Goal: Task Accomplishment & Management: Use online tool/utility

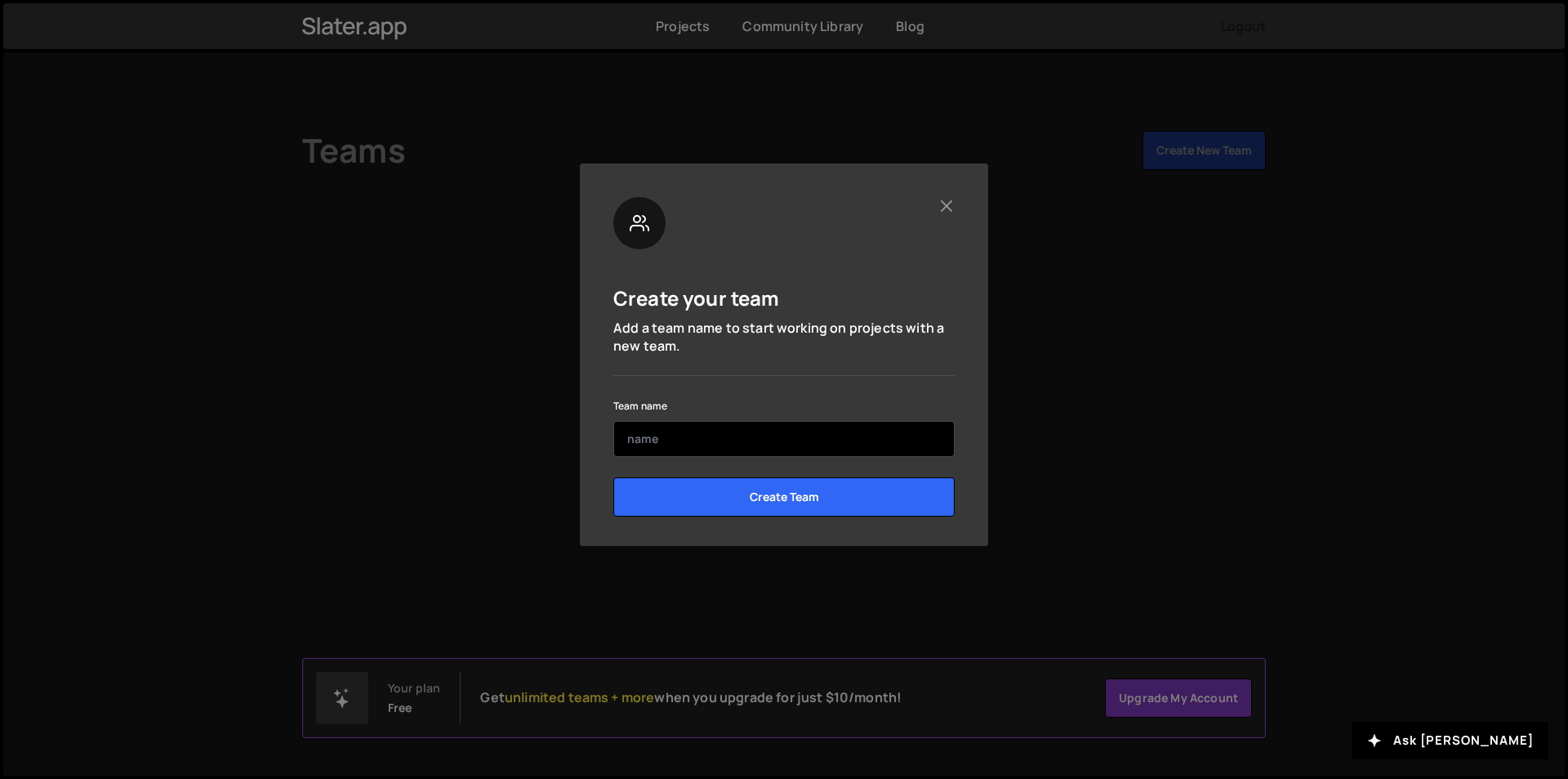
click at [717, 444] on input "text" at bounding box center [784, 438] width 341 height 36
type input "cs"
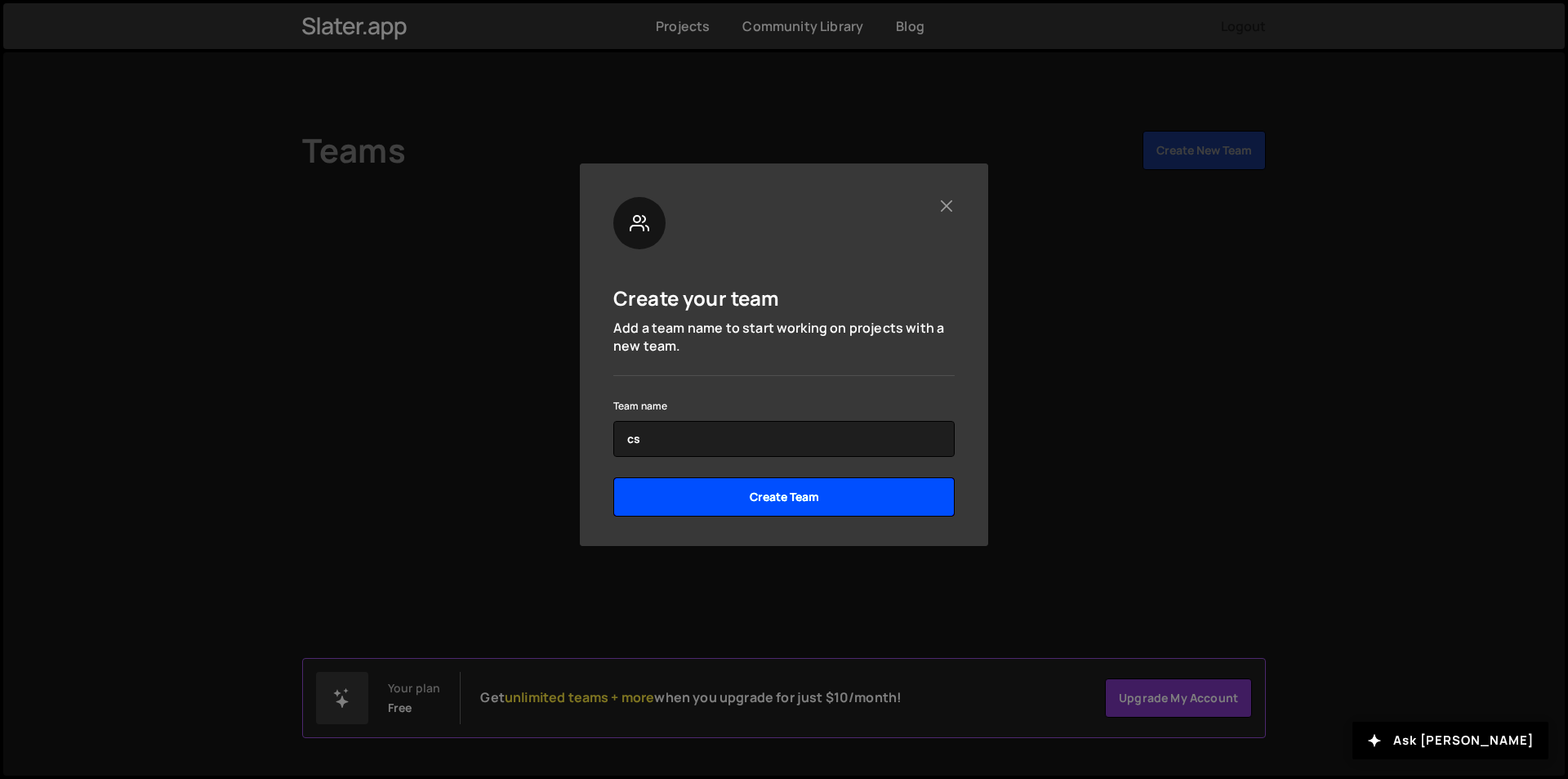
click at [787, 496] on input "Create Team" at bounding box center [784, 497] width 341 height 39
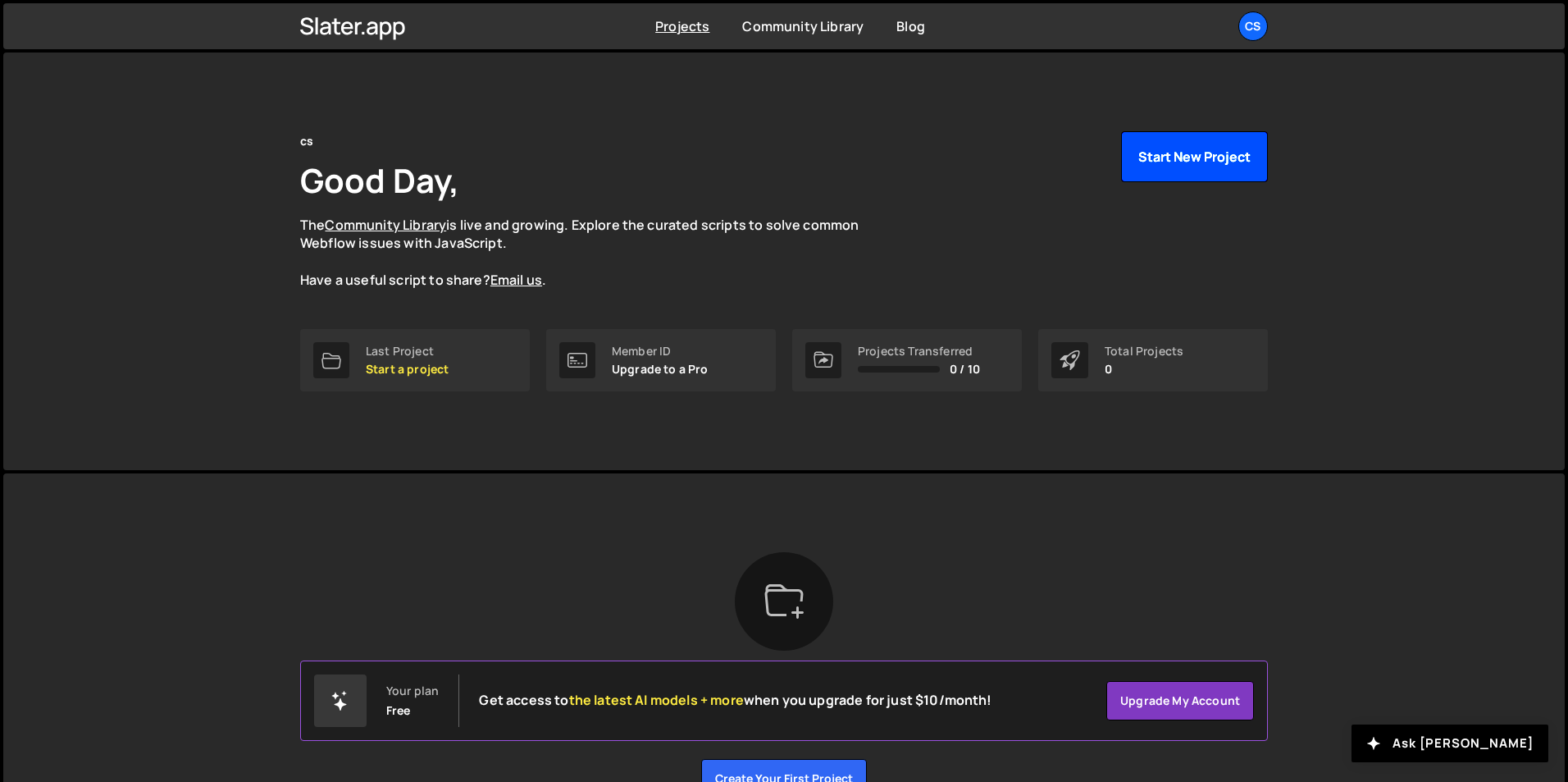
drag, startPoint x: 1191, startPoint y: 153, endPoint x: 800, endPoint y: 102, distance: 394.3
click at [856, 138] on div "cs Good Day, The Community Library is live and growing. Explore the curated scr…" at bounding box center [784, 230] width 968 height 198
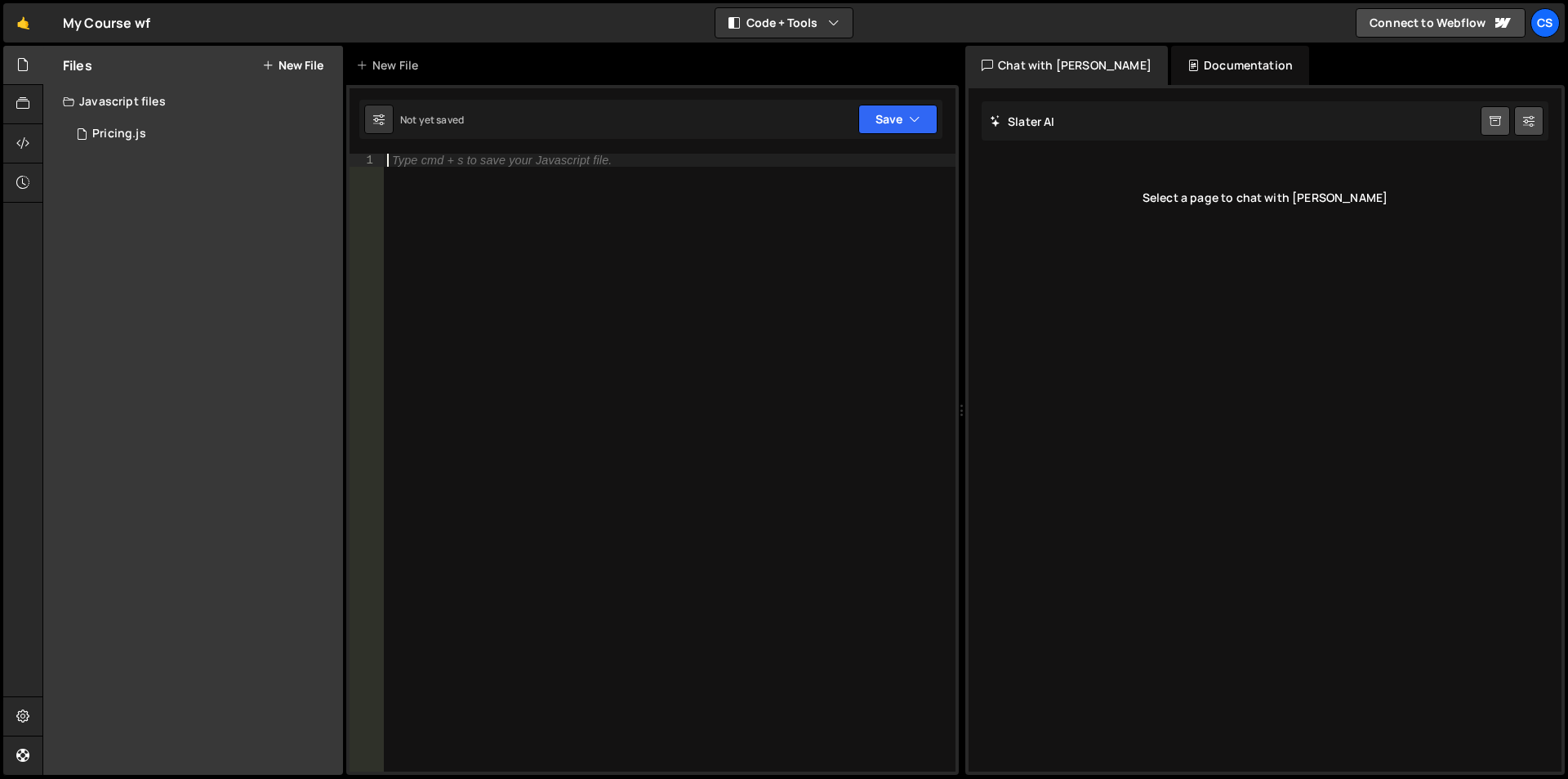
click at [642, 368] on div "Type cmd + s to save your Javascript file." at bounding box center [670, 476] width 572 height 644
click at [170, 143] on div "0 Pricing.js 0" at bounding box center [203, 134] width 280 height 33
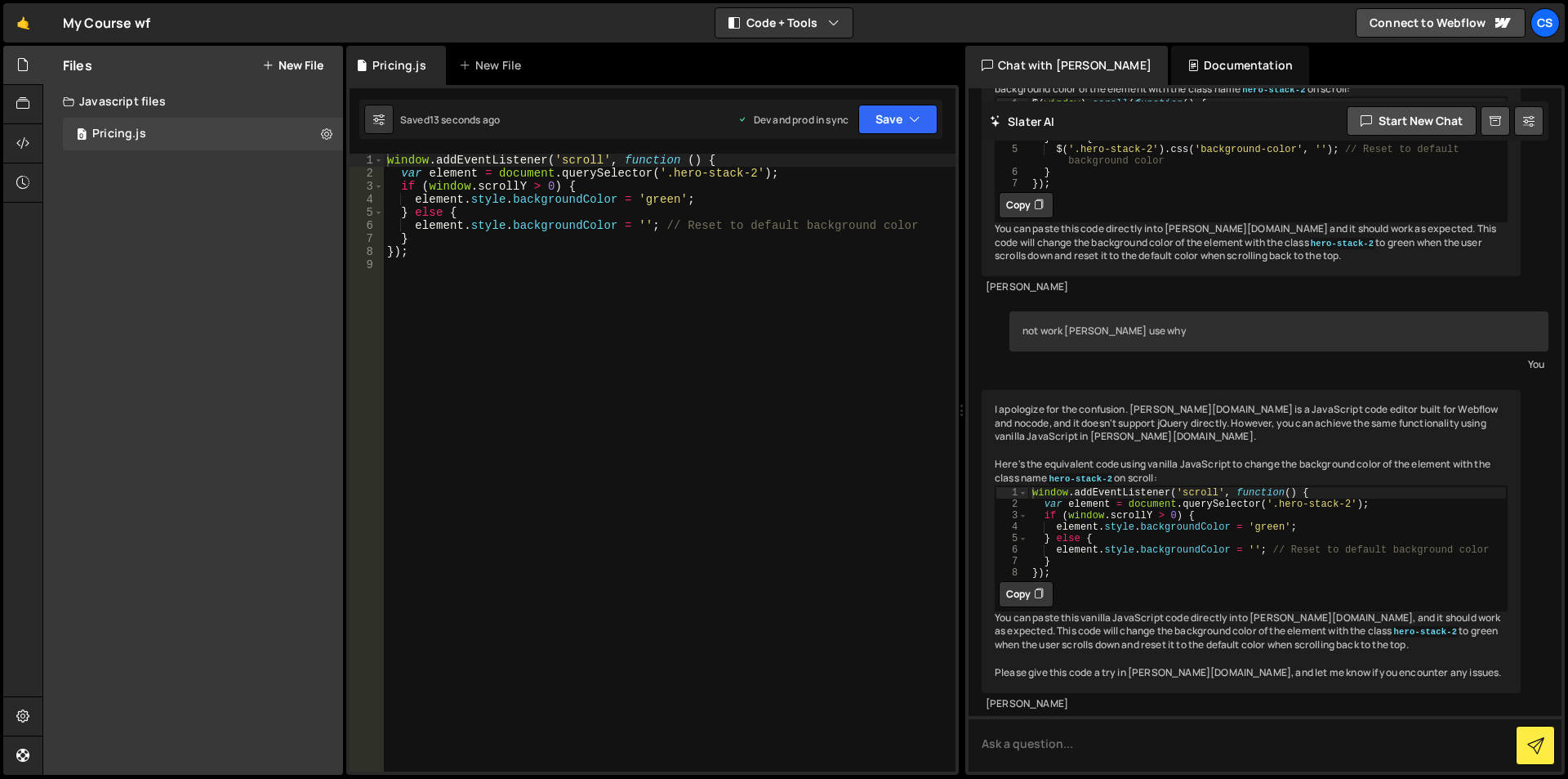
scroll to position [4013, 0]
click at [1419, 17] on link "Connect to Webflow" at bounding box center [1441, 22] width 170 height 29
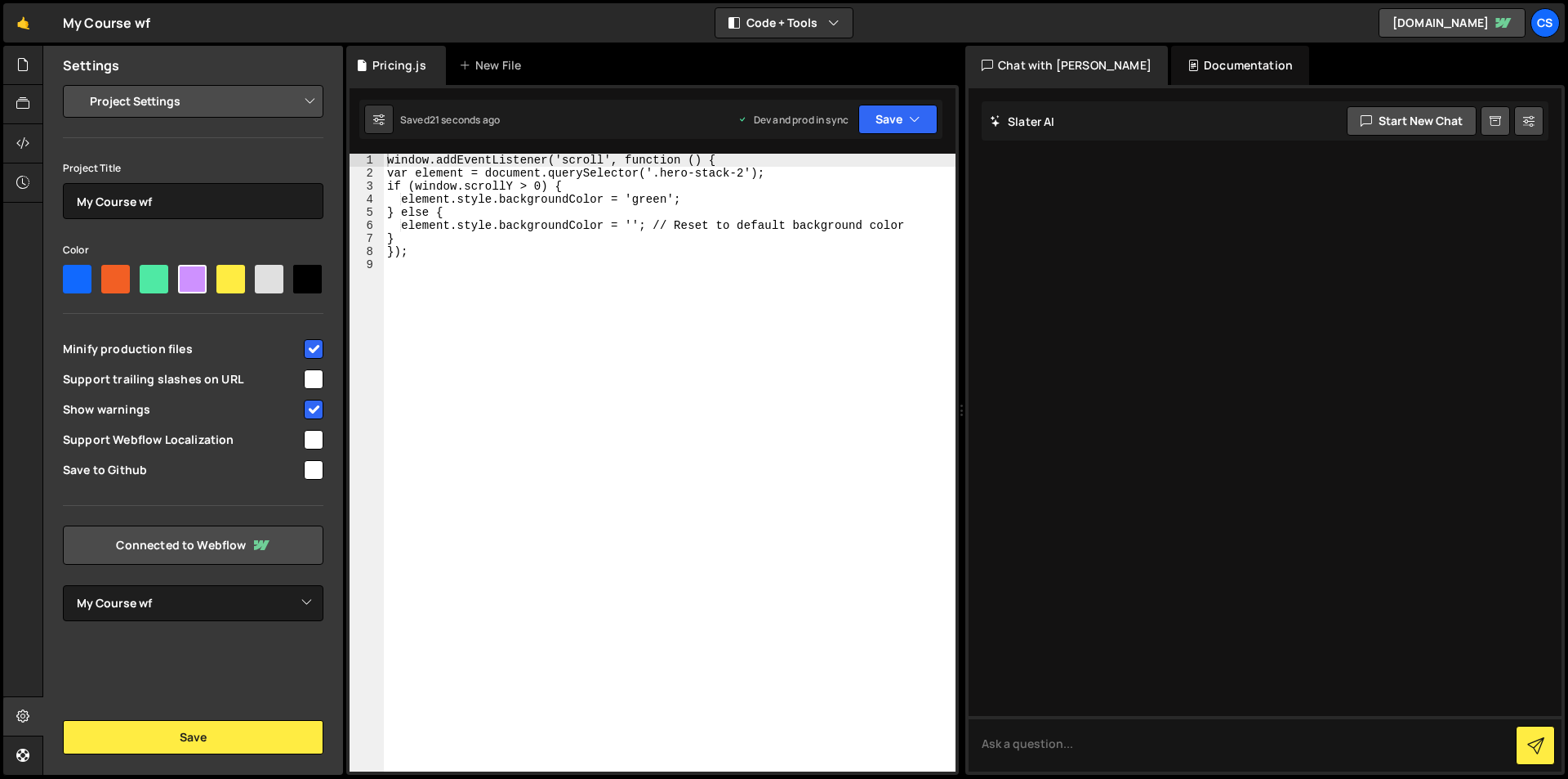
select select "6895a5c4a50b60f400155b40"
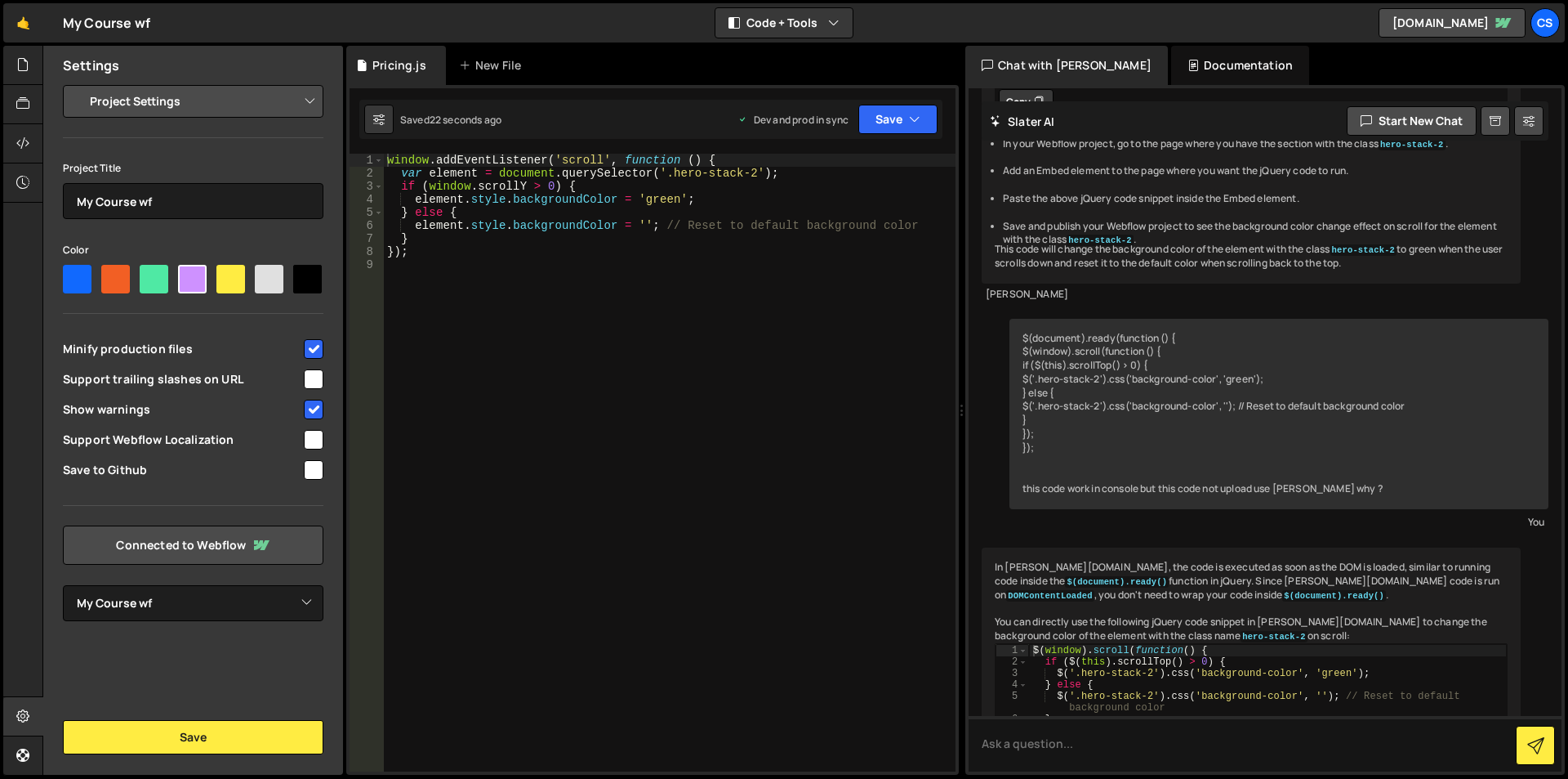
scroll to position [3884, 0]
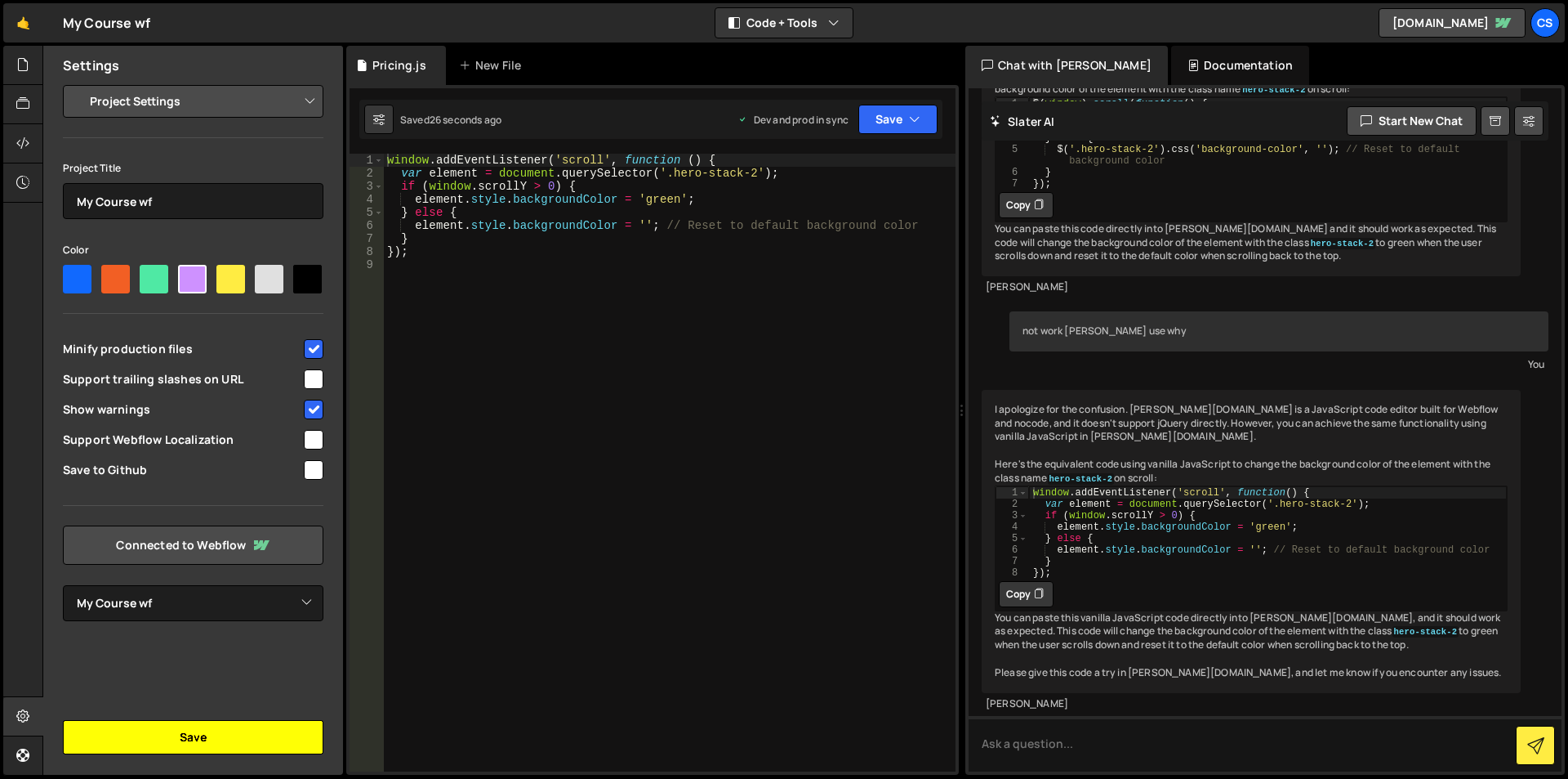
click at [188, 736] on button "Save" at bounding box center [193, 736] width 261 height 35
click at [912, 119] on icon "button" at bounding box center [914, 119] width 12 height 16
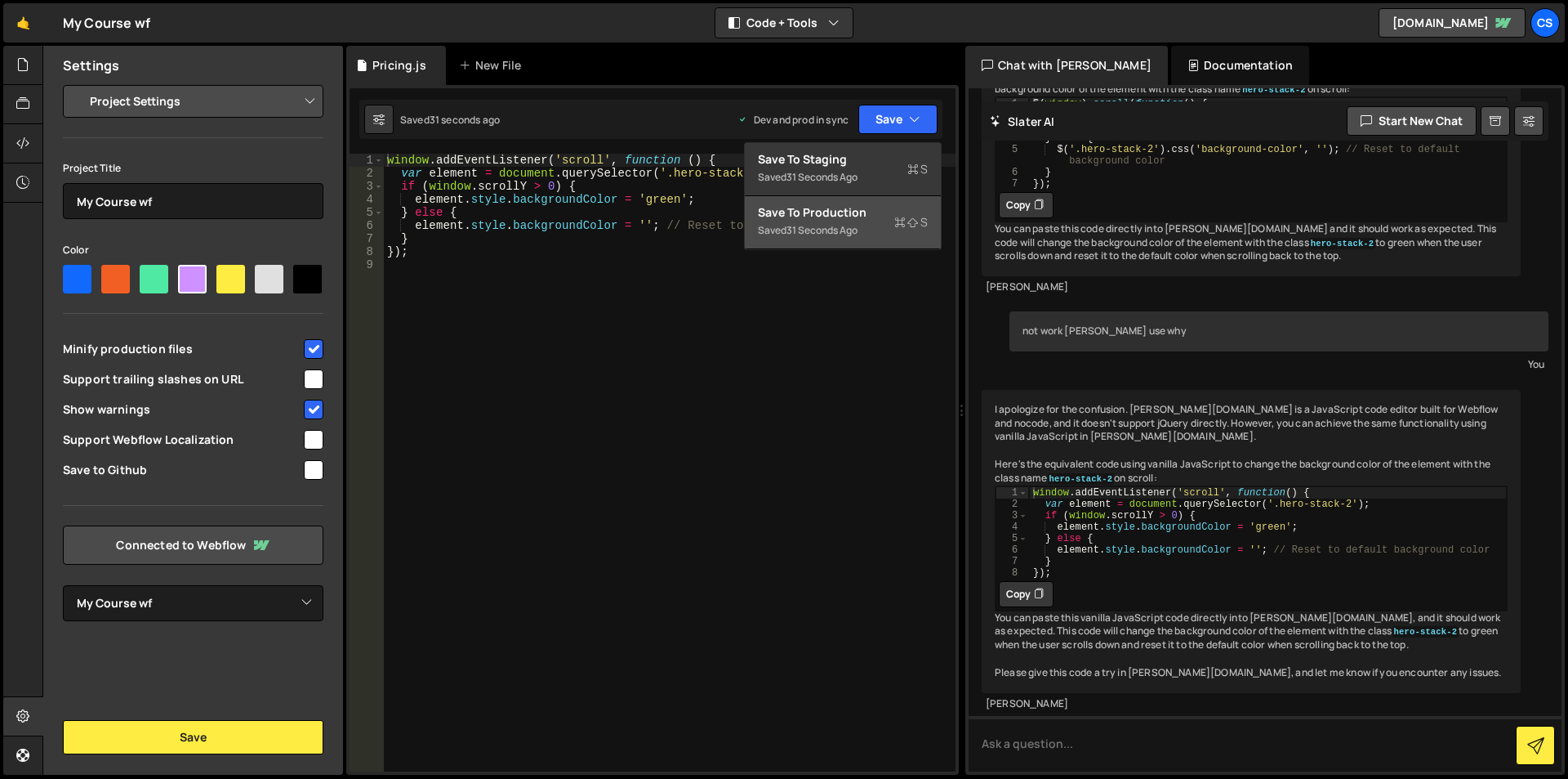
click at [793, 211] on div "Save to Production S" at bounding box center [843, 212] width 170 height 16
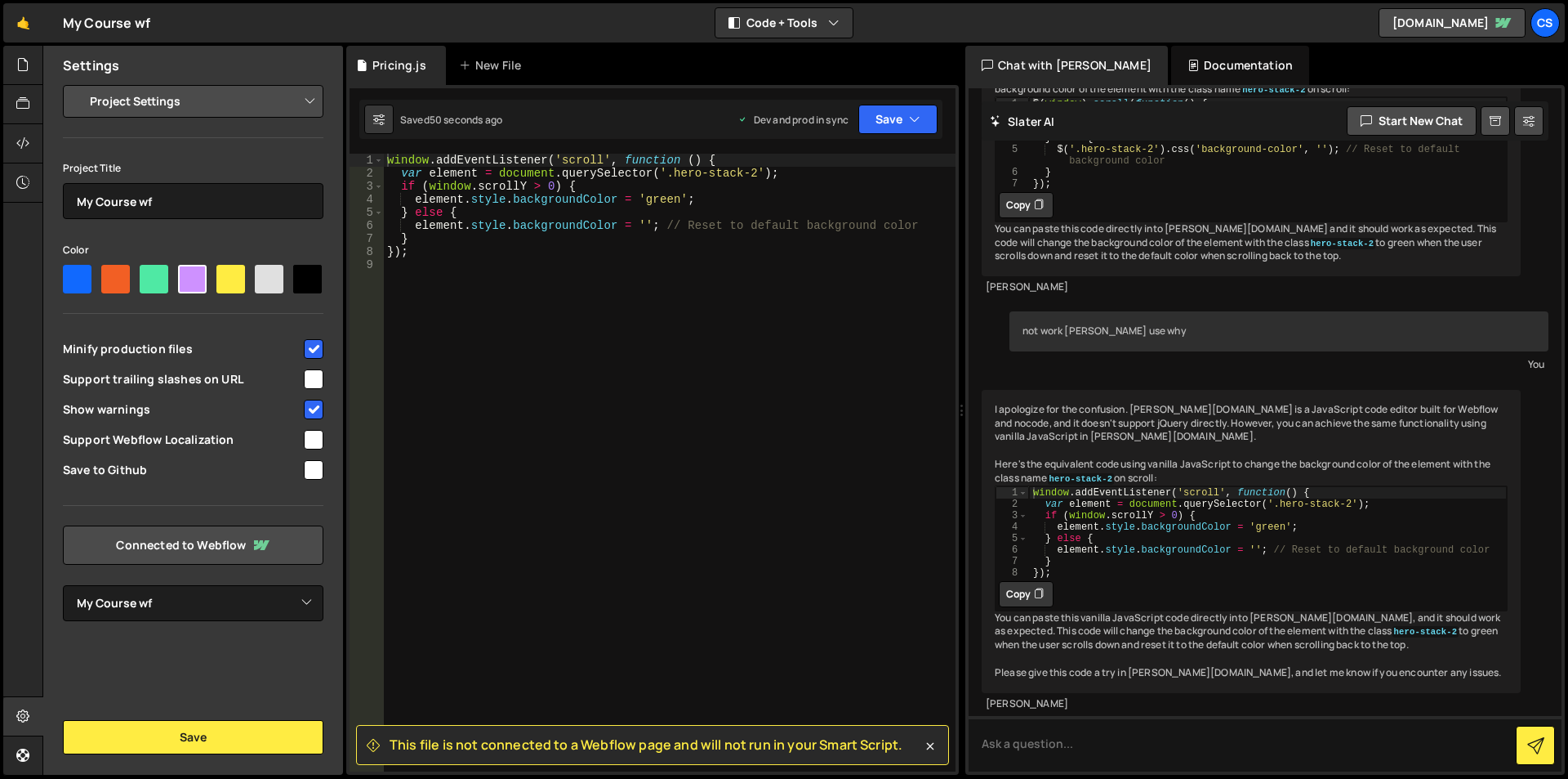
drag, startPoint x: 892, startPoint y: 748, endPoint x: 576, endPoint y: 747, distance: 316.0
click at [576, 747] on span "This file is not connected to a Webflow page and will not run in your Smart Scr…" at bounding box center [646, 744] width 513 height 18
click at [525, 285] on div "window . addEventListener ( 'scroll' , function ( ) { var element = document . …" at bounding box center [670, 476] width 572 height 644
drag, startPoint x: 906, startPoint y: 743, endPoint x: 379, endPoint y: 736, distance: 527.0
click at [379, 736] on div "This file is not connected to a Webflow page and will not run in your Smart Scr…" at bounding box center [653, 744] width 593 height 40
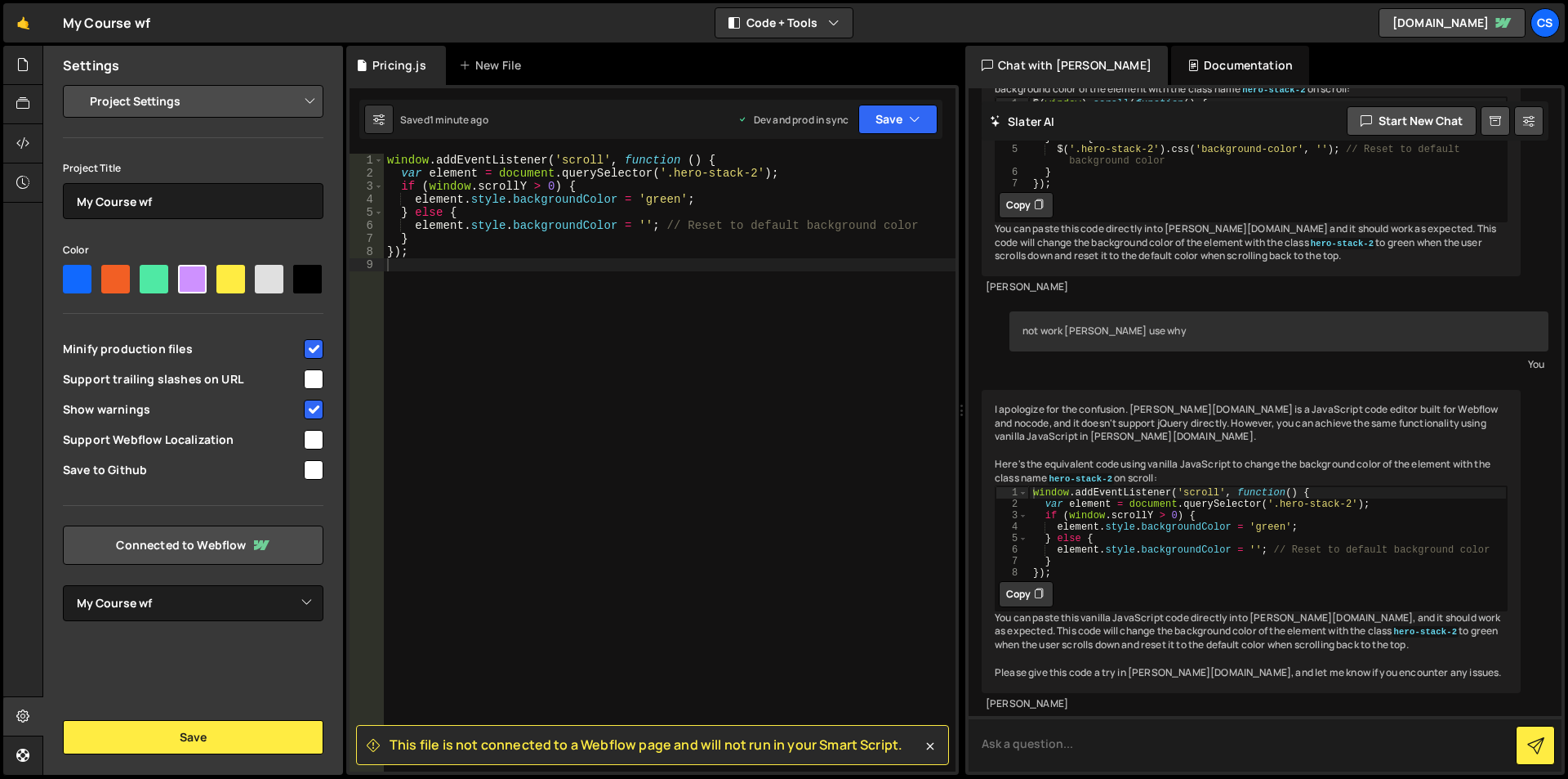
copy span "This file is not connected to a Webflow page and will not run in your Smart Scr…"
click at [1112, 749] on textarea at bounding box center [1265, 744] width 593 height 56
paste textarea "This file is not connected to a Webflow page and will not run in your Smart Scr…"
type textarea "This file is not connected to a Webflow page and will not run in your Smart Scr…"
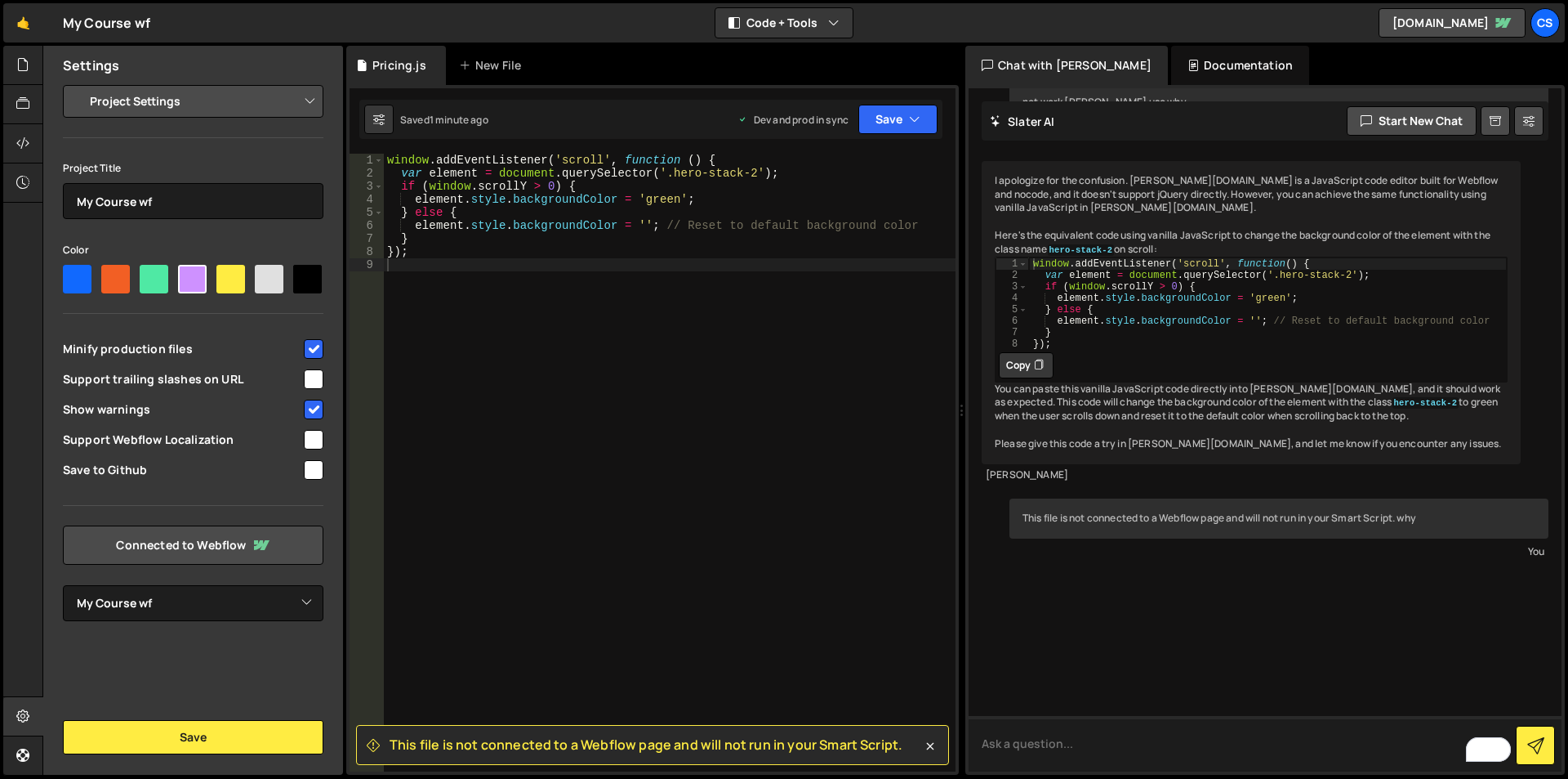
scroll to position [4277, 0]
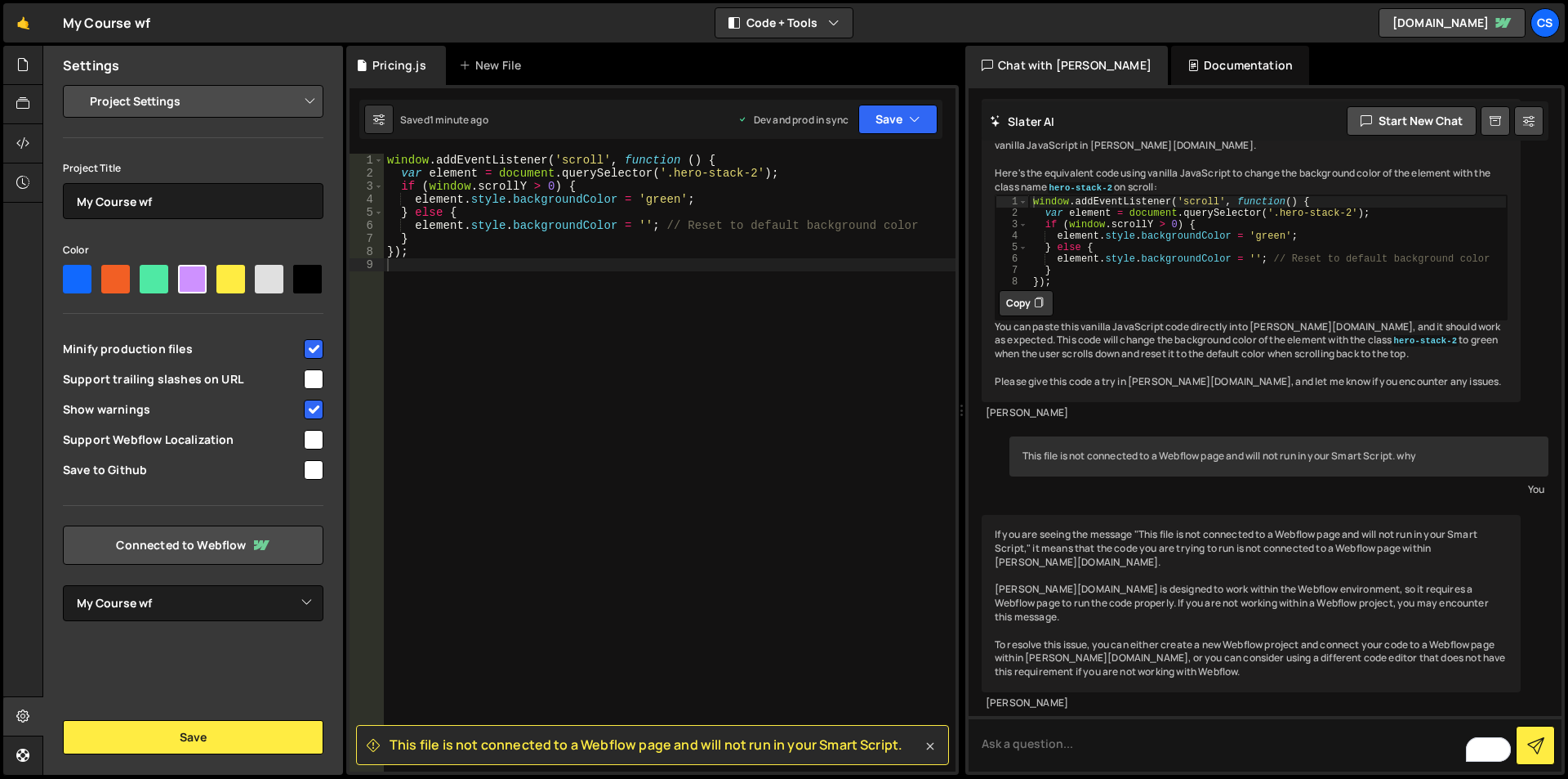
click at [931, 745] on icon at bounding box center [930, 746] width 7 height 7
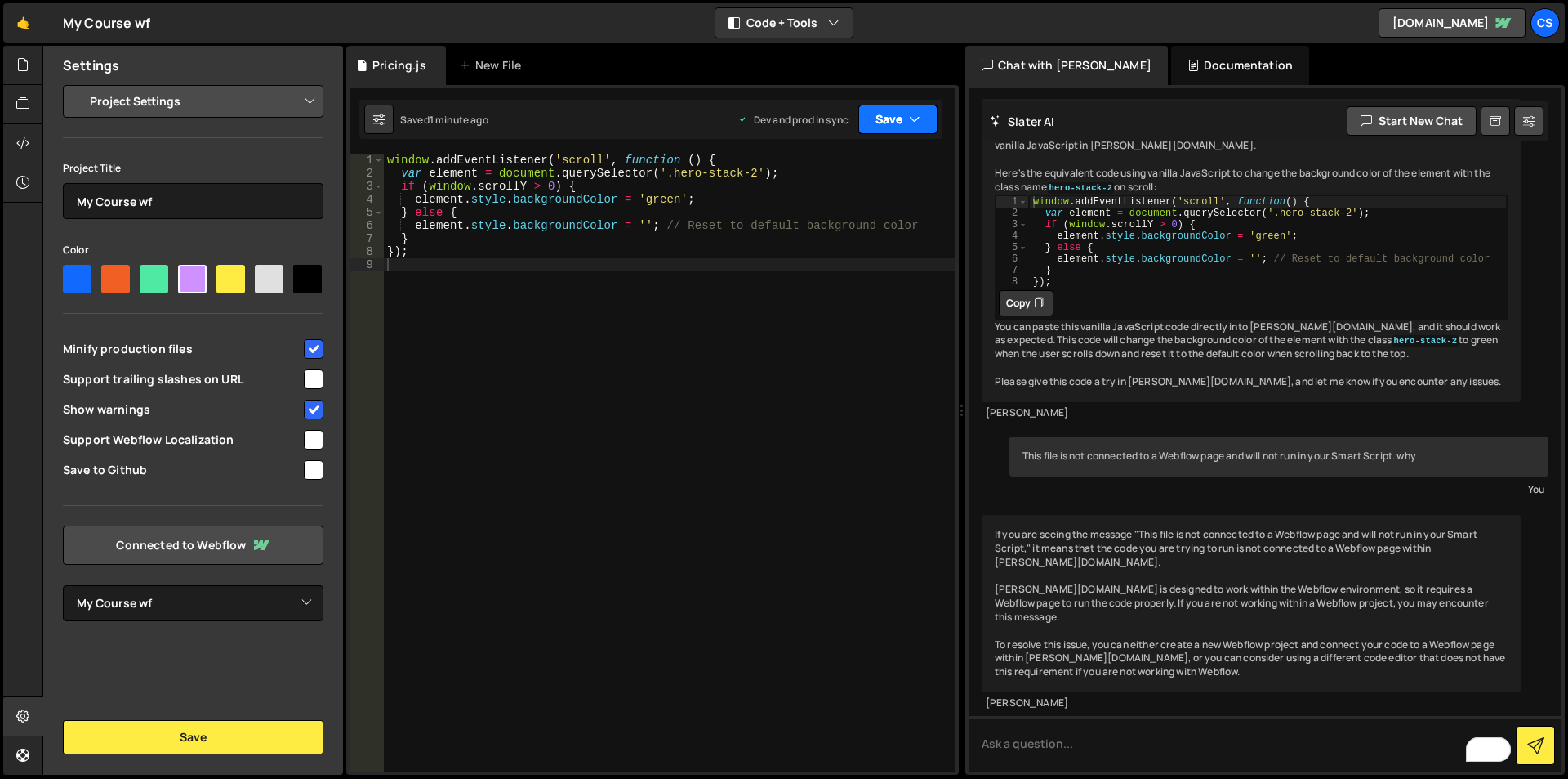
click at [894, 119] on button "Save" at bounding box center [898, 119] width 79 height 29
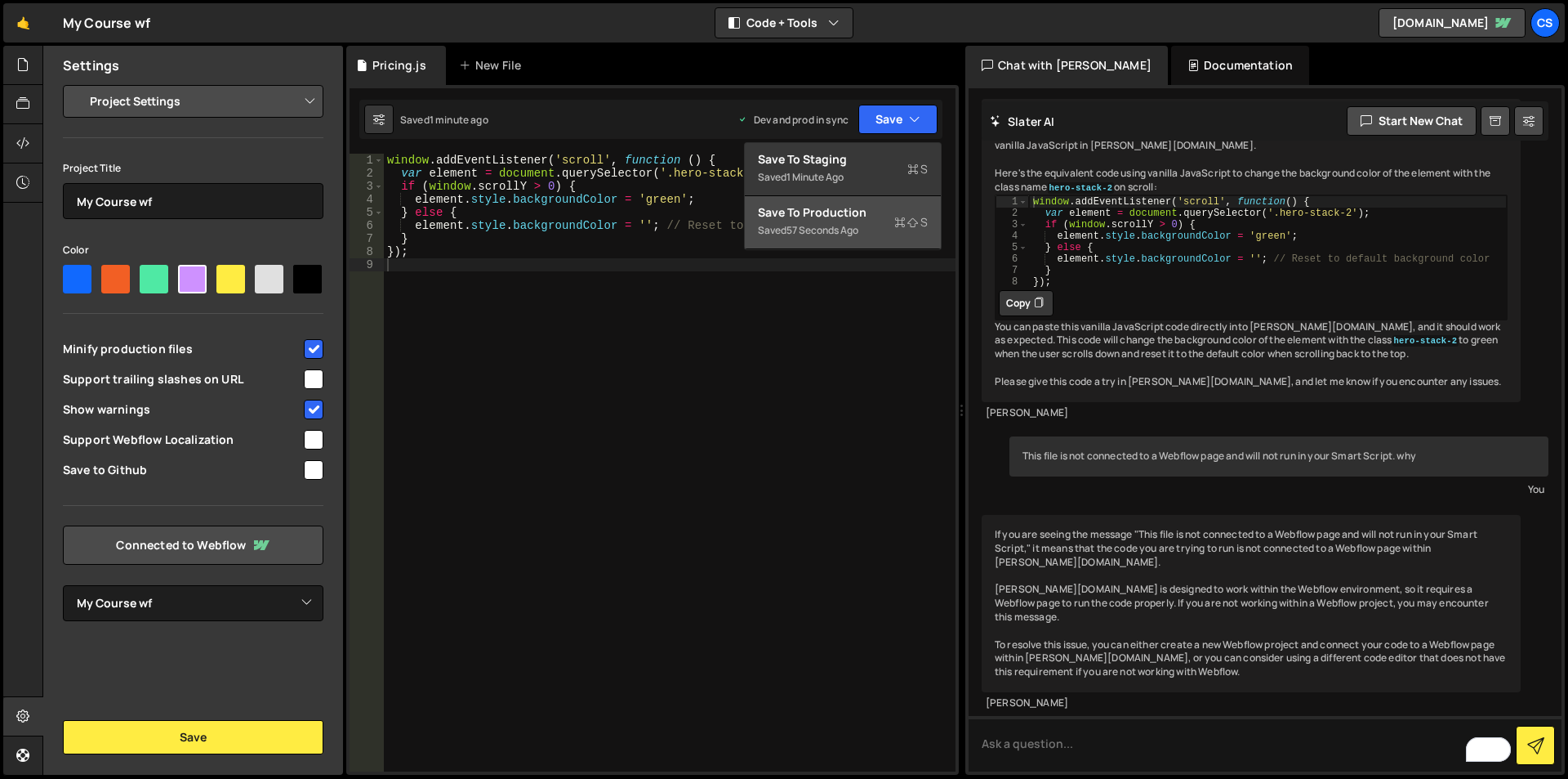
click at [804, 211] on div "Save to Production S" at bounding box center [843, 212] width 170 height 16
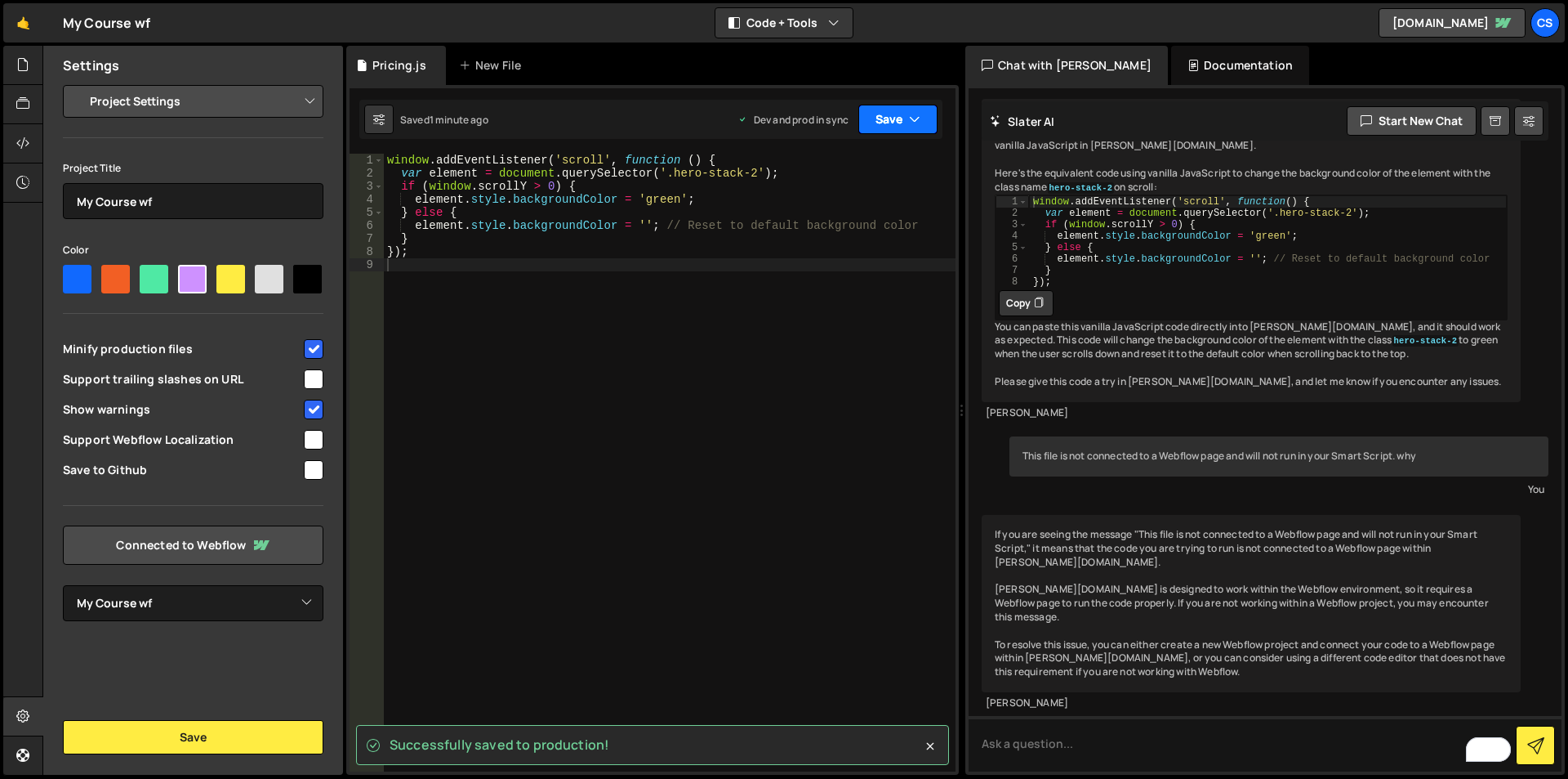
click at [889, 110] on button "Save" at bounding box center [898, 119] width 79 height 29
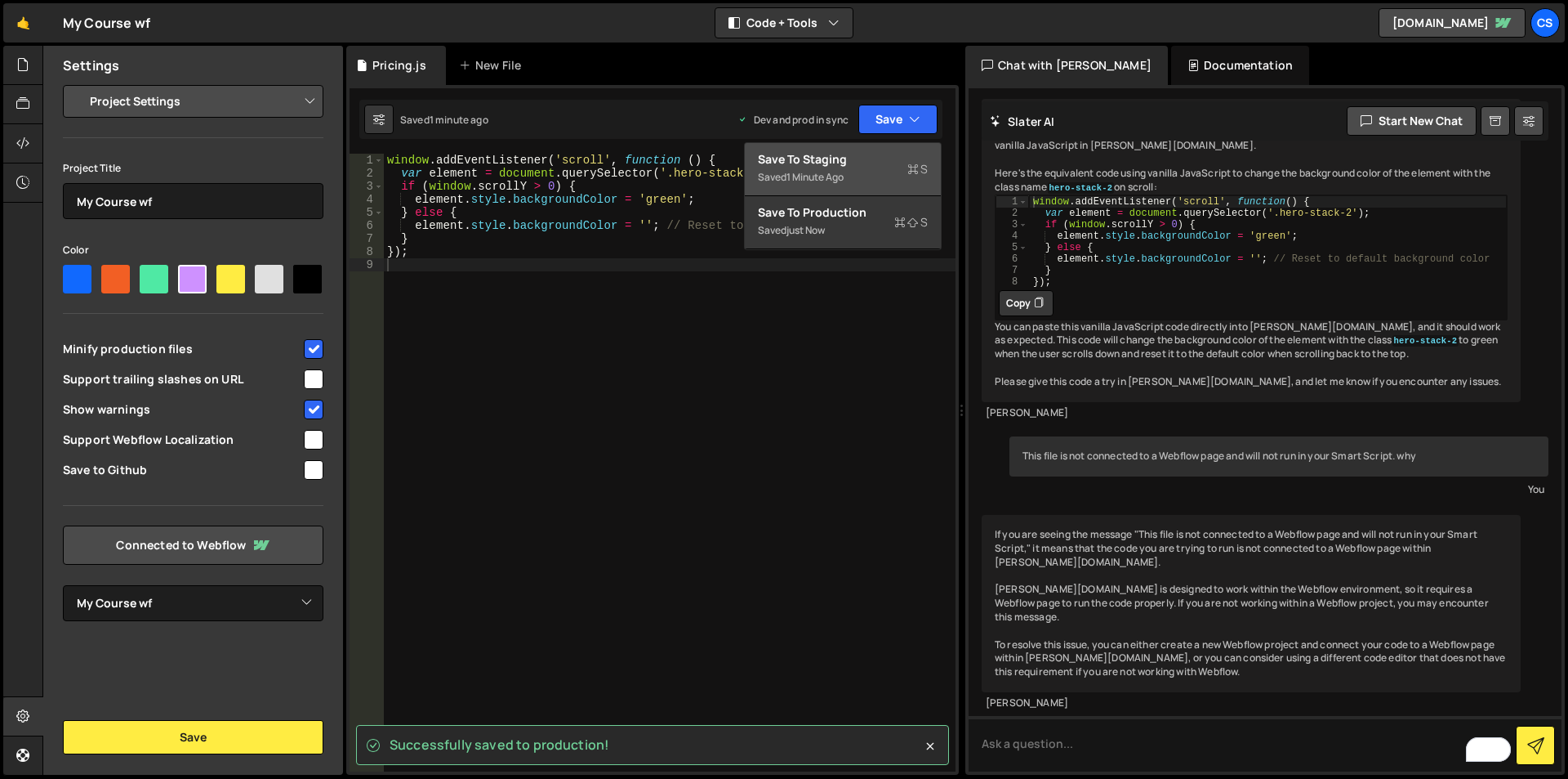
click at [804, 170] on div "1 minute ago" at bounding box center [815, 177] width 57 height 14
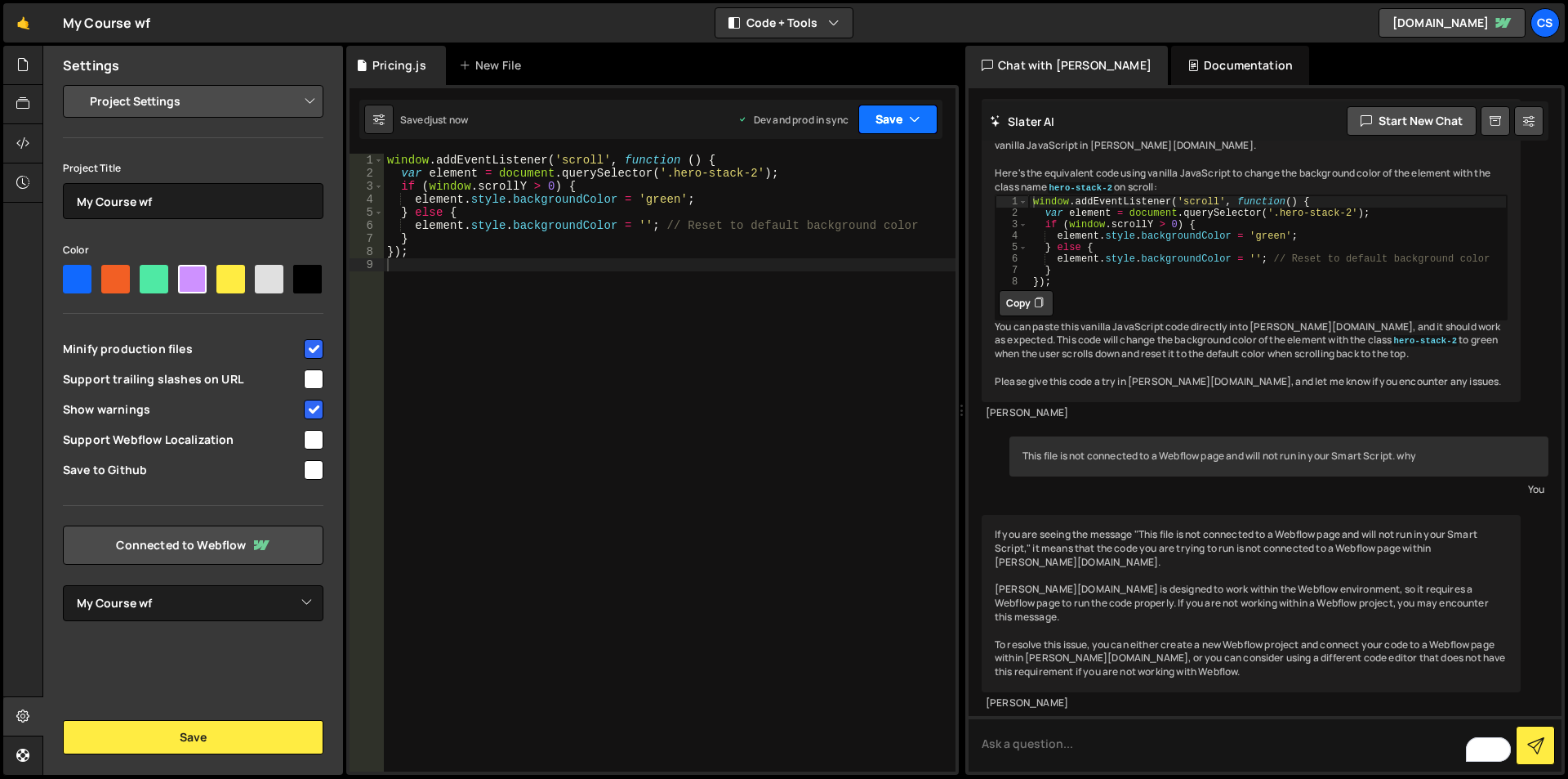
click at [913, 123] on icon "button" at bounding box center [914, 119] width 12 height 16
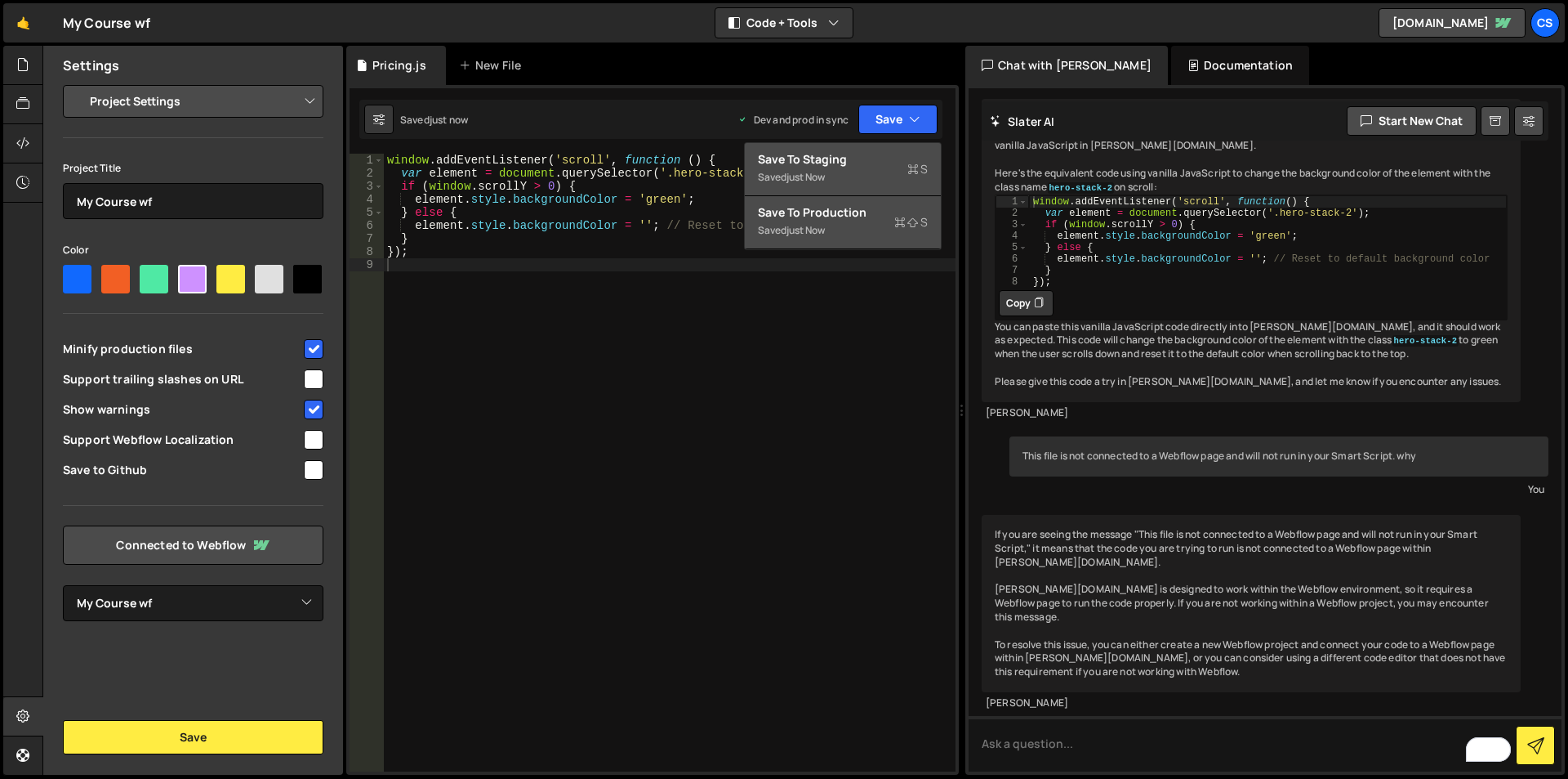
click at [817, 224] on div "just now" at bounding box center [805, 230] width 38 height 14
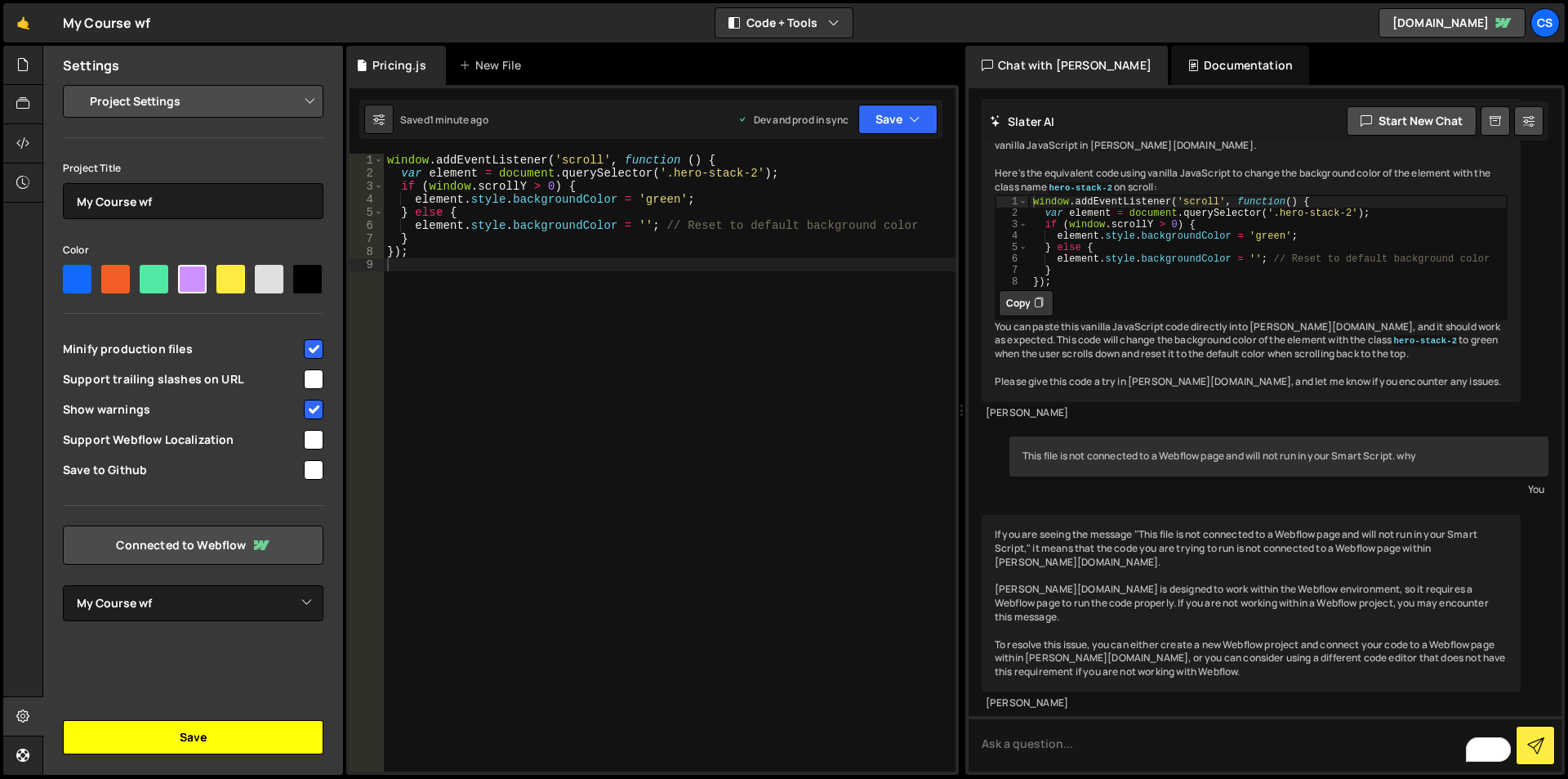
click at [192, 740] on button "Save" at bounding box center [193, 736] width 261 height 35
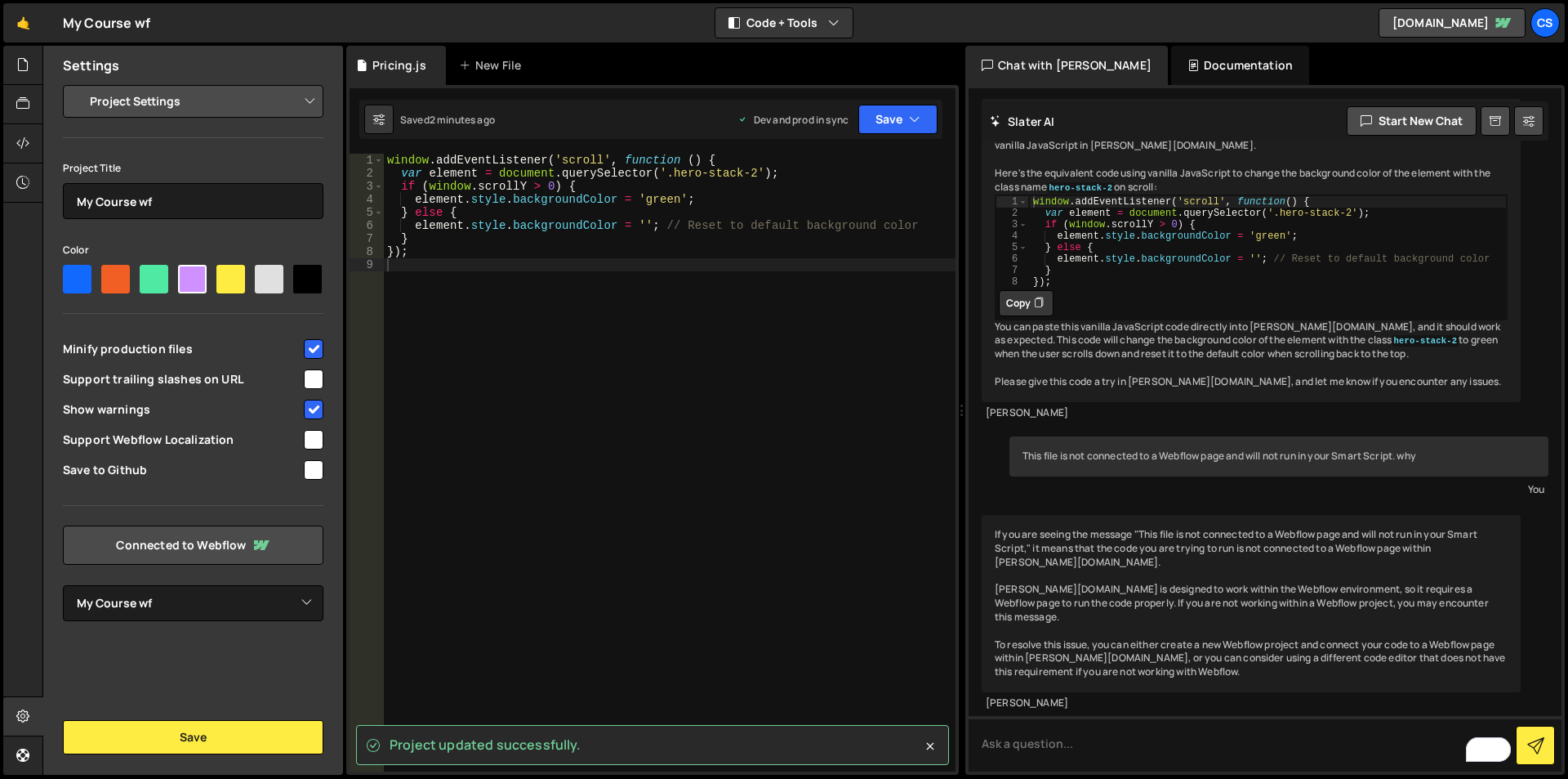
click at [176, 93] on select "Project Settings Code Editor Settings Chat Settings" at bounding box center [197, 101] width 239 height 36
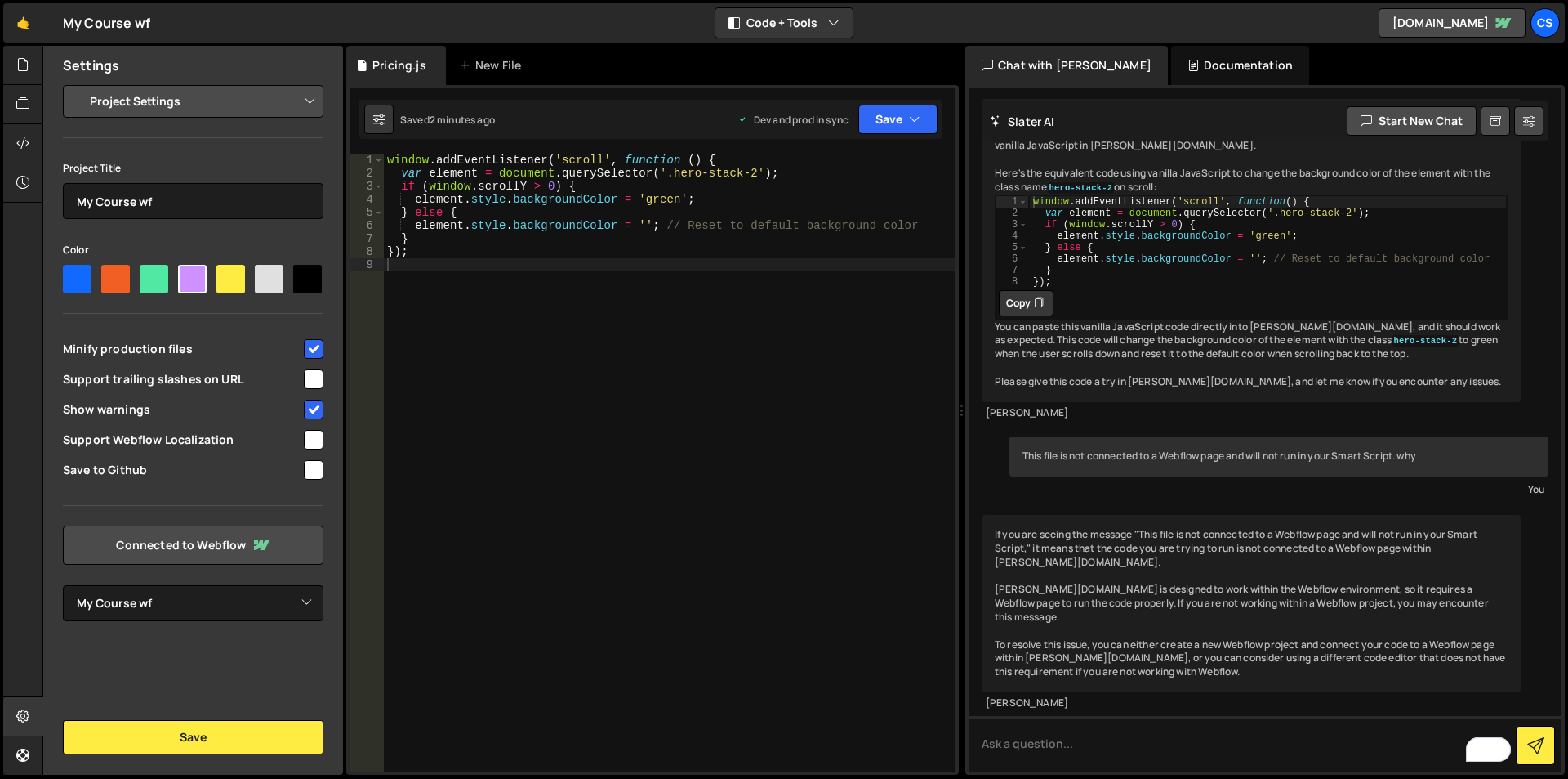
select select "editor"
click at [77, 83] on select "Project Settings Code Editor Settings Chat Settings" at bounding box center [197, 101] width 239 height 36
select select "ace/theme/monokai"
type input "14"
checkbox input "true"
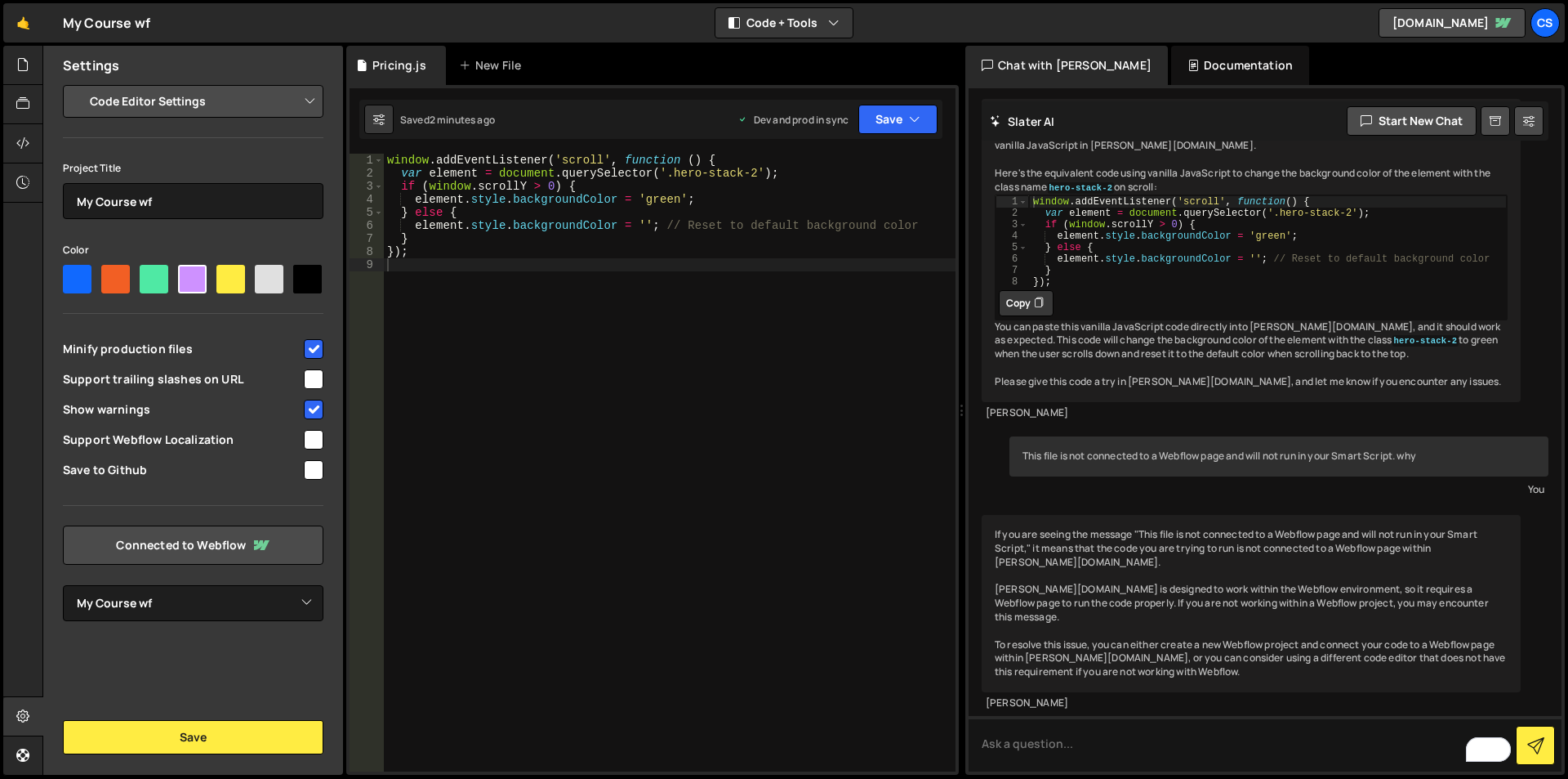
checkbox input "true"
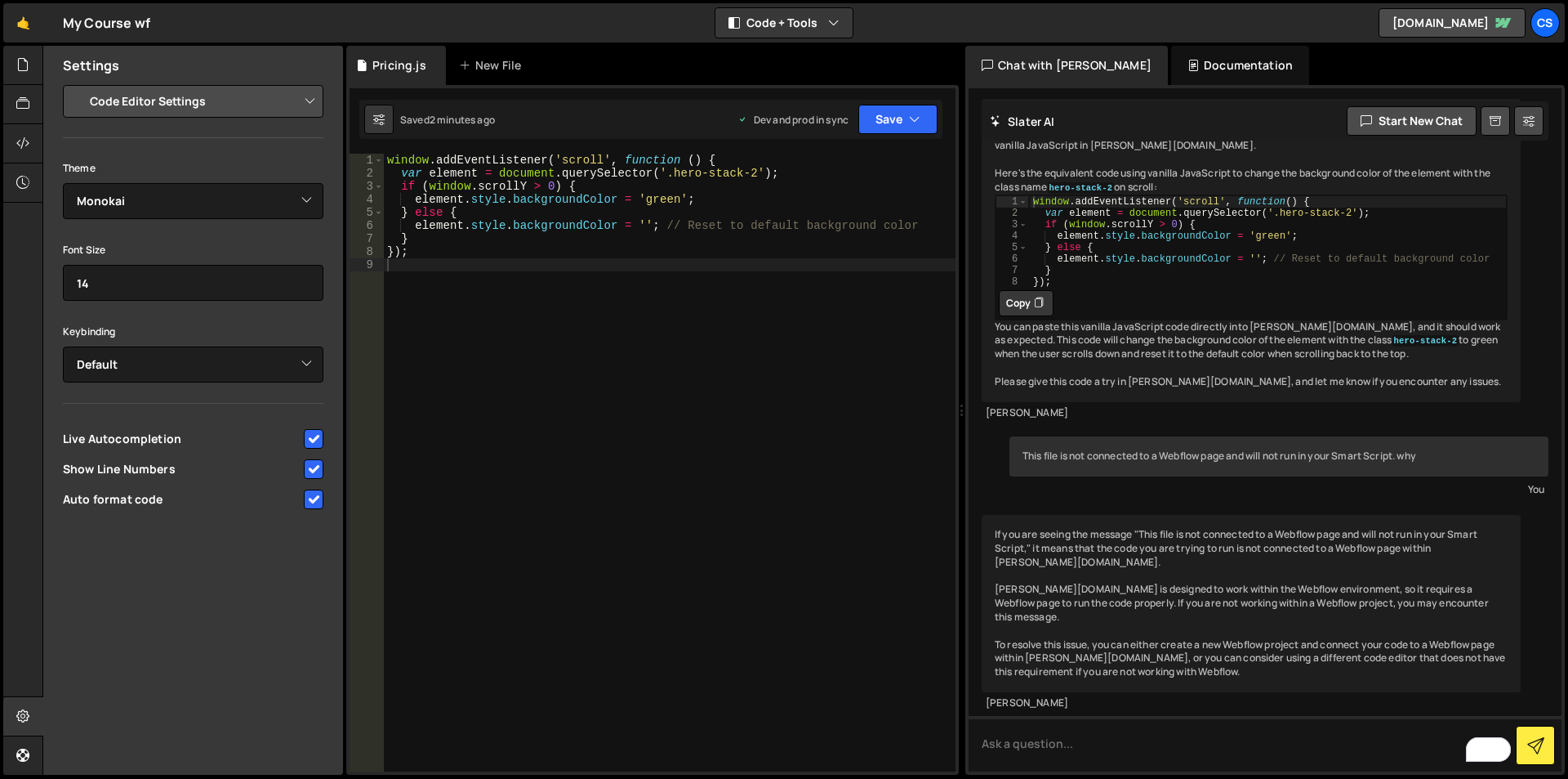
click at [200, 96] on select "Project Settings Code Editor Settings Chat Settings" at bounding box center [197, 101] width 239 height 36
select select "project"
click at [77, 83] on select "Project Settings Code Editor Settings Chat Settings" at bounding box center [197, 101] width 239 height 36
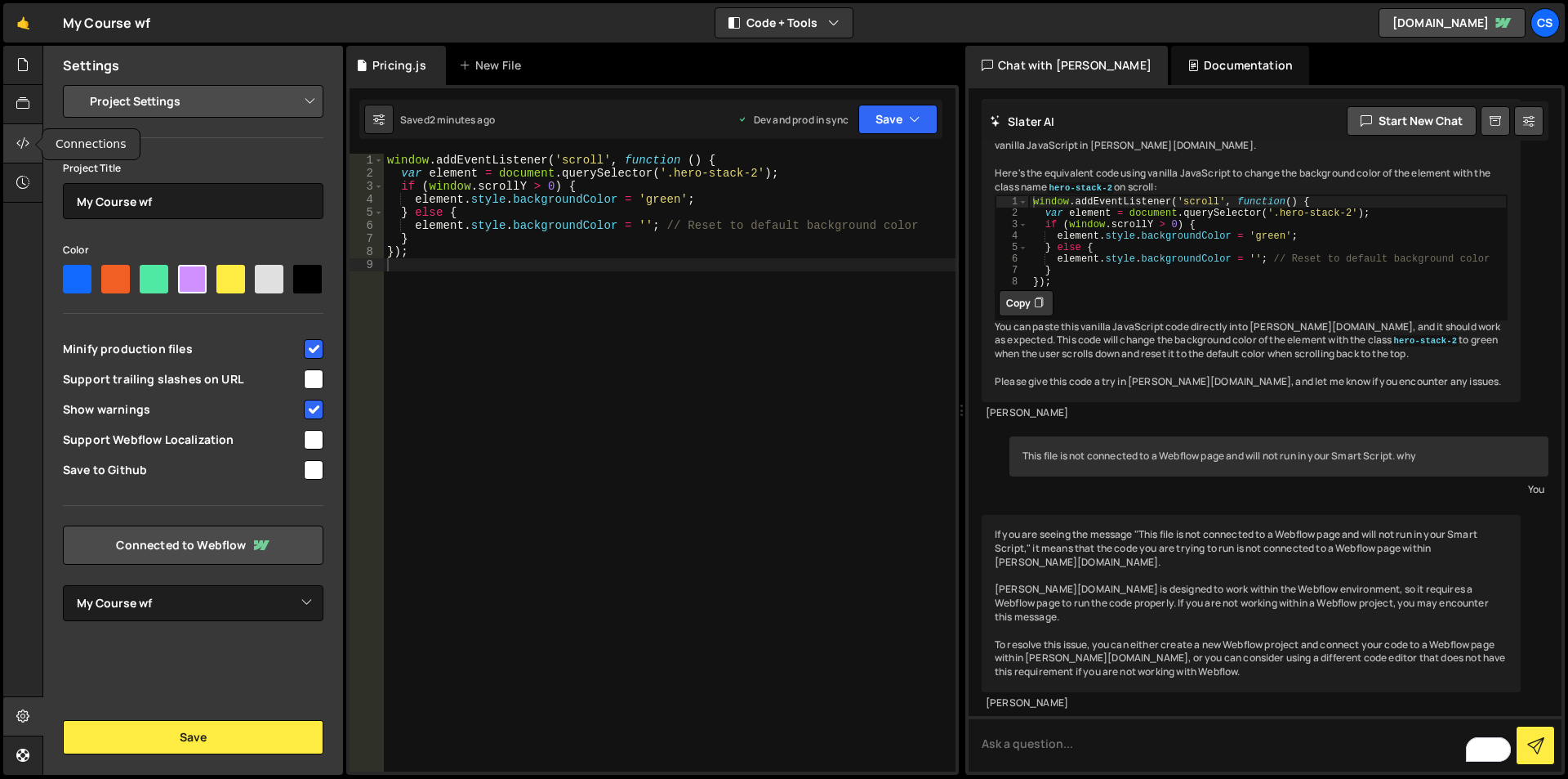
click at [19, 142] on icon at bounding box center [22, 143] width 13 height 18
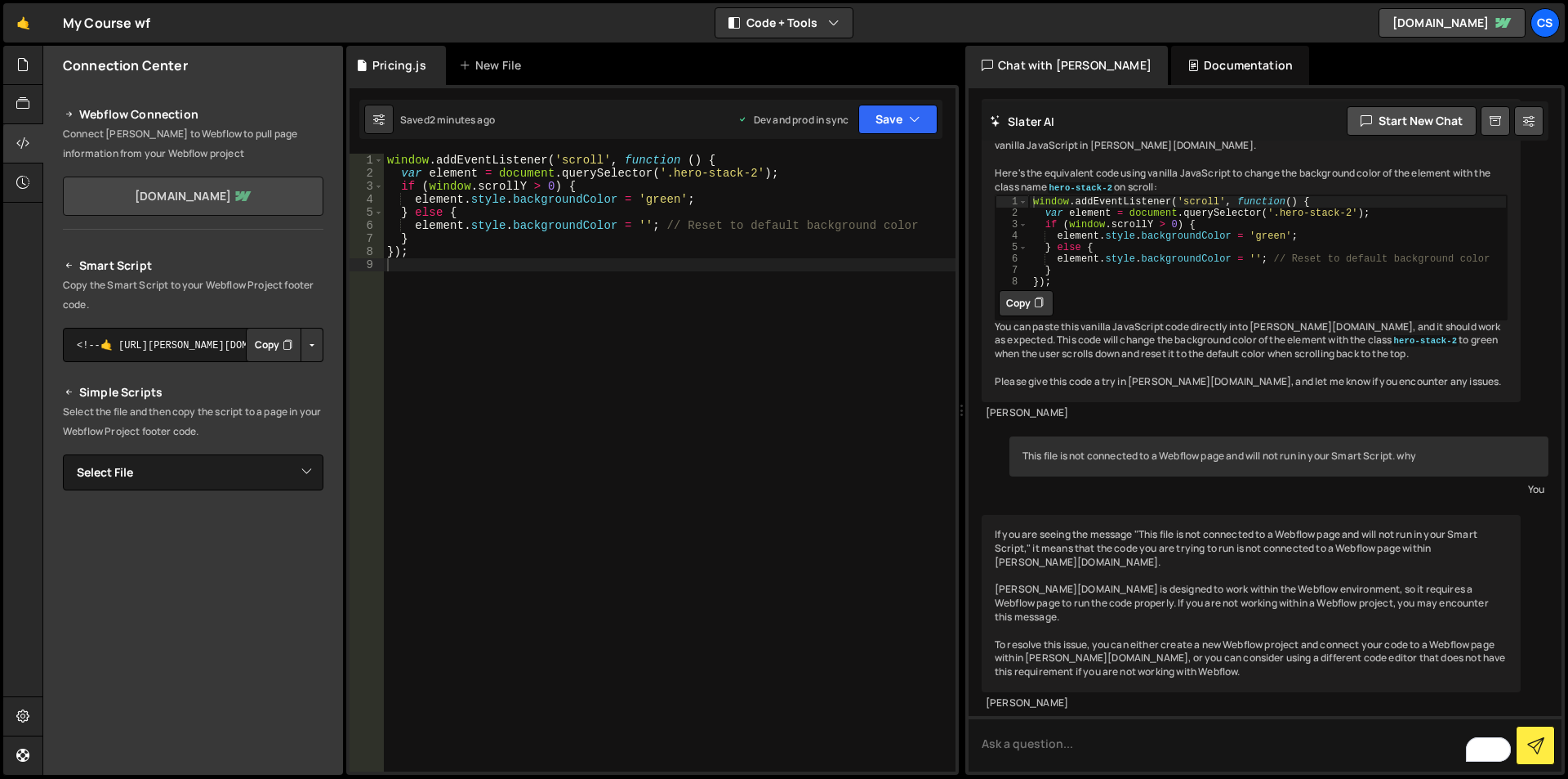
click at [181, 199] on link "my-course-wf.webflow.io" at bounding box center [193, 196] width 261 height 39
click at [283, 350] on icon "Button group with nested dropdown" at bounding box center [287, 344] width 10 height 16
click at [283, 343] on icon "Button group with nested dropdown" at bounding box center [287, 344] width 10 height 16
click at [262, 475] on select "Select File Pricing.js" at bounding box center [193, 472] width 261 height 36
select select "45613"
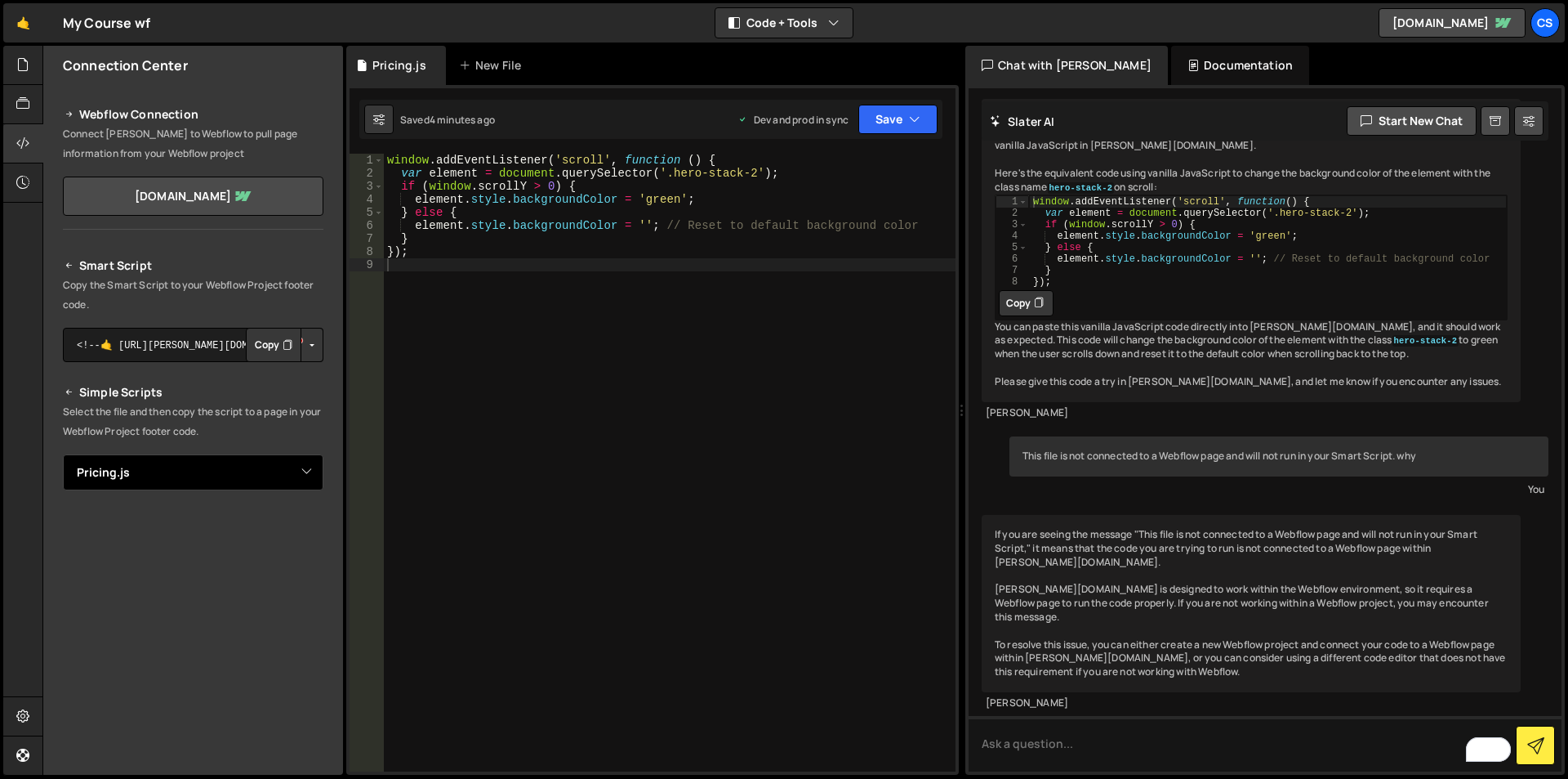
click at [63, 454] on select "Select File Pricing.js" at bounding box center [193, 472] width 261 height 36
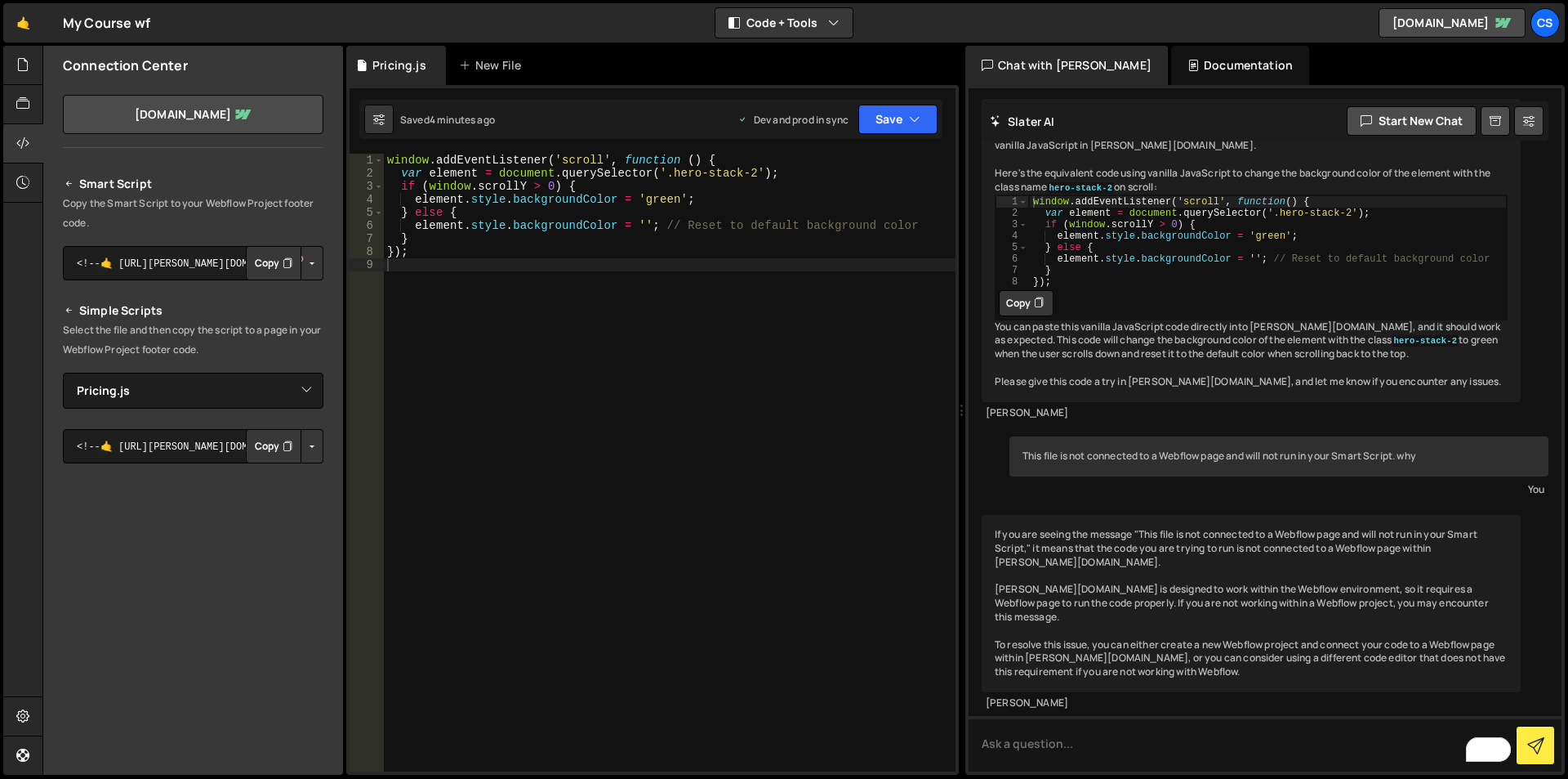
click at [263, 450] on button "Copy" at bounding box center [273, 446] width 56 height 35
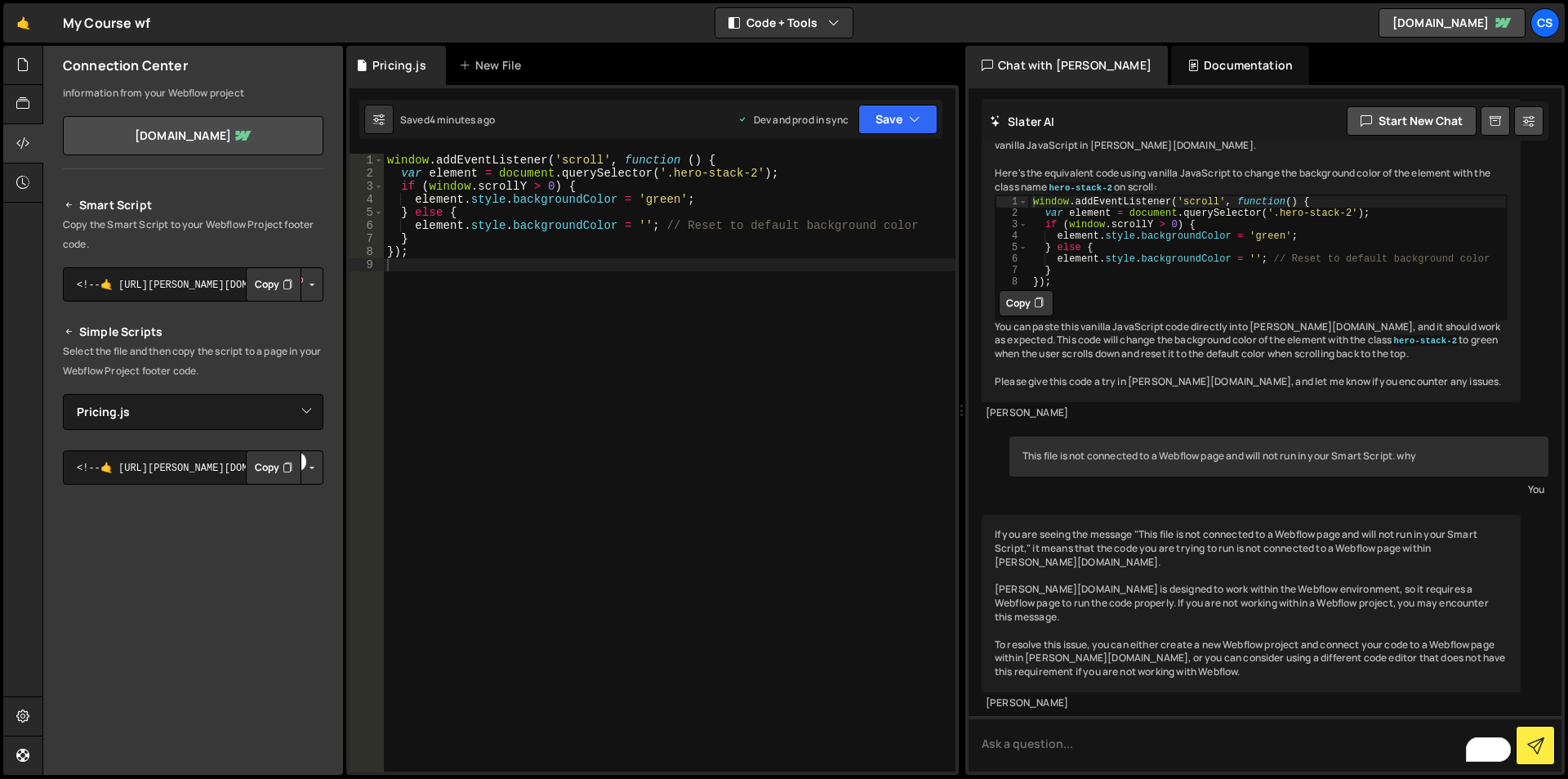
scroll to position [0, 0]
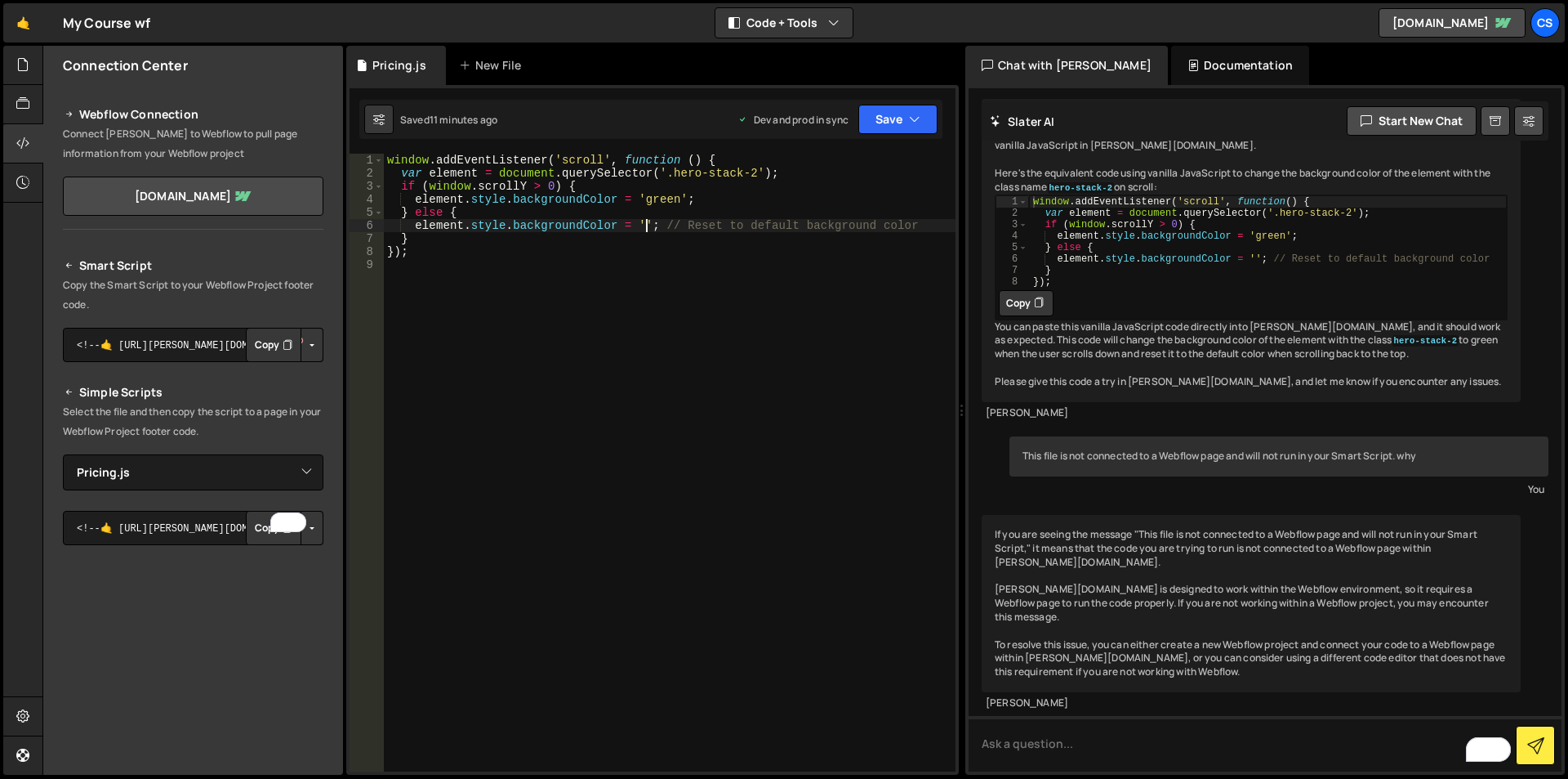
click at [646, 227] on div "window . addEventListener ( 'scroll' , function ( ) { var element = document . …" at bounding box center [670, 476] width 572 height 644
click at [884, 121] on button "Save" at bounding box center [898, 119] width 79 height 29
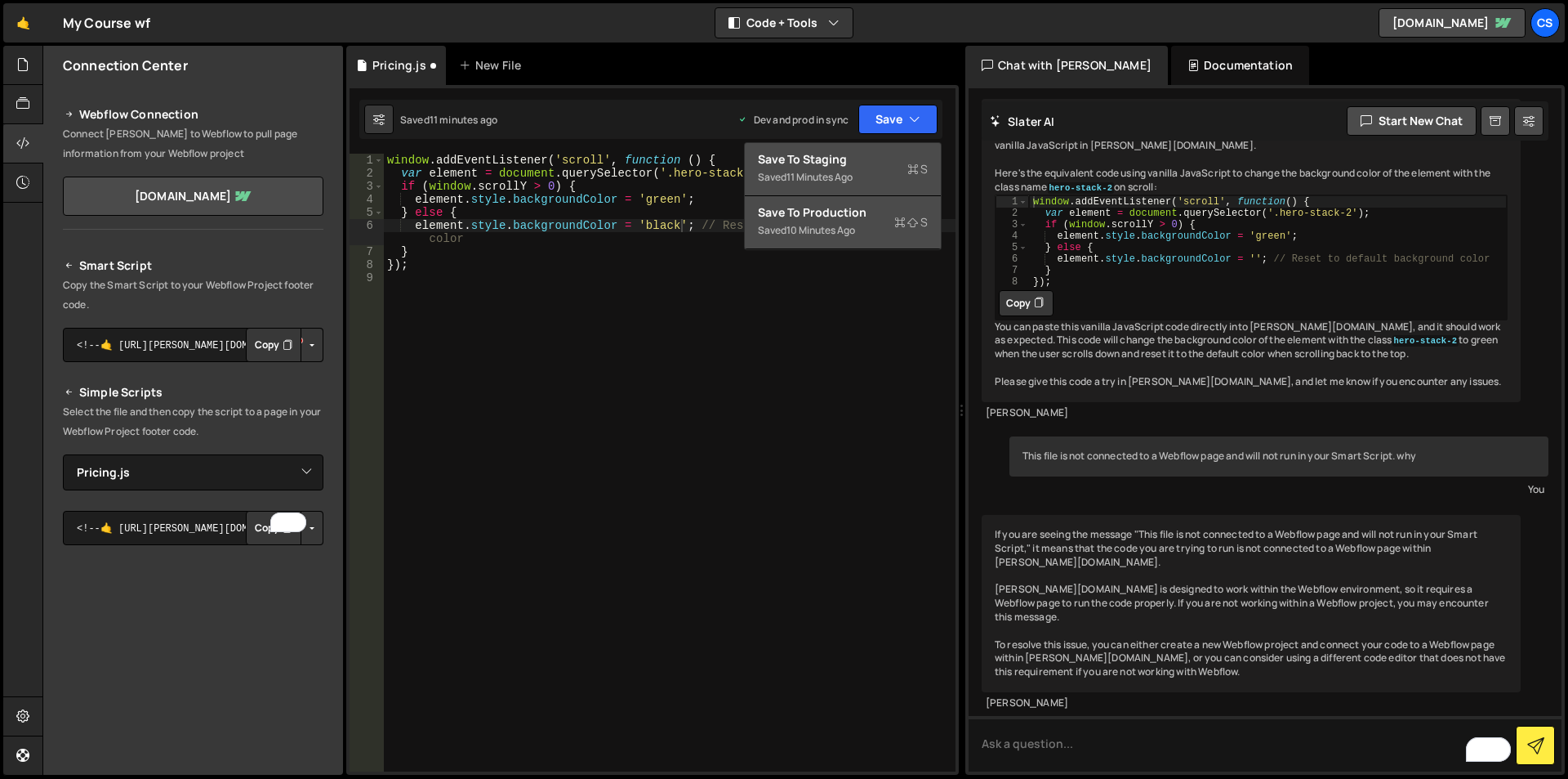
click at [806, 223] on div "Saved 10 minutes ago" at bounding box center [843, 231] width 170 height 20
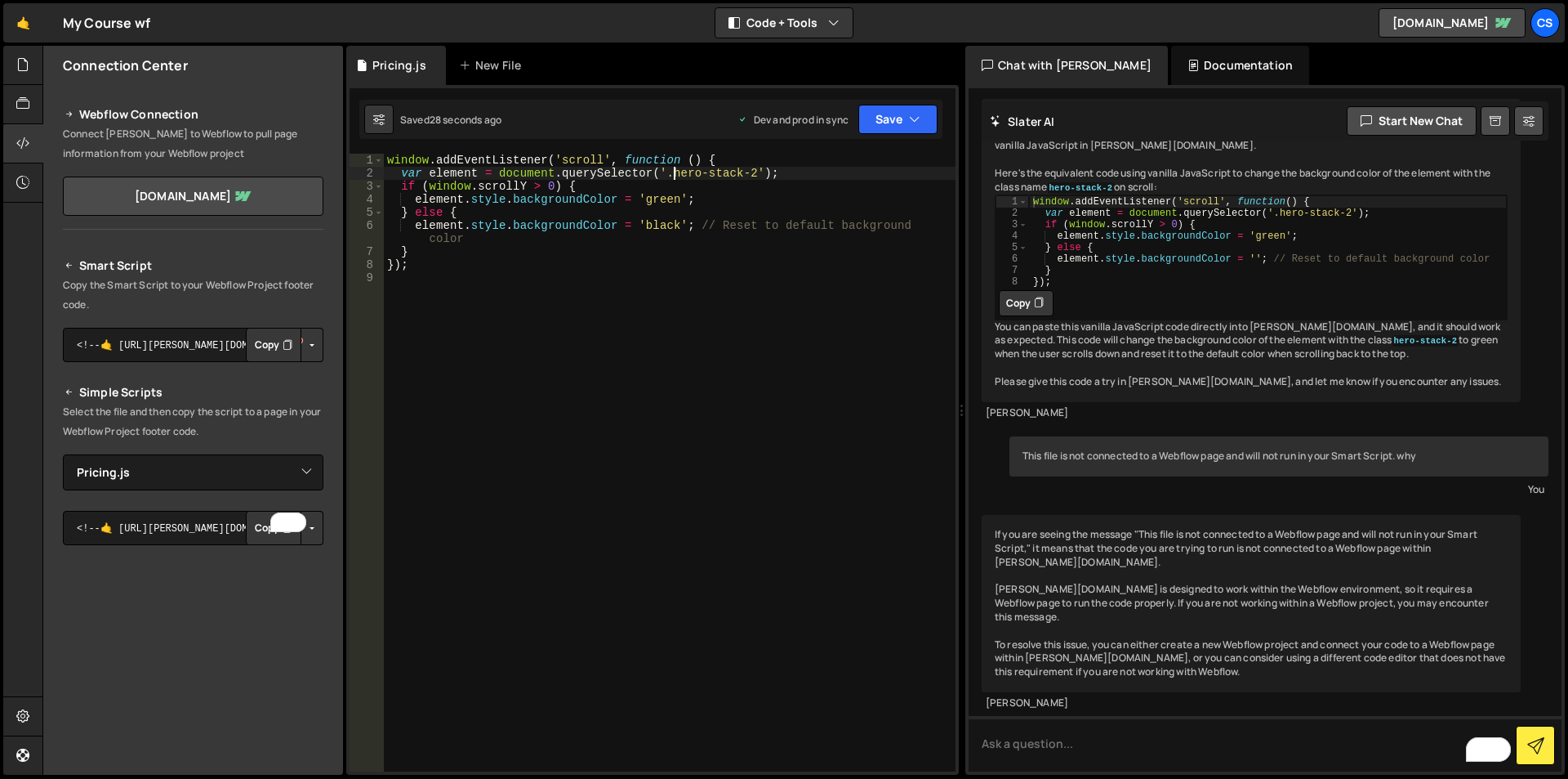
type textarea "var element = document.querySelector('.hero-stack-2');"
click at [676, 175] on div "window . addEventListener ( 'scroll' , function ( ) { var element = document . …" at bounding box center [670, 476] width 572 height 644
click at [757, 171] on div "window . addEventListener ( 'scroll' , function ( ) { var element = document . …" at bounding box center [670, 476] width 572 height 644
click at [1031, 751] on textarea "To enrich screen reader interactions, please activate Accessibility in Grammarl…" at bounding box center [1265, 744] width 593 height 56
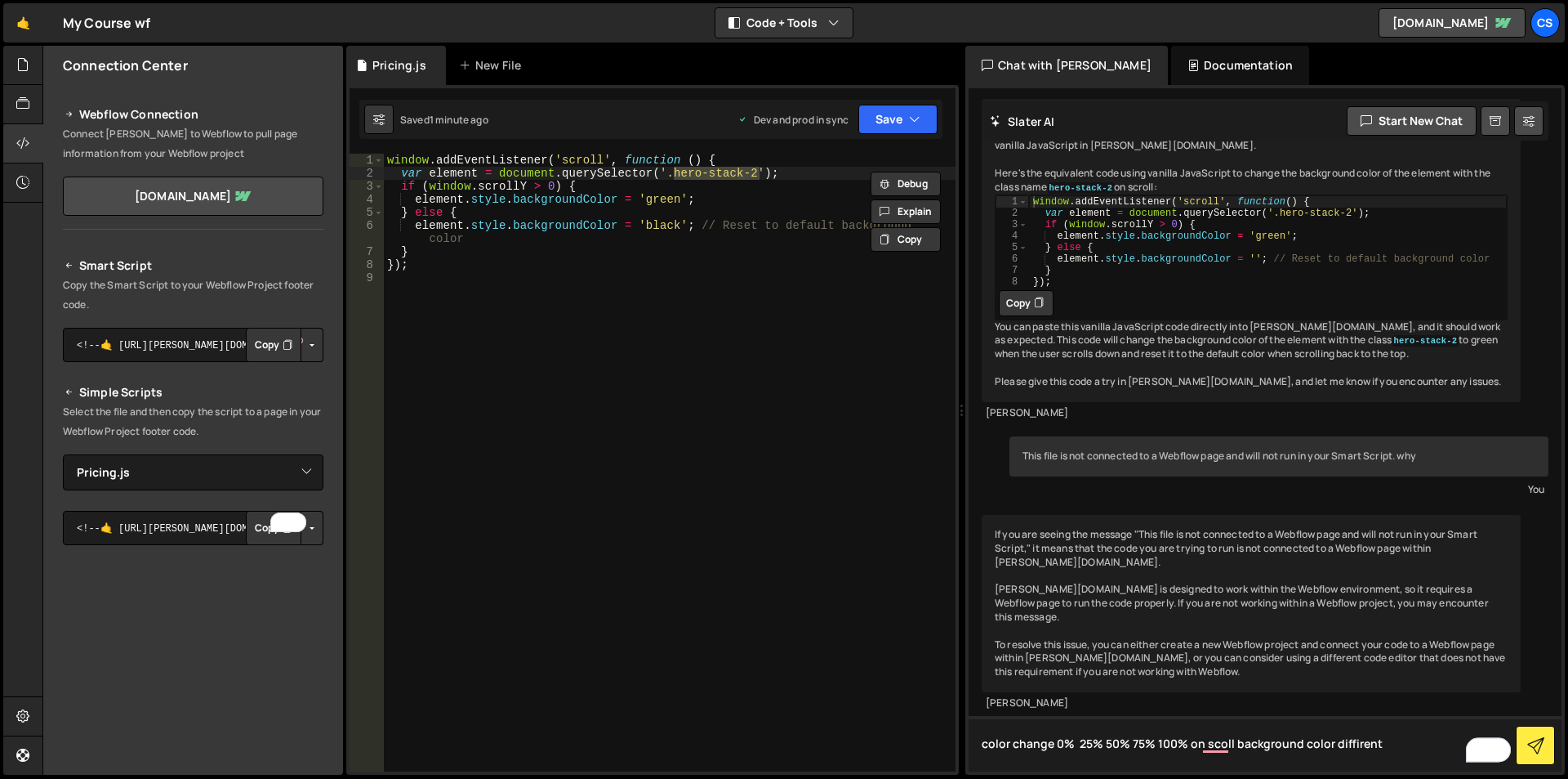
type textarea "color change 0% 25% 50% 75% 100% on scoll background color diffirent"
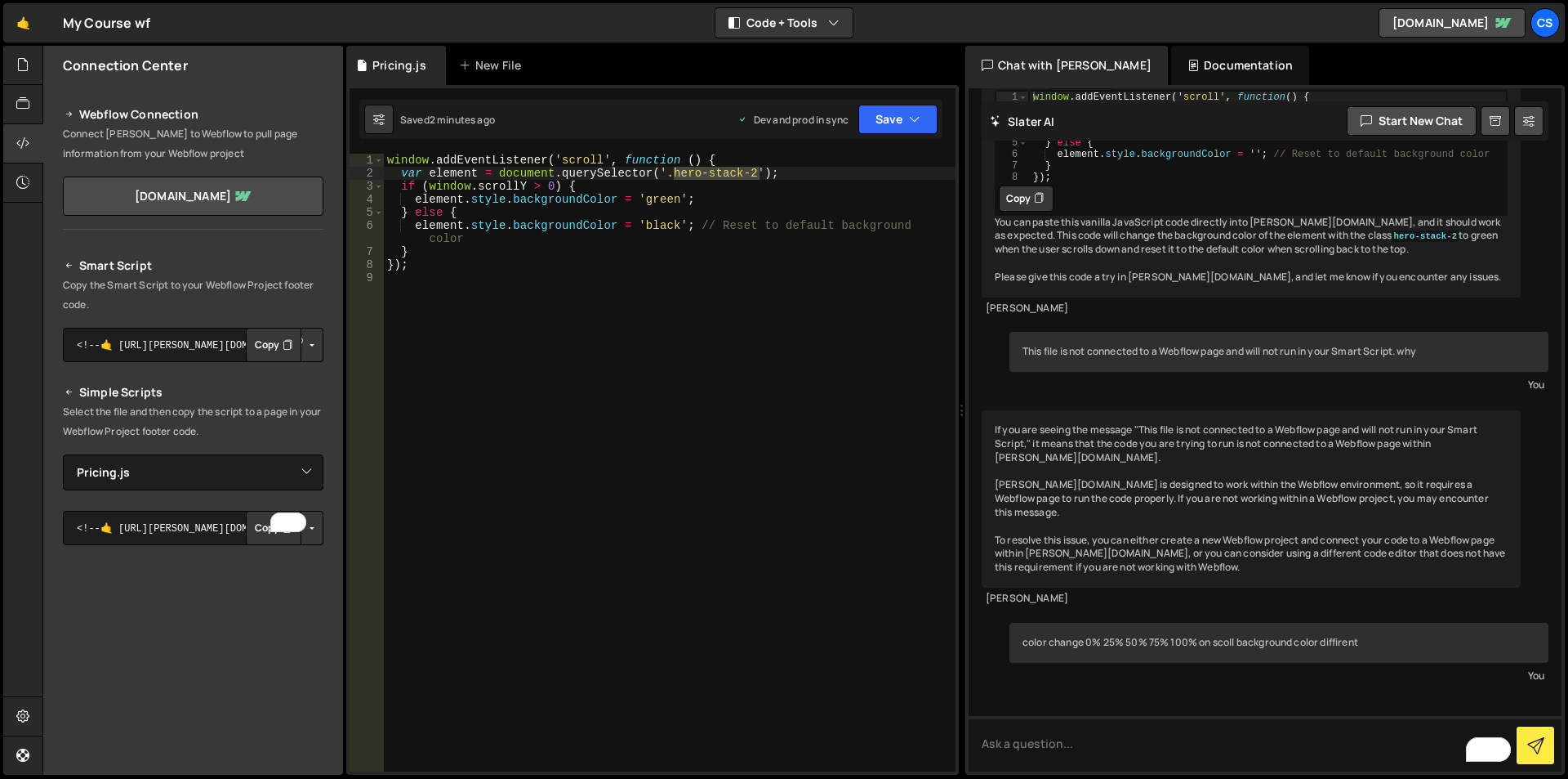
scroll to position [0, 1]
click at [498, 250] on div "window . addEventListener ( 'scroll' , function ( ) { var element = document . …" at bounding box center [670, 476] width 572 height 644
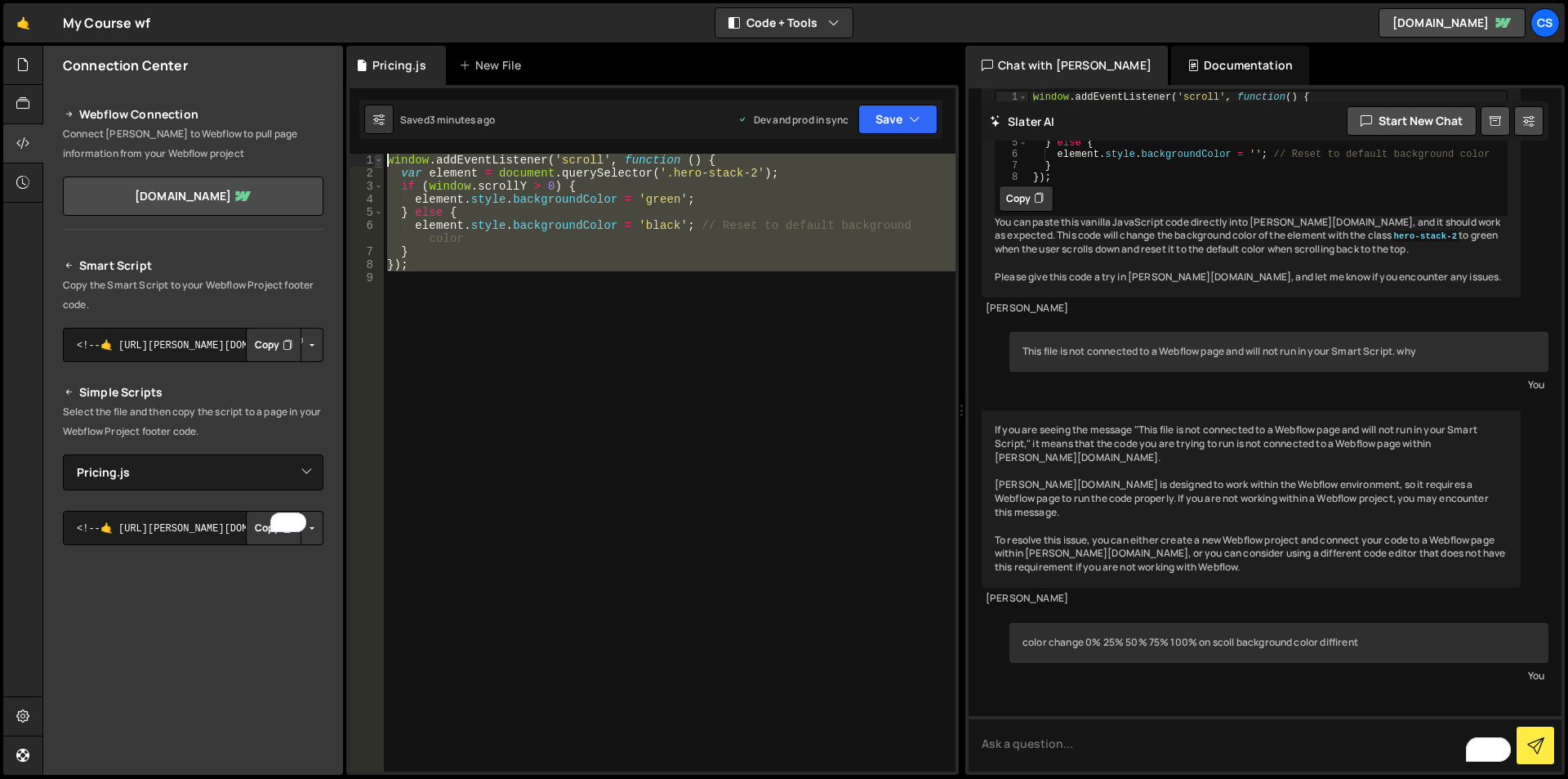
drag, startPoint x: 426, startPoint y: 272, endPoint x: 375, endPoint y: 160, distance: 123.1
click at [375, 160] on div "} 1 2 3 4 5 6 7 8 9 window . addEventListener ( 'scroll' , function ( ) { var e…" at bounding box center [652, 462] width 606 height 618
type textarea "window.addEventListener('scroll', function () { var element = document.querySel…"
click at [1005, 745] on textarea "To enrich screen reader interactions, please activate Accessibility in Grammarl…" at bounding box center [1265, 744] width 593 height 56
paste textarea "window.addEventListener('scroll', function () { var element = document.querySel…"
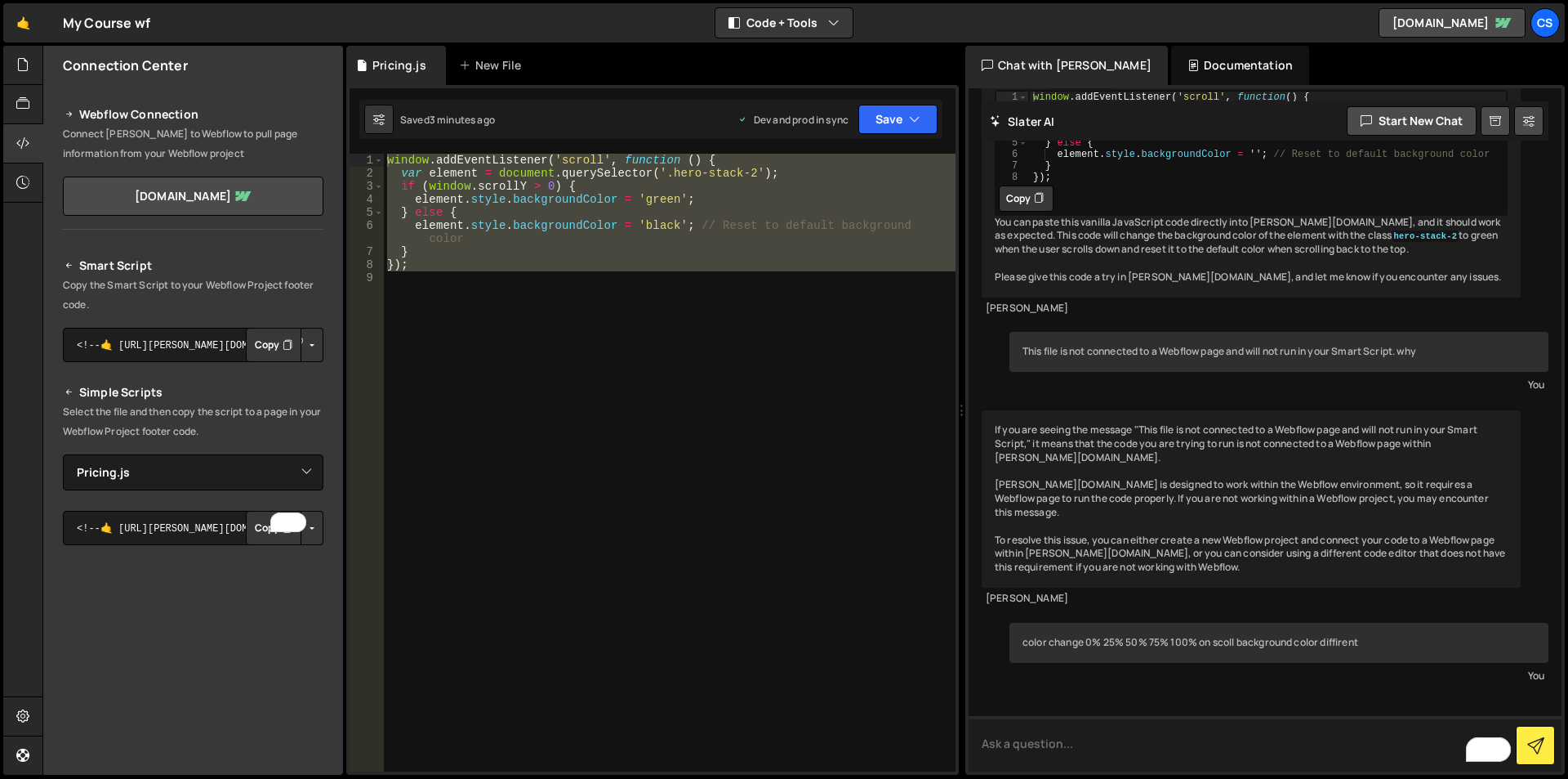
type textarea "window.addEventListener('scroll', function () { var element = document.querySel…"
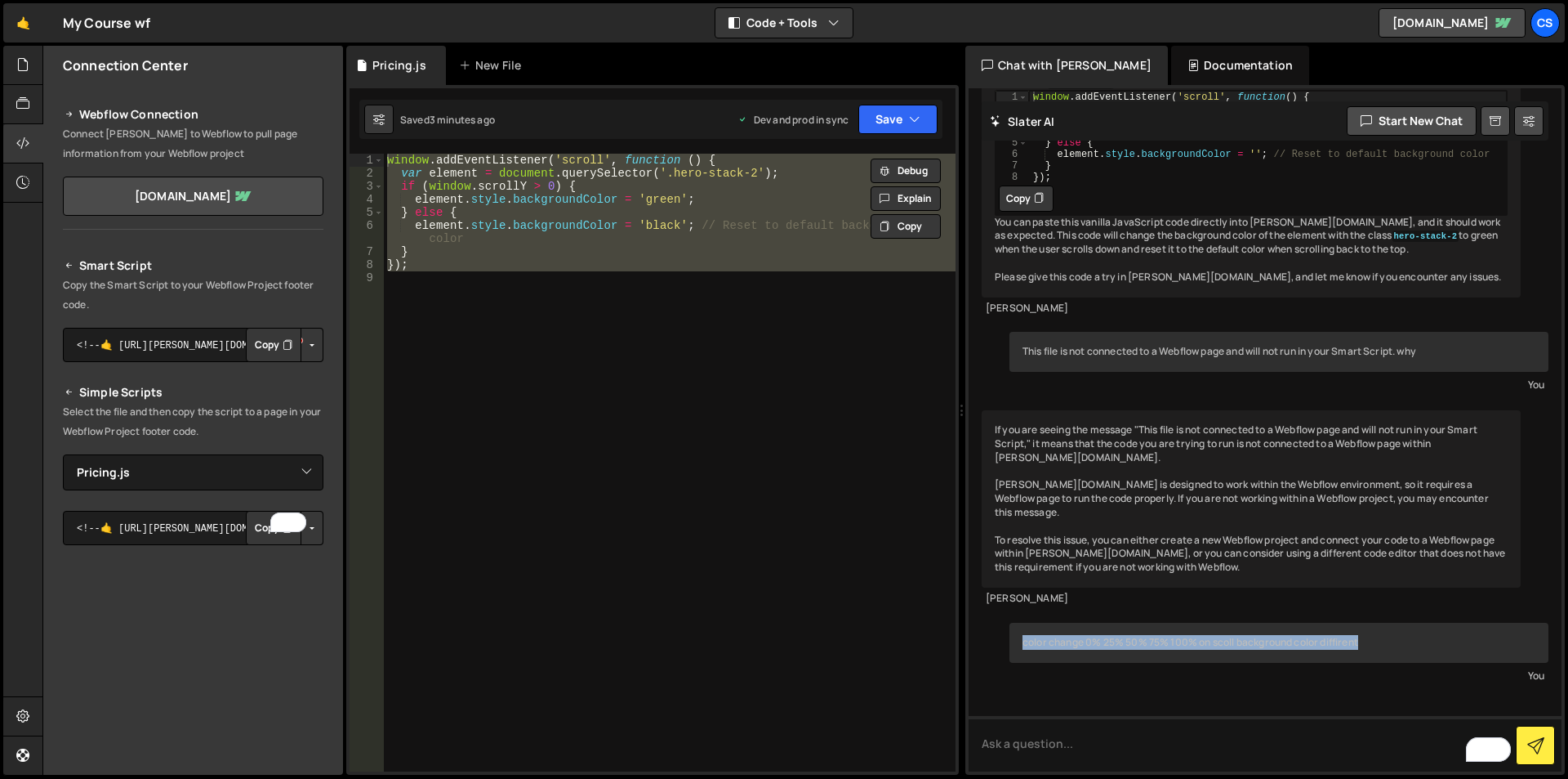
drag, startPoint x: 1377, startPoint y: 633, endPoint x: 1015, endPoint y: 641, distance: 362.1
click at [1015, 641] on div "color change 0% 25% 50% 75% 100% on scoll background color diffirent" at bounding box center [1279, 642] width 539 height 40
copy div "color change 0% 25% 50% 75% 100% on scoll background color diffirent"
click at [1036, 744] on textarea "To enrich screen reader interactions, please activate Accessibility in Grammarl…" at bounding box center [1265, 744] width 593 height 56
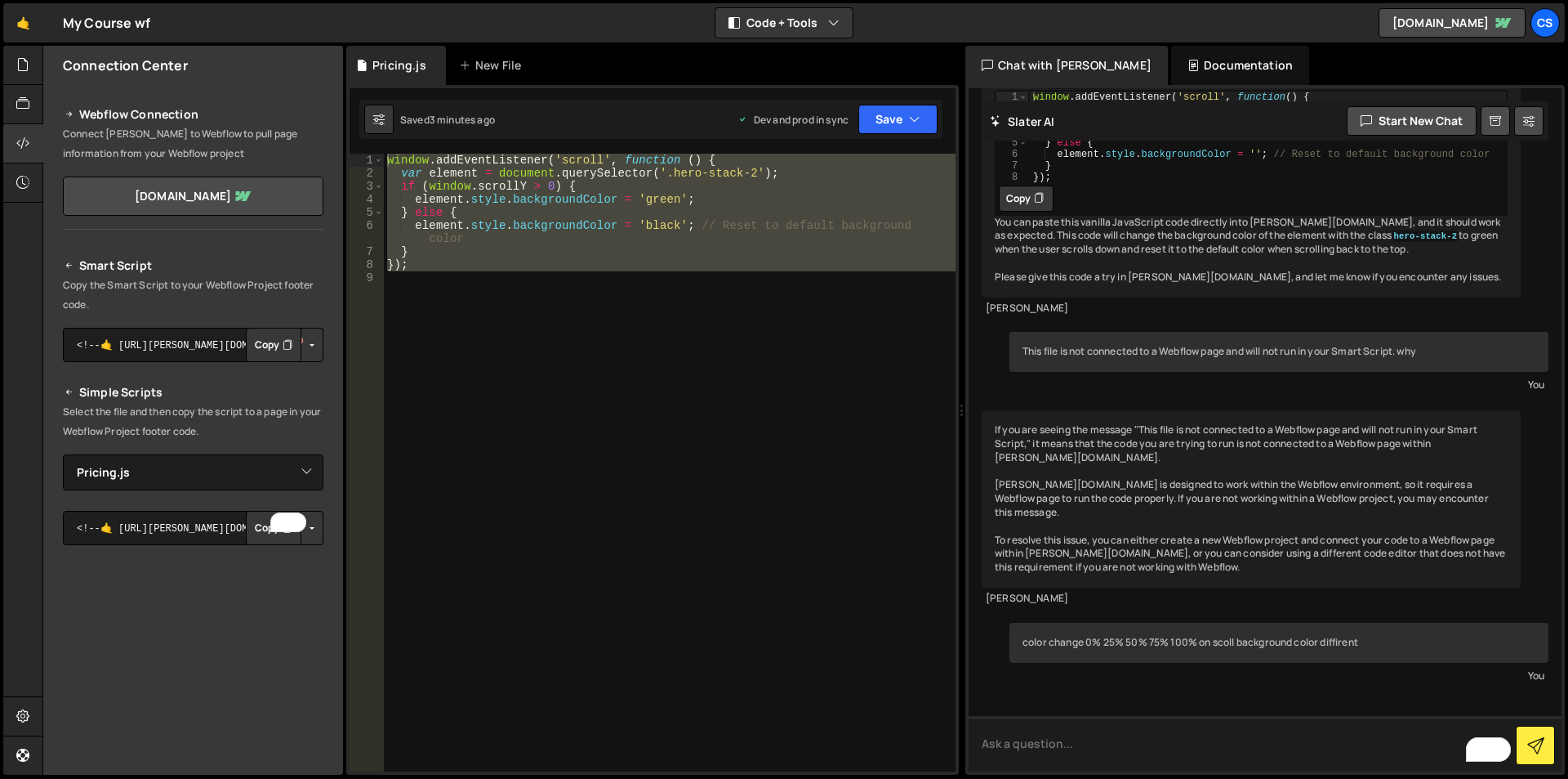
paste textarea "color change 0% 25% 50% 75% 100% on scoll background color diffirent"
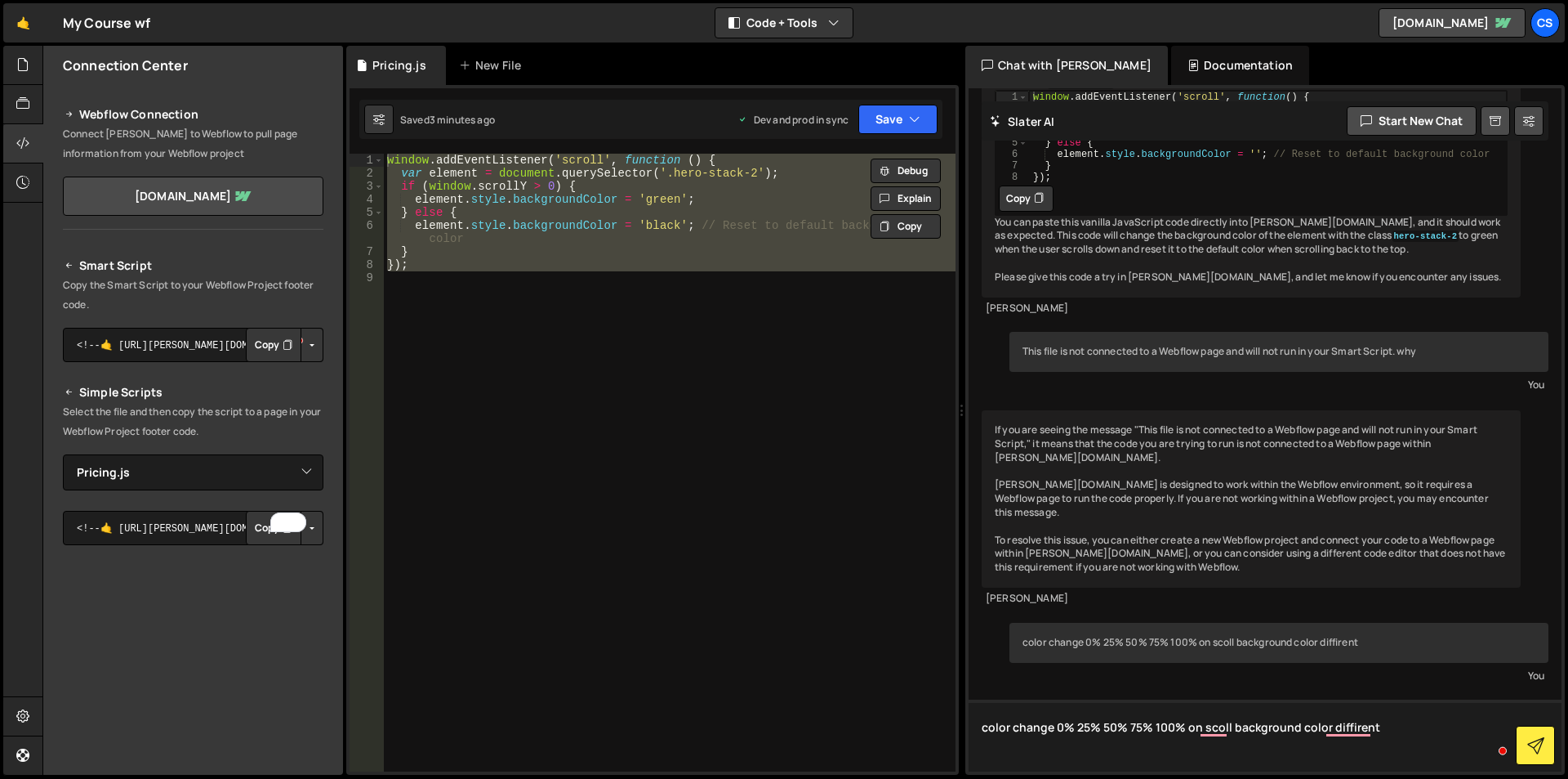
type textarea "color change 0% 25% 50% 75% 100% on scoll background color diffirent"
click at [419, 274] on div "window . addEventListener ( 'scroll' , function ( ) { var element = document . …" at bounding box center [670, 462] width 572 height 618
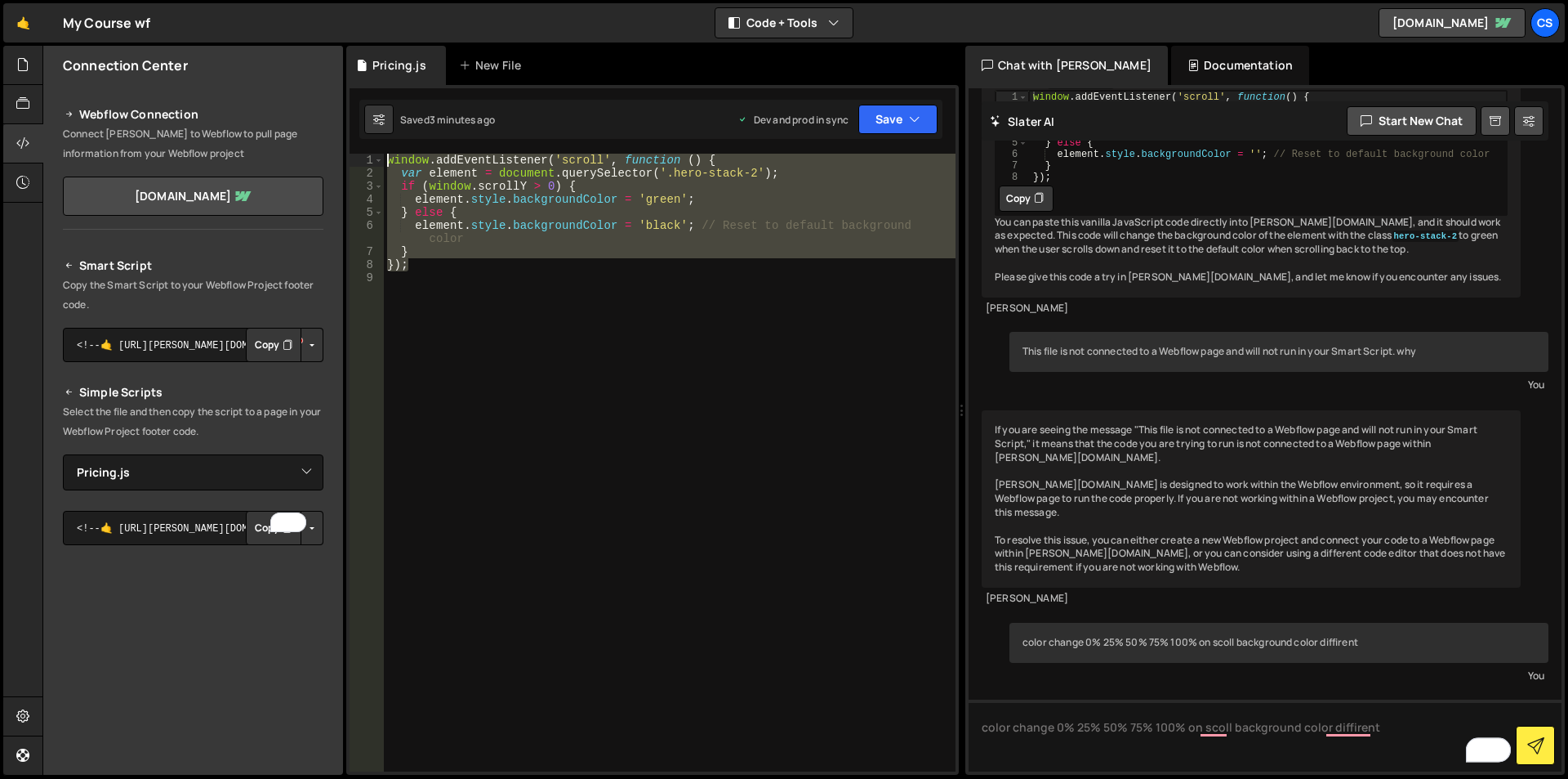
drag, startPoint x: 429, startPoint y: 266, endPoint x: 366, endPoint y: 162, distance: 121.6
click at [366, 162] on div "1 2 3 4 5 6 7 8 9 window . addEventListener ( 'scroll' , function ( ) { var ele…" at bounding box center [652, 462] width 606 height 618
type textarea "window.addEventListener('scroll', function () { var element = document.querySel…"
click at [1046, 758] on textarea "color change 0% 25% 50% 75% 100% on scoll background color diffirent" at bounding box center [1265, 735] width 593 height 72
paste textarea "window.addEventListener('scroll', function () { var element = document.querySel…"
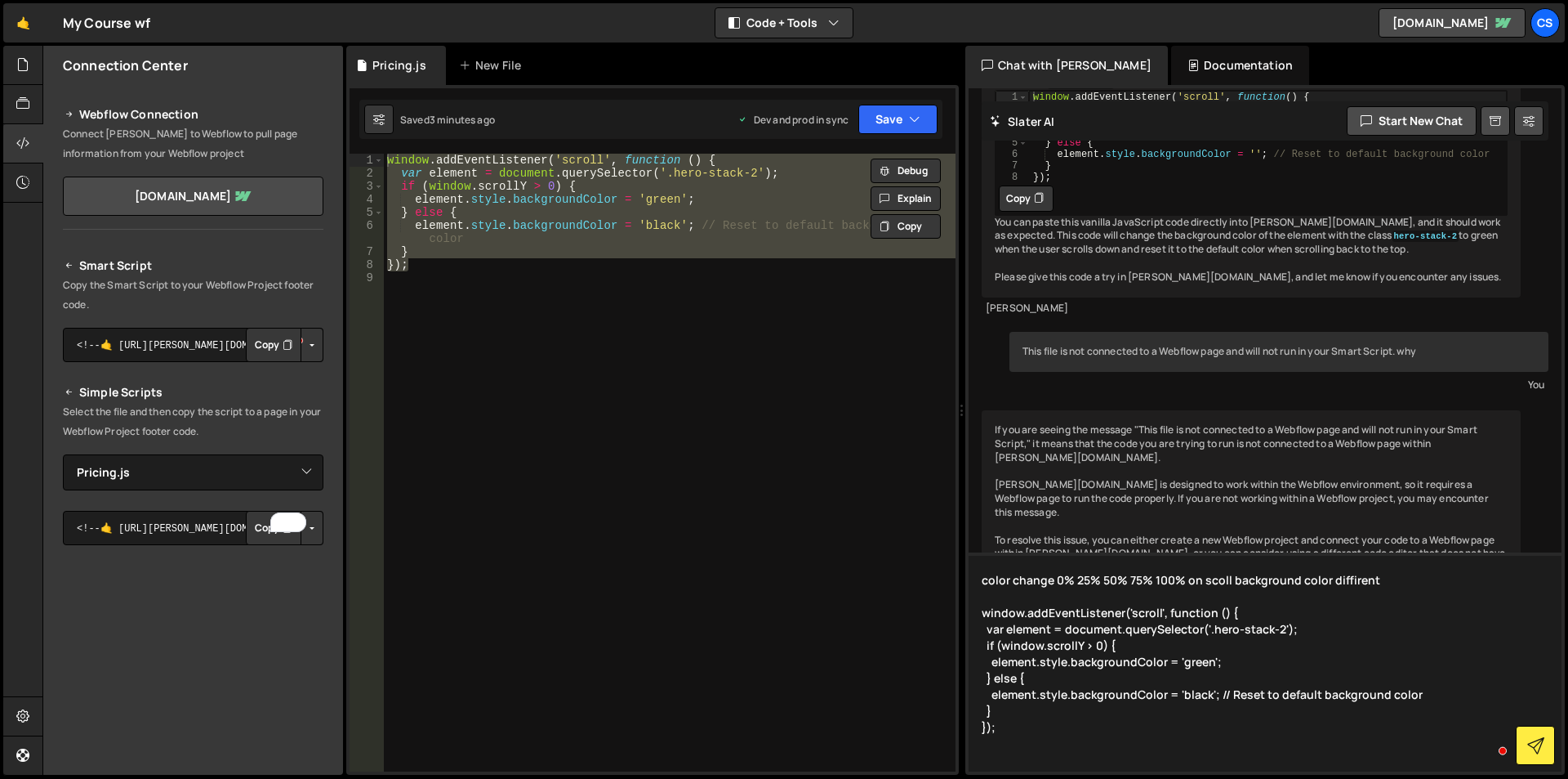
type textarea "color change 0% 25% 50% 75% 100% on scoll background color diffirent window.add…"
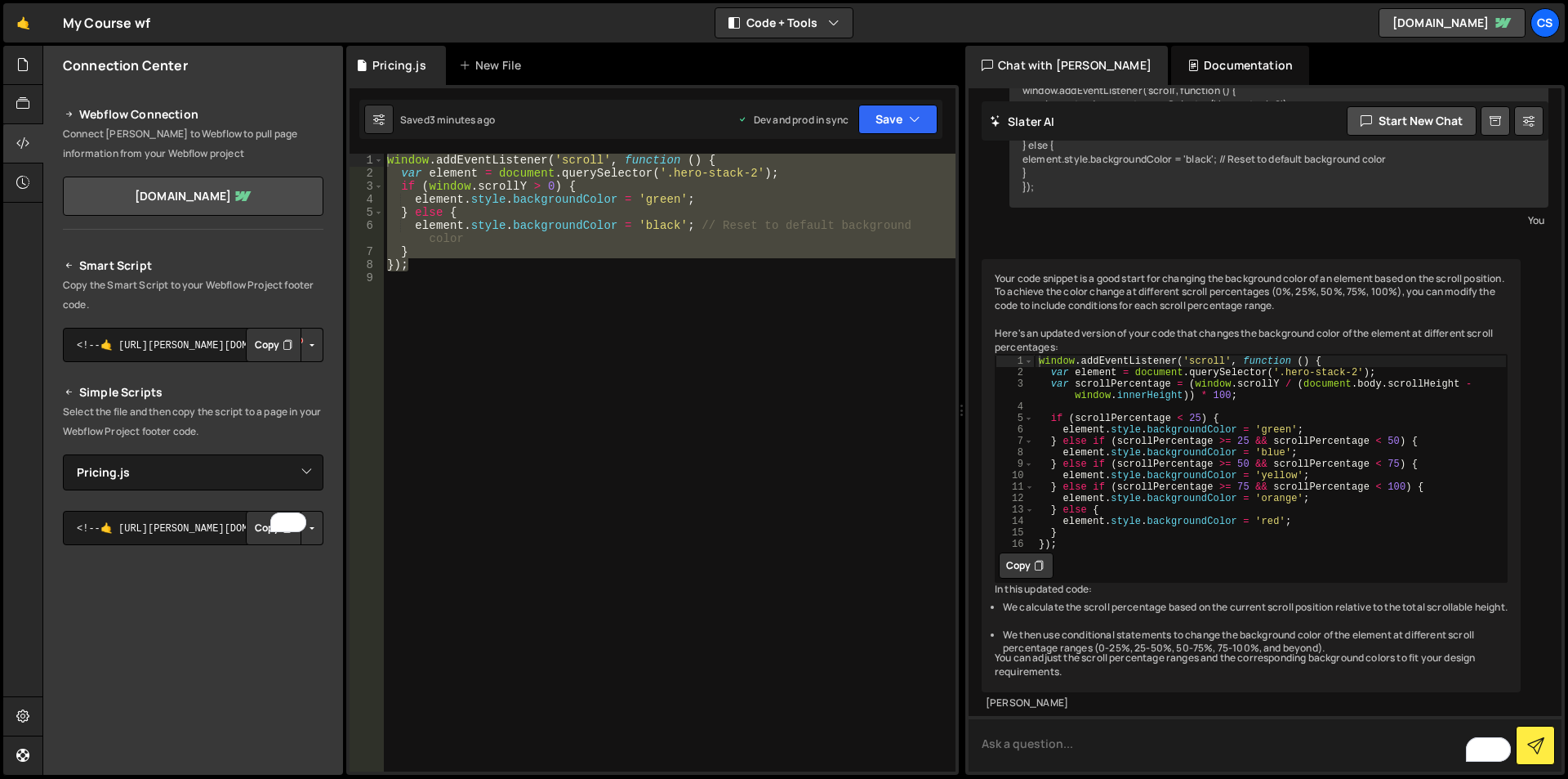
scroll to position [5119, 0]
click at [1020, 553] on button "Copy" at bounding box center [1026, 565] width 55 height 26
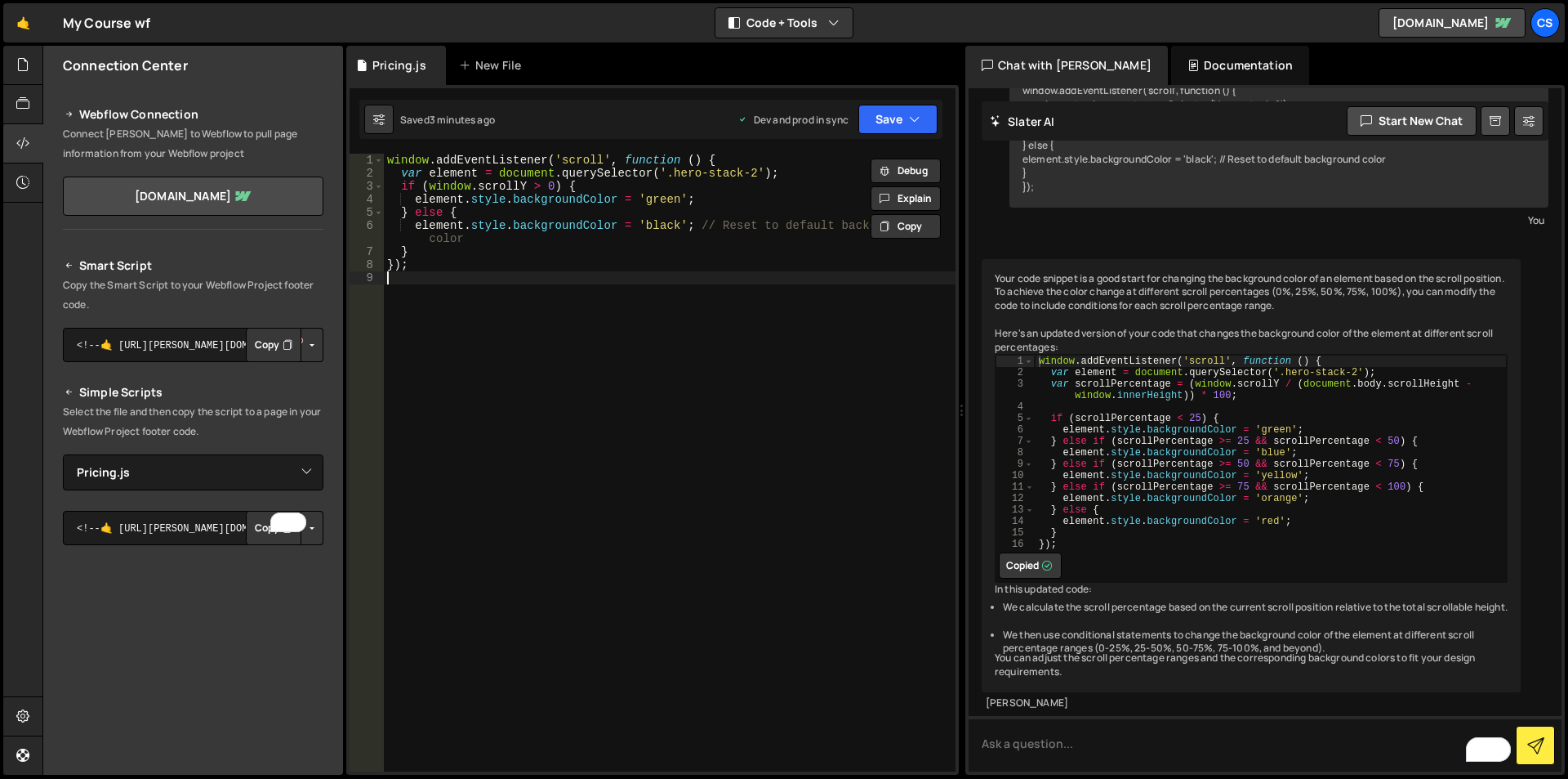
click at [574, 312] on div "window . addEventListener ( 'scroll' , function ( ) { var element = document . …" at bounding box center [670, 476] width 572 height 644
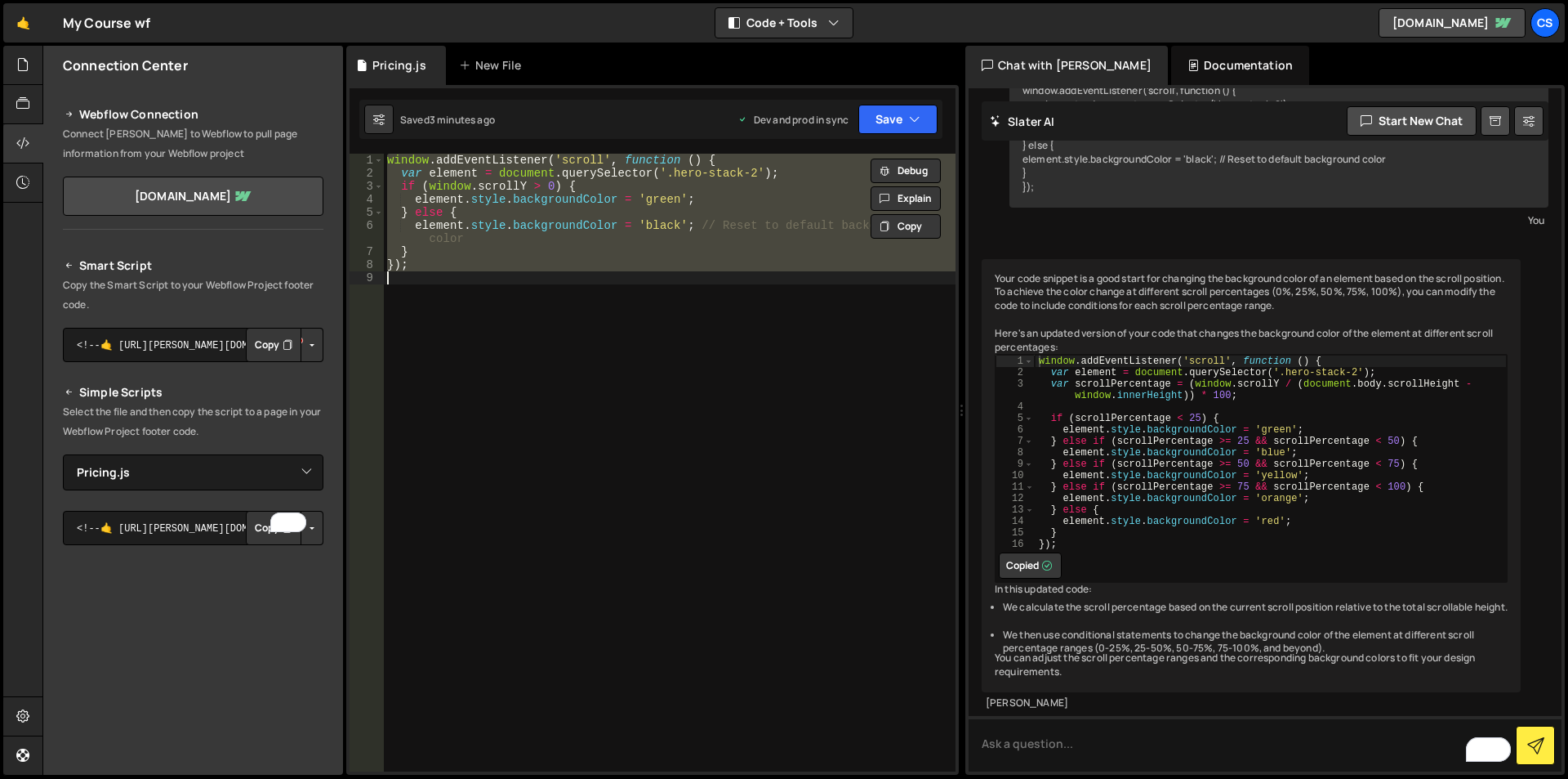
paste textarea
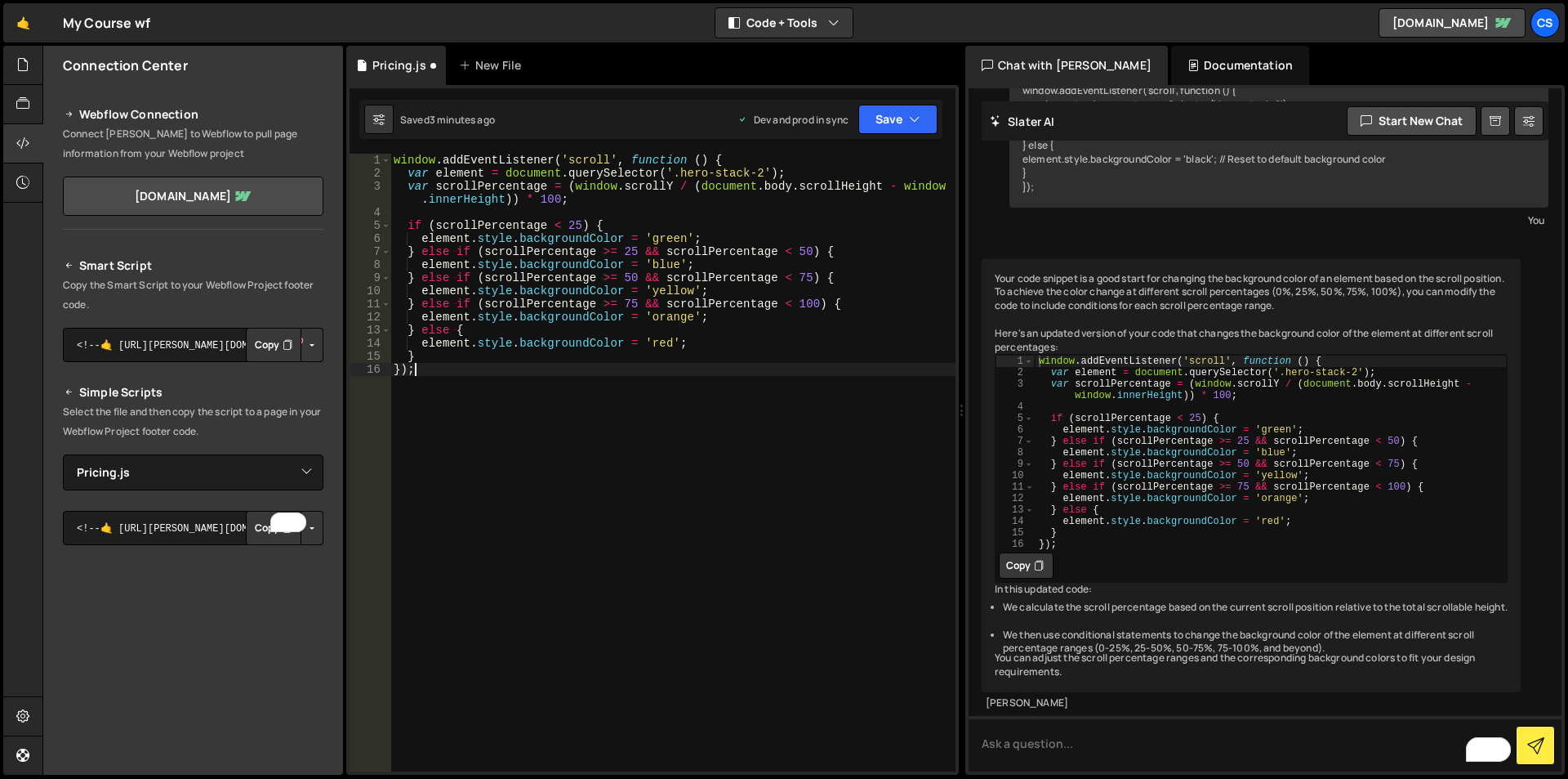
click at [672, 346] on div "window . addEventListener ( 'scroll' , function ( ) { var element = document . …" at bounding box center [672, 476] width 565 height 644
click at [745, 414] on div "window . addEventListener ( 'scroll' , function ( ) { var element = document . …" at bounding box center [672, 476] width 565 height 644
type textarea "});"
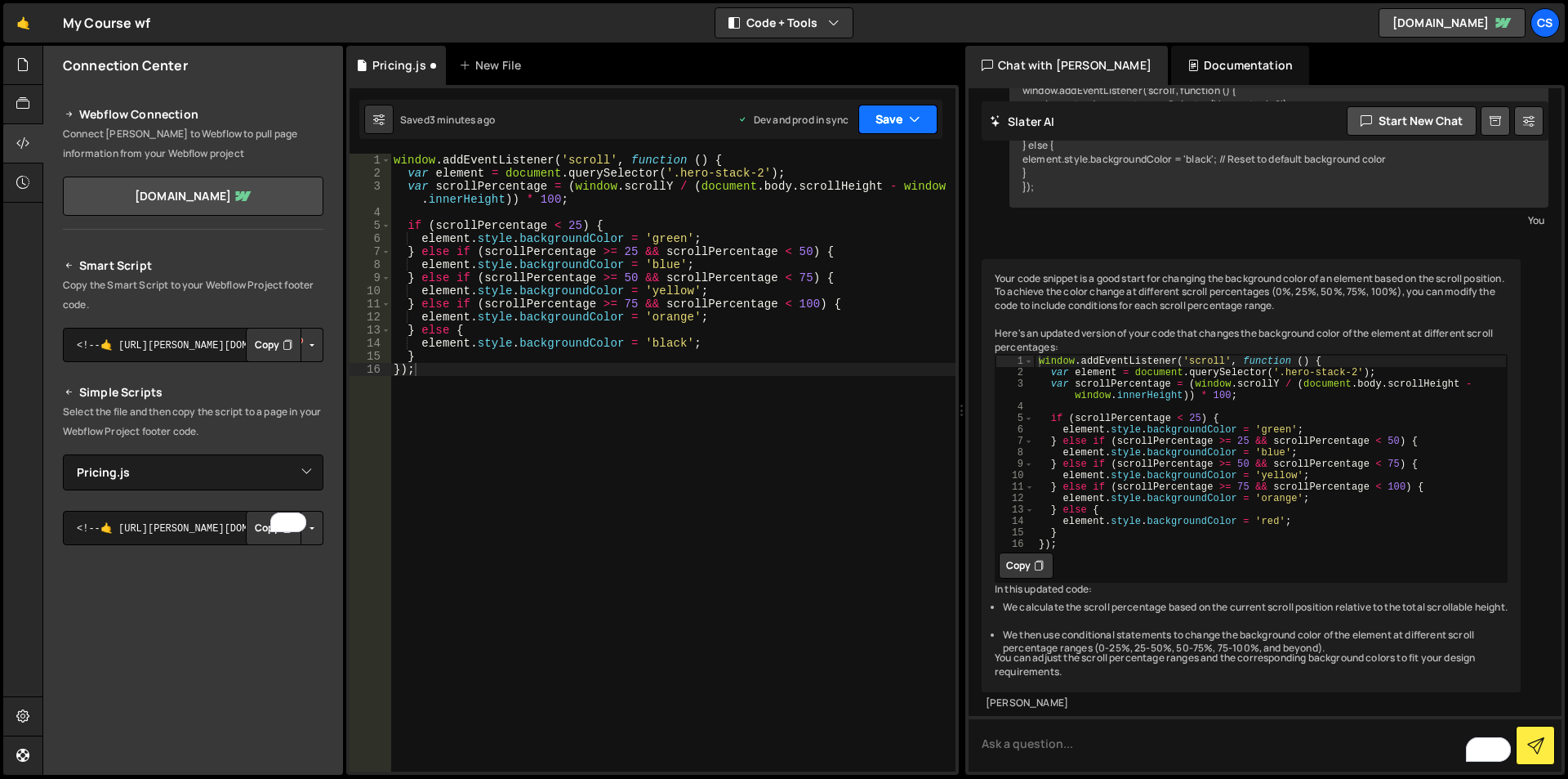
click at [900, 116] on button "Save" at bounding box center [898, 119] width 79 height 29
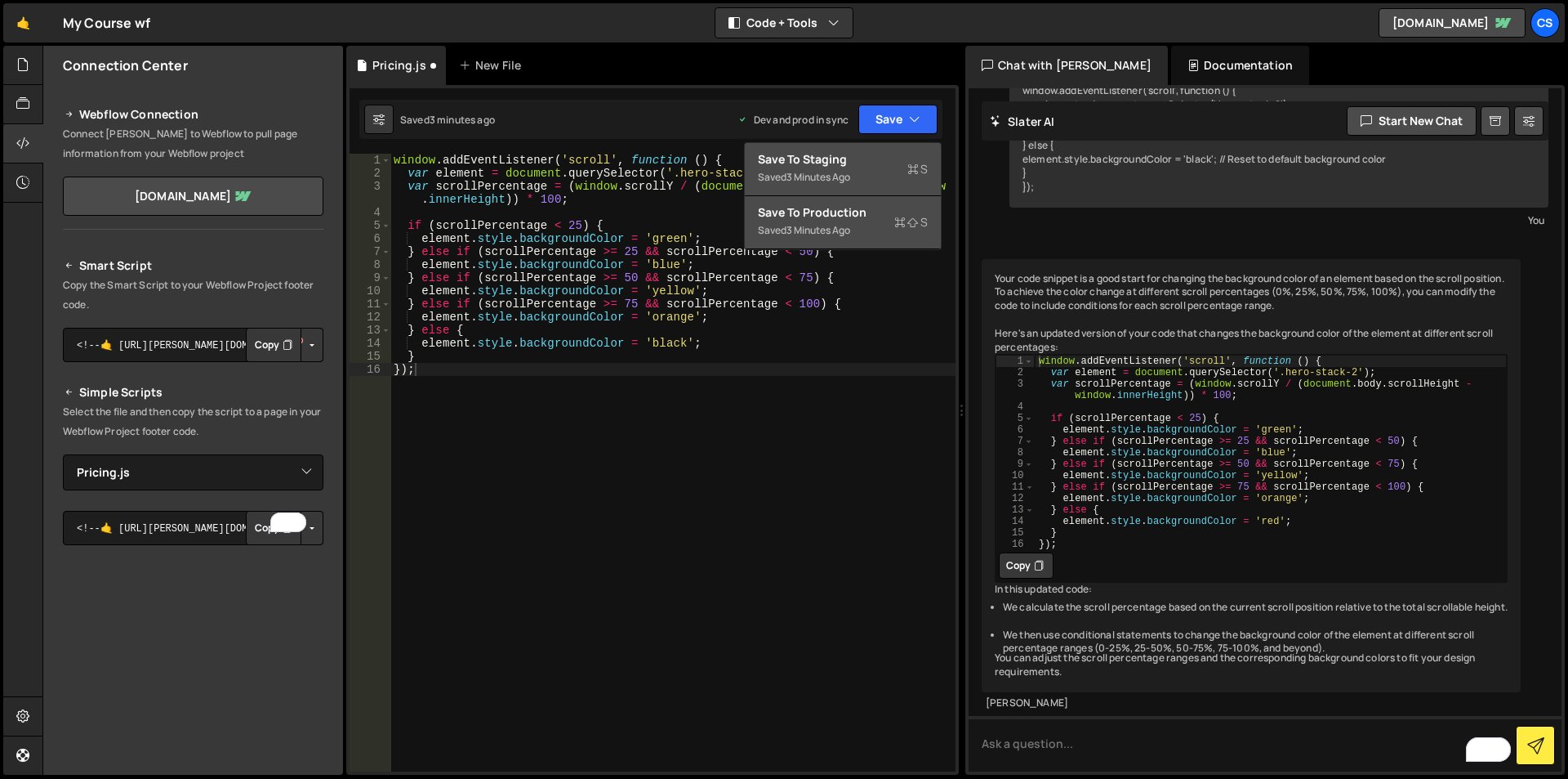
click at [802, 209] on div "Save to Production S" at bounding box center [843, 212] width 170 height 16
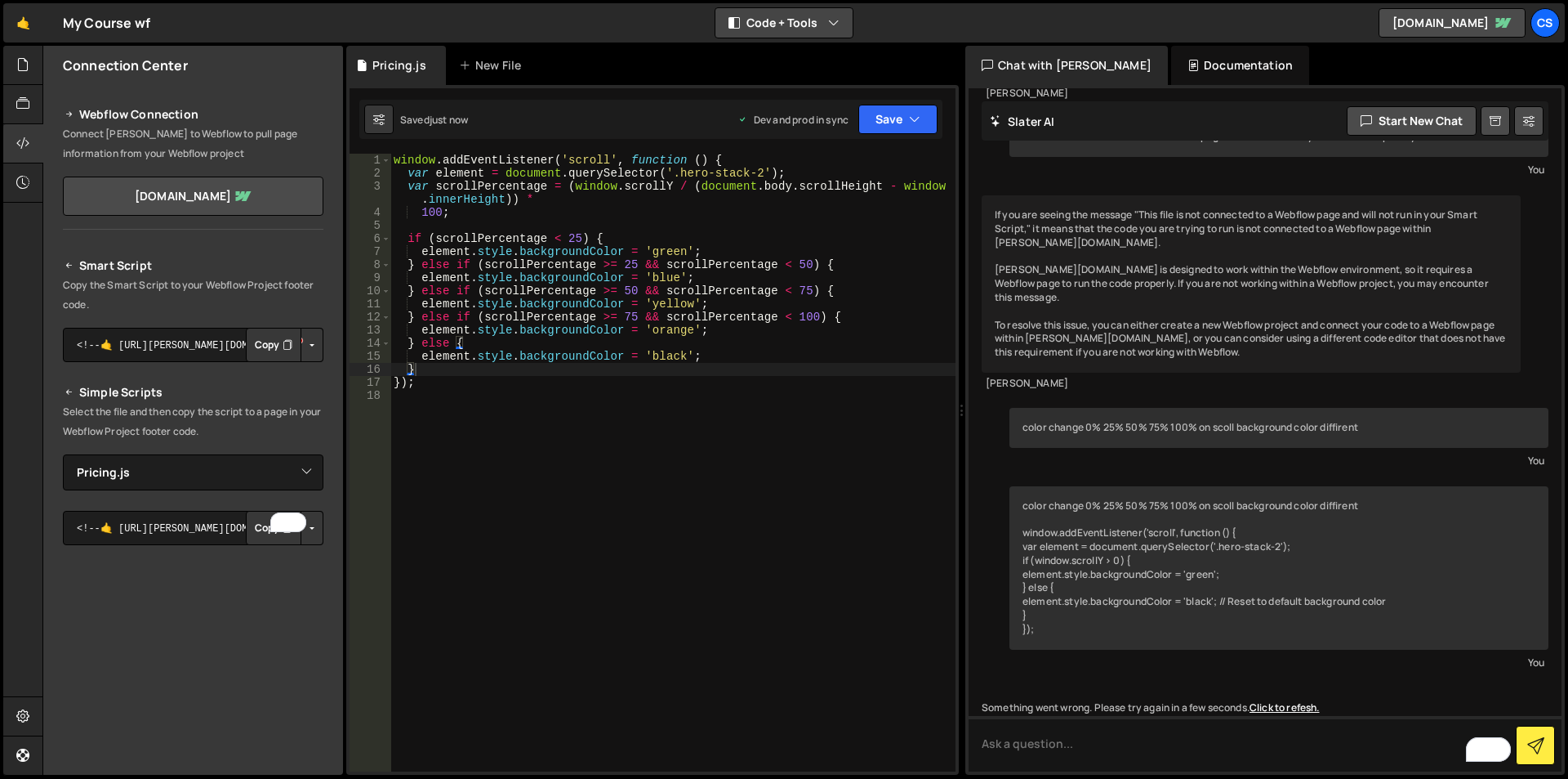
scroll to position [4596, 0]
click at [1040, 739] on textarea "To enrich screen reader interactions, please activate Accessibility in Grammarl…" at bounding box center [1265, 744] width 593 height 56
drag, startPoint x: 1385, startPoint y: 422, endPoint x: 1021, endPoint y: 452, distance: 365.2
click at [1023, 421] on div "color change 0% 25% 50% 75% 100% on scoll background color diffirent" at bounding box center [1279, 428] width 539 height 40
copy div "color change 0% 25% 50% 75% 100% on scoll background color diffirent"
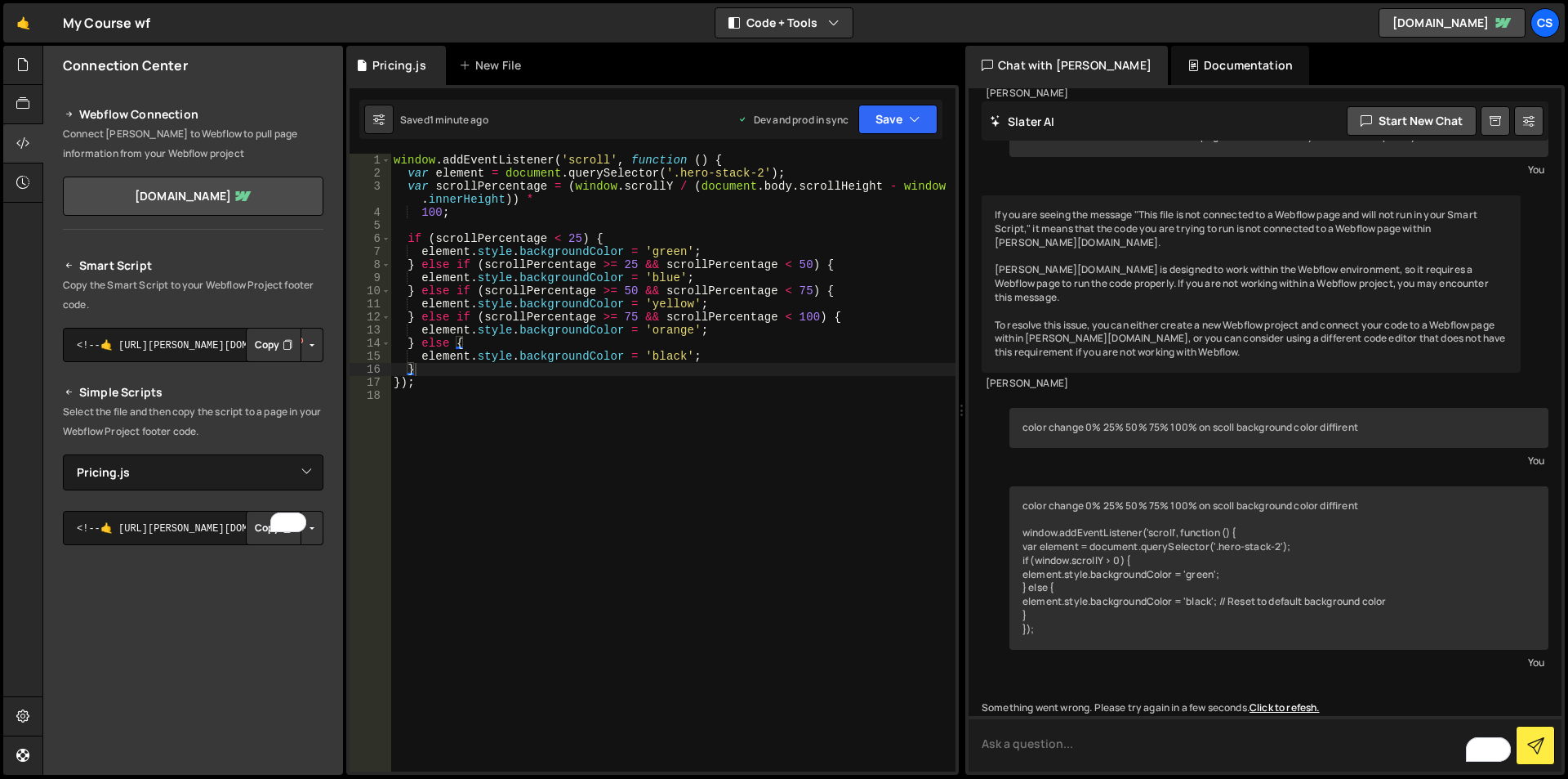
click at [1028, 749] on textarea "To enrich screen reader interactions, please activate Accessibility in Grammarl…" at bounding box center [1265, 744] width 593 height 56
paste textarea "color change 0% 25% 50% 75% 100% on scoll background color diffirent"
click at [1056, 749] on textarea "color change 0% 25% 50% 75% 100% on scoll background color diffirent" at bounding box center [1265, 744] width 593 height 56
type textarea "color change sectiion on scroll 0% 25% 50% 75% 100% on scoll background color d…"
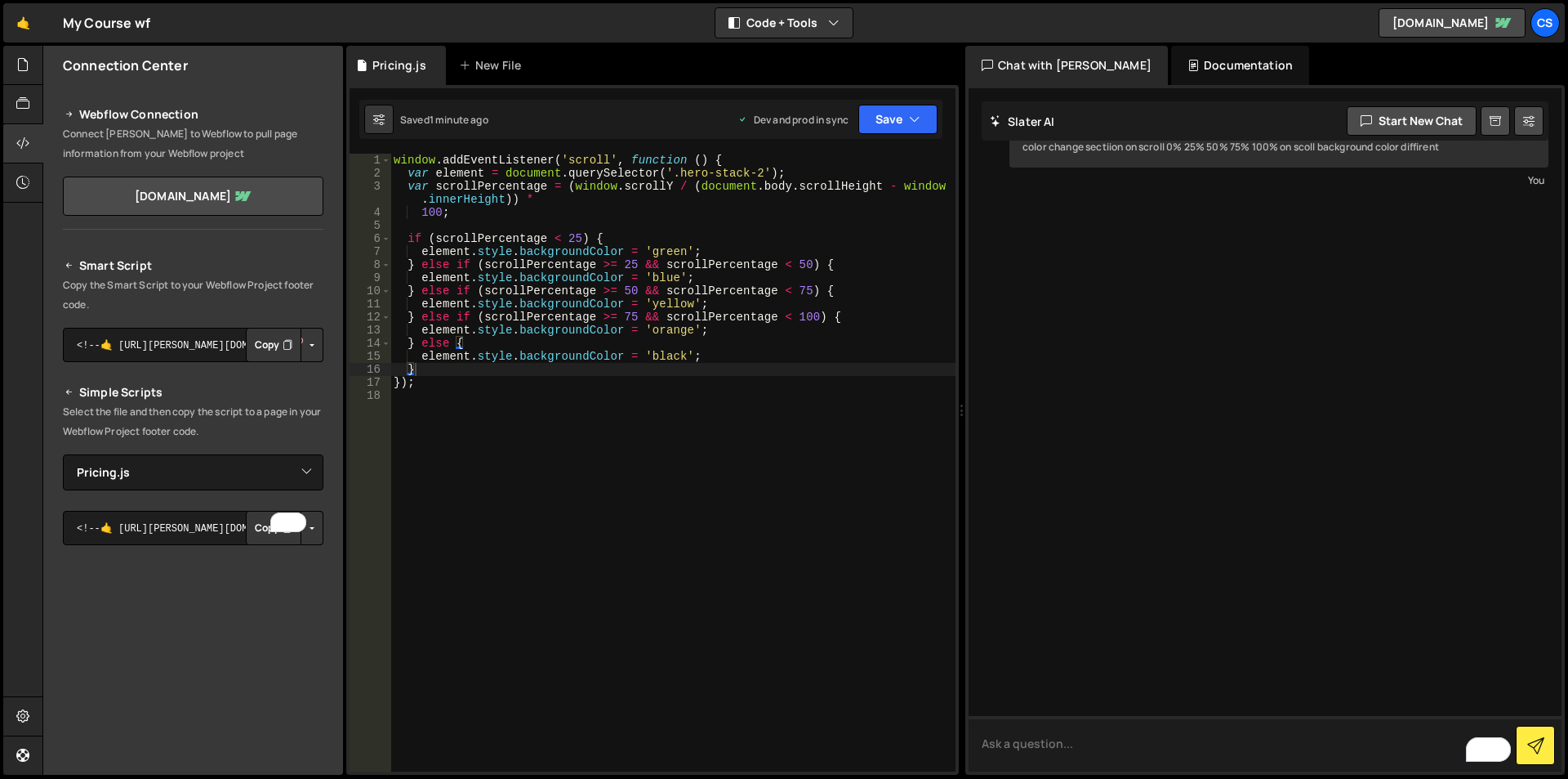
scroll to position [5196, 0]
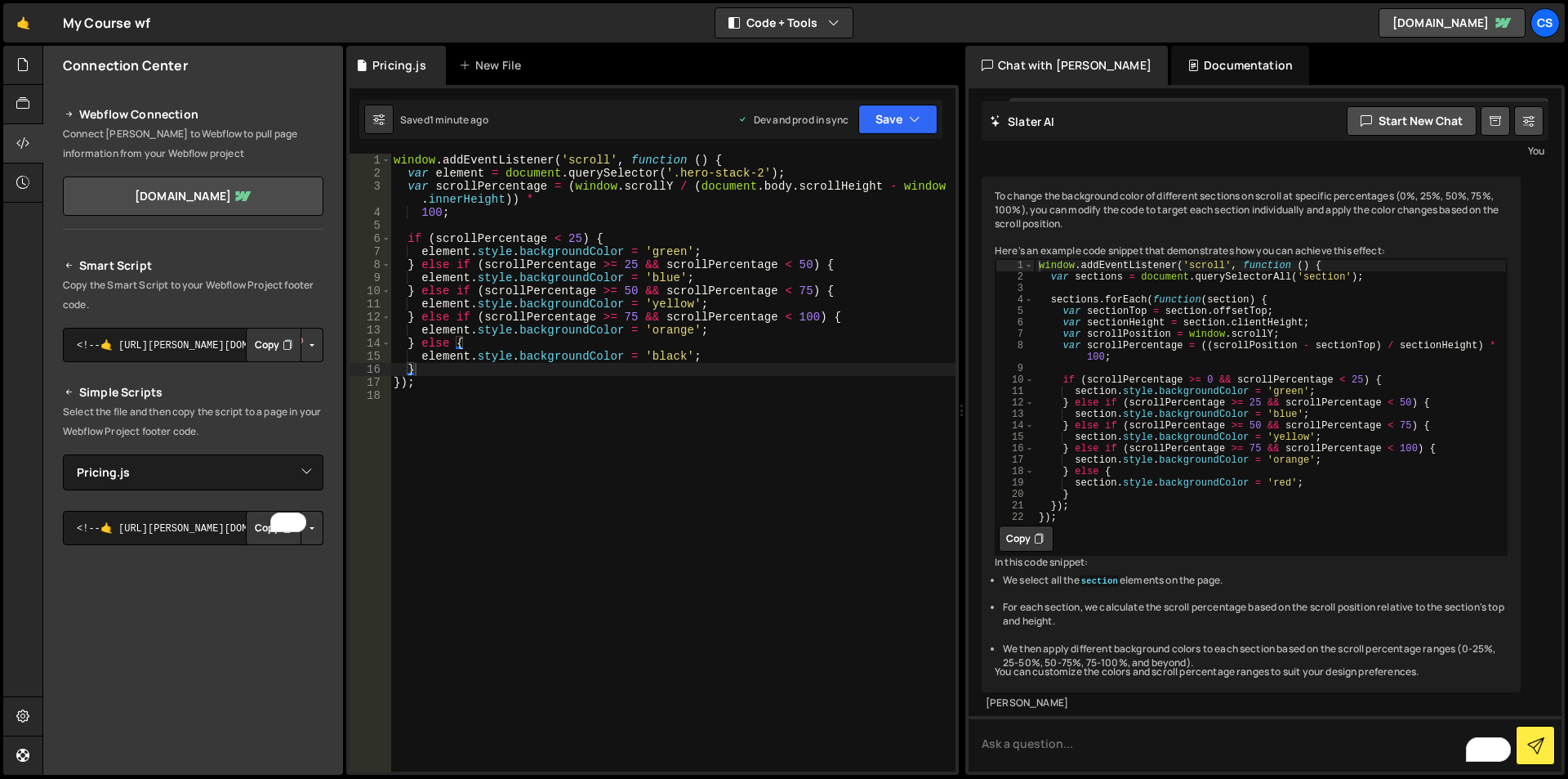
click at [1026, 552] on button "Copy" at bounding box center [1026, 538] width 55 height 26
click at [573, 465] on div "window . addEventListener ( 'scroll' , function ( ) { var element = document . …" at bounding box center [672, 476] width 565 height 644
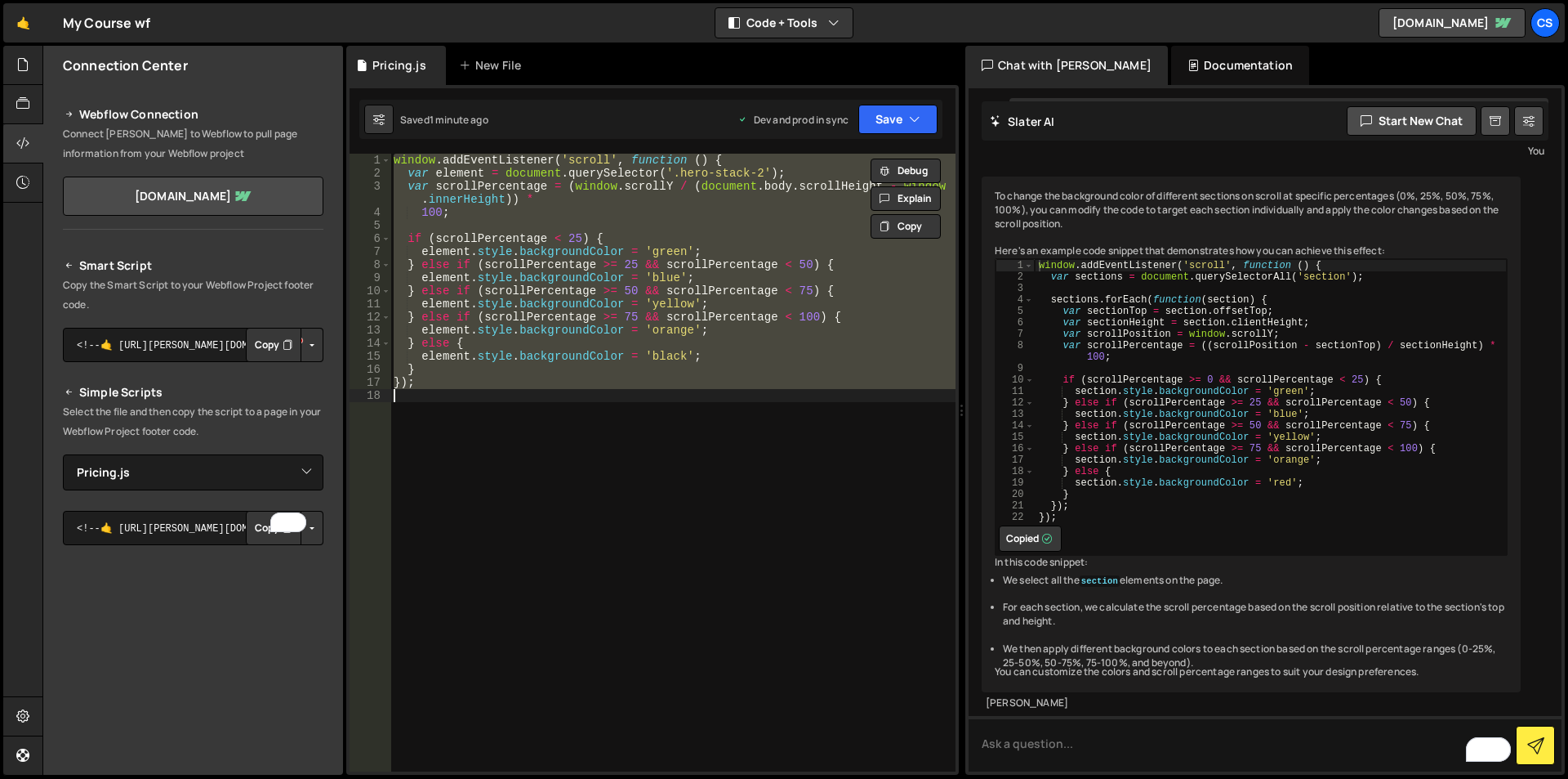
paste textarea
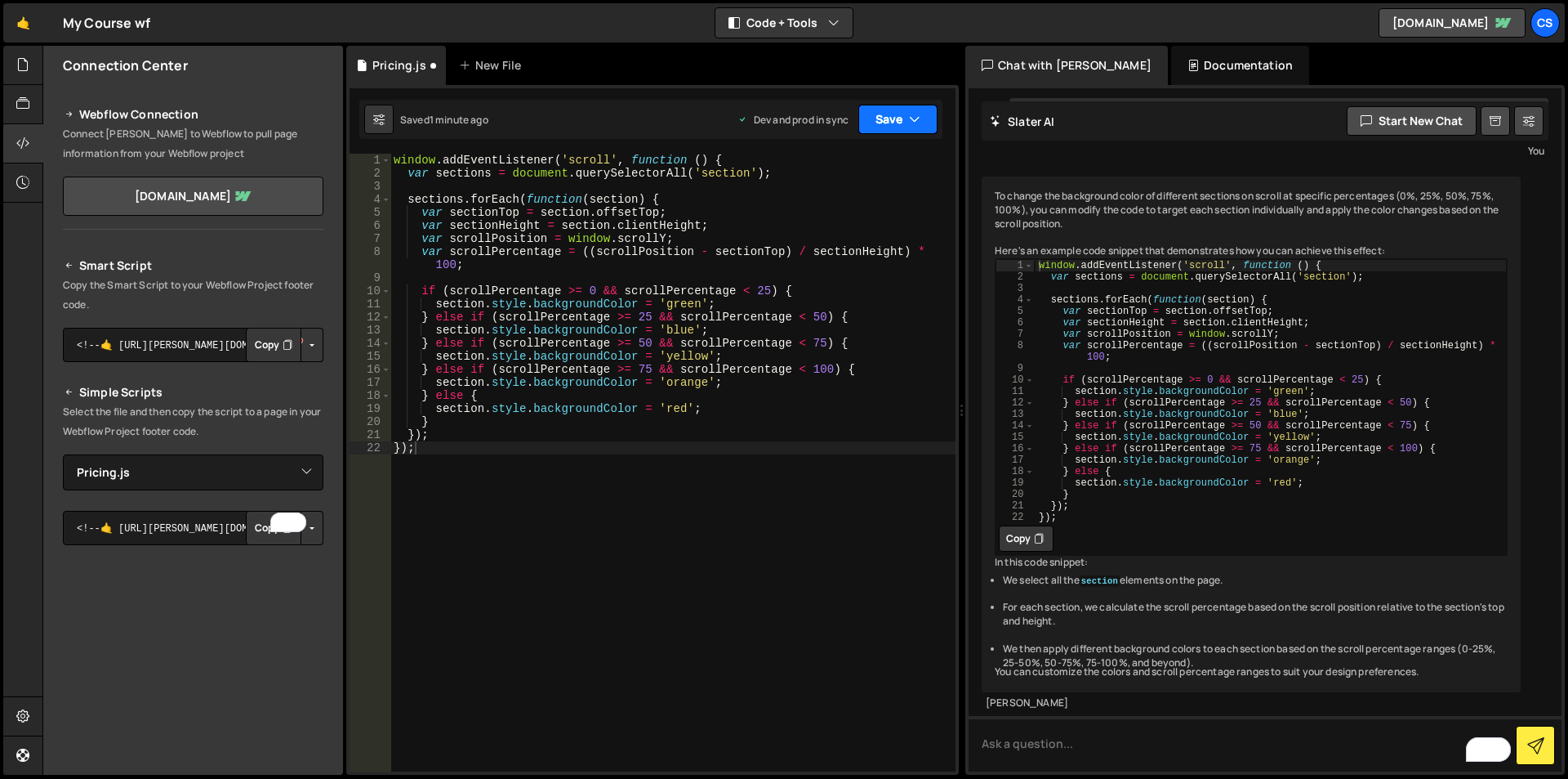
drag, startPoint x: 897, startPoint y: 126, endPoint x: 875, endPoint y: 219, distance: 95.6
click at [897, 128] on button "Save" at bounding box center [898, 119] width 79 height 29
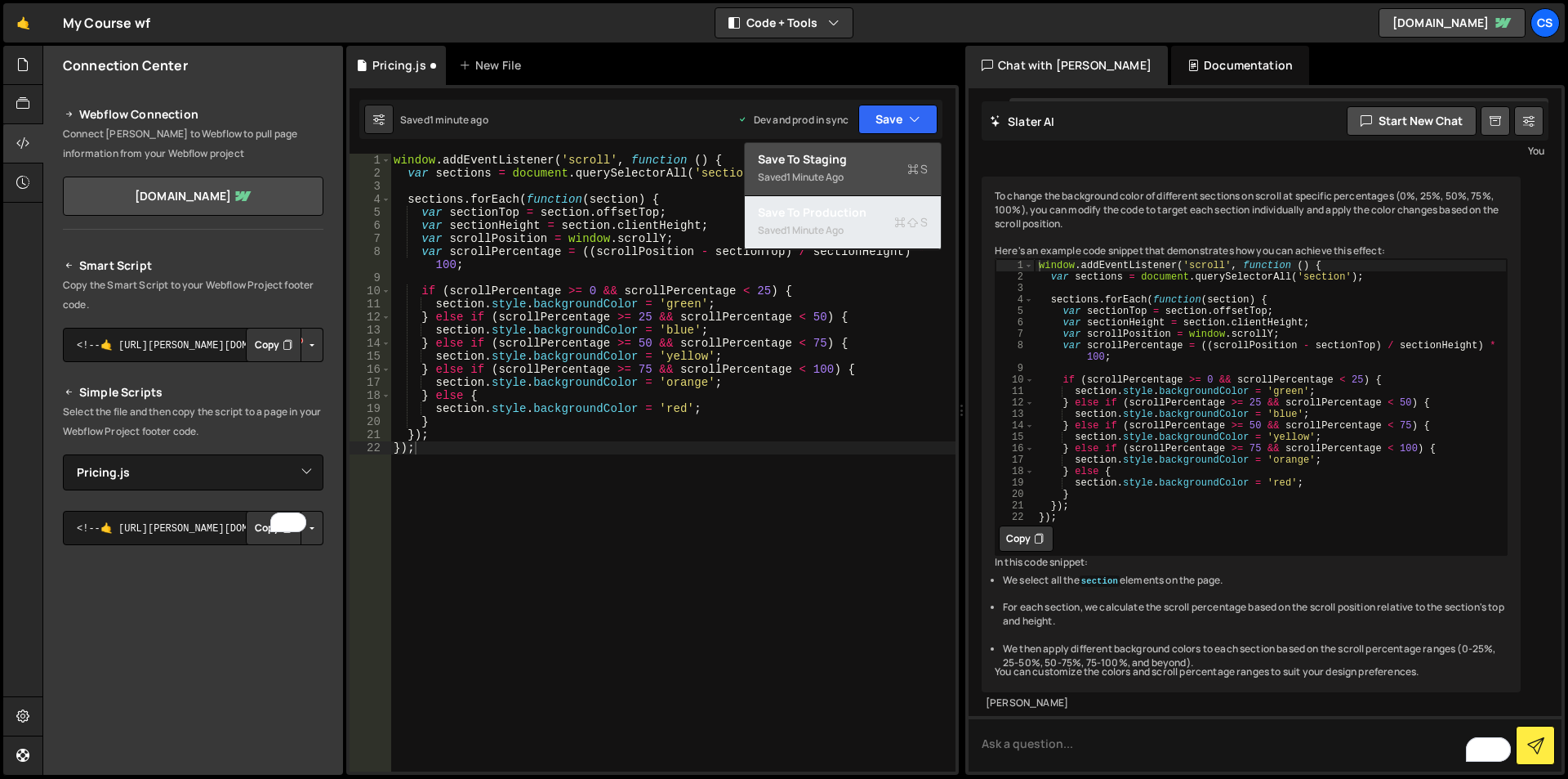
click at [809, 212] on div "Save to Production S" at bounding box center [843, 212] width 170 height 16
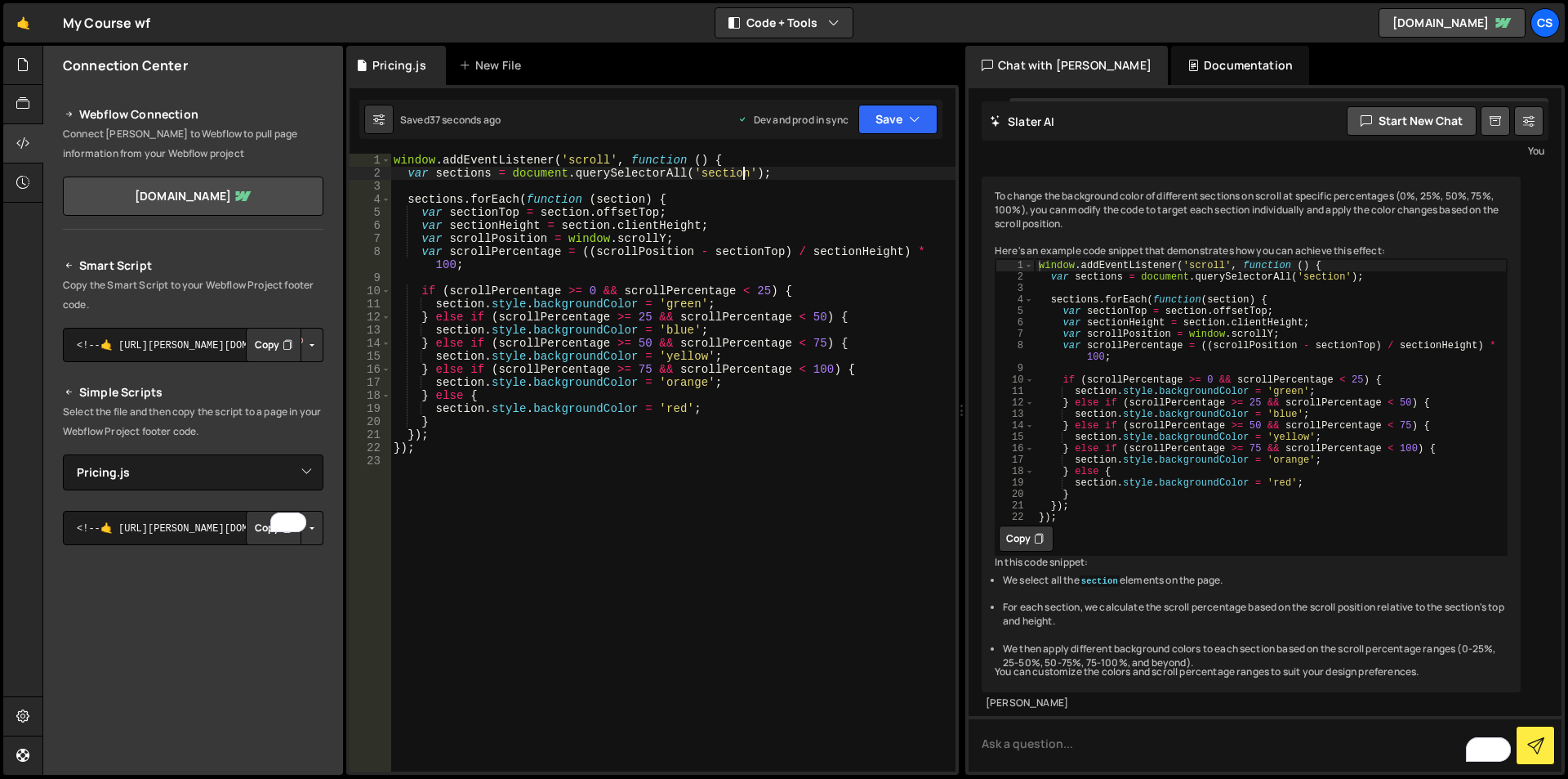
drag, startPoint x: 747, startPoint y: 178, endPoint x: 798, endPoint y: 177, distance: 51.0
click at [748, 177] on div "window . addEventListener ( 'scroll' , function ( ) { var sections = document .…" at bounding box center [672, 476] width 565 height 644
paste textarea "hero-stack-2"
type textarea "var sections = document.querySelectorAll('section');"
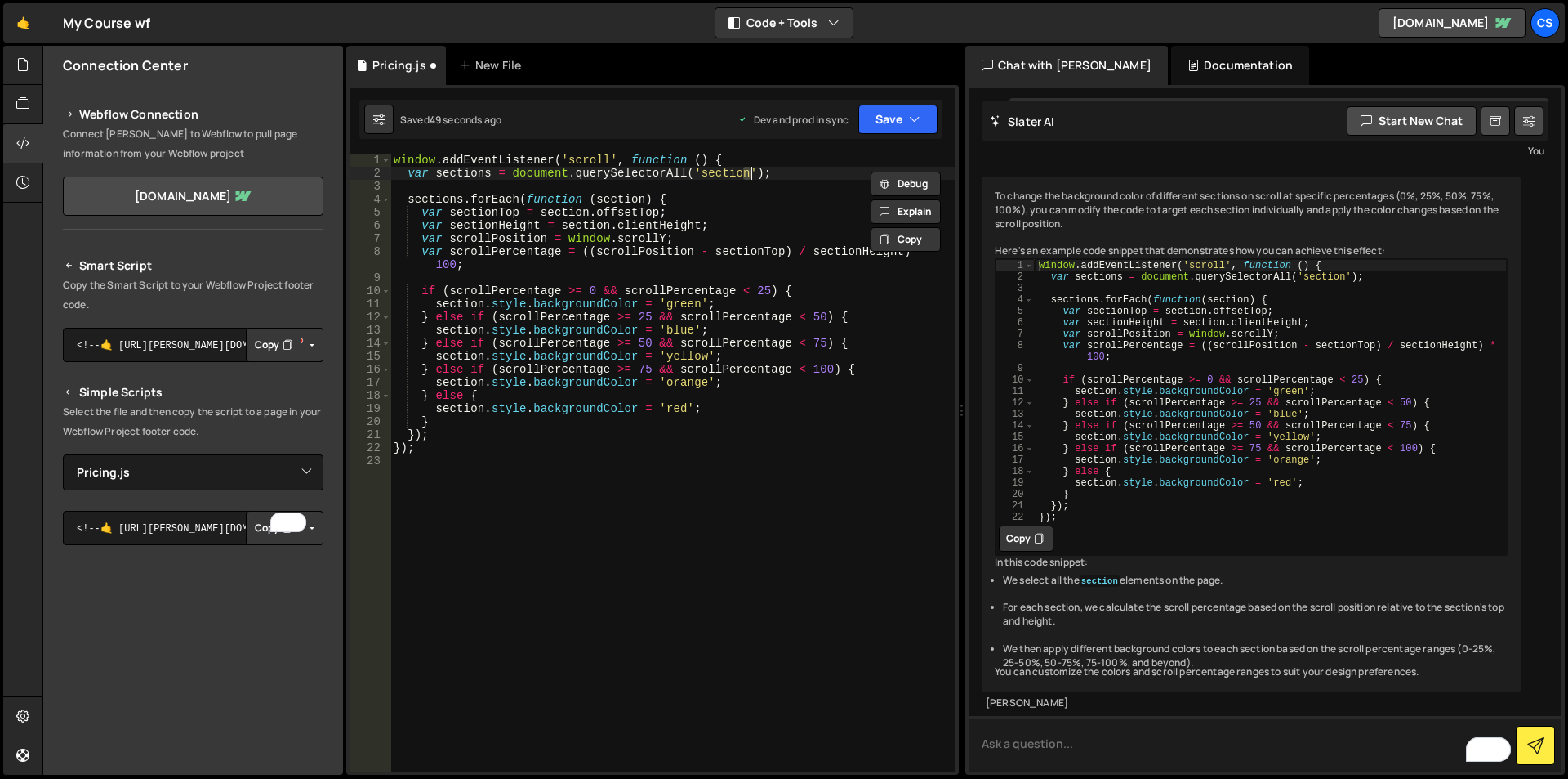
click at [1033, 736] on textarea "To enrich screen reader interactions, please activate Accessibility in Grammarl…" at bounding box center [1265, 744] width 593 height 56
paste textarea "hero-stack-2"
type textarea "class name hero-stack-2 section only"
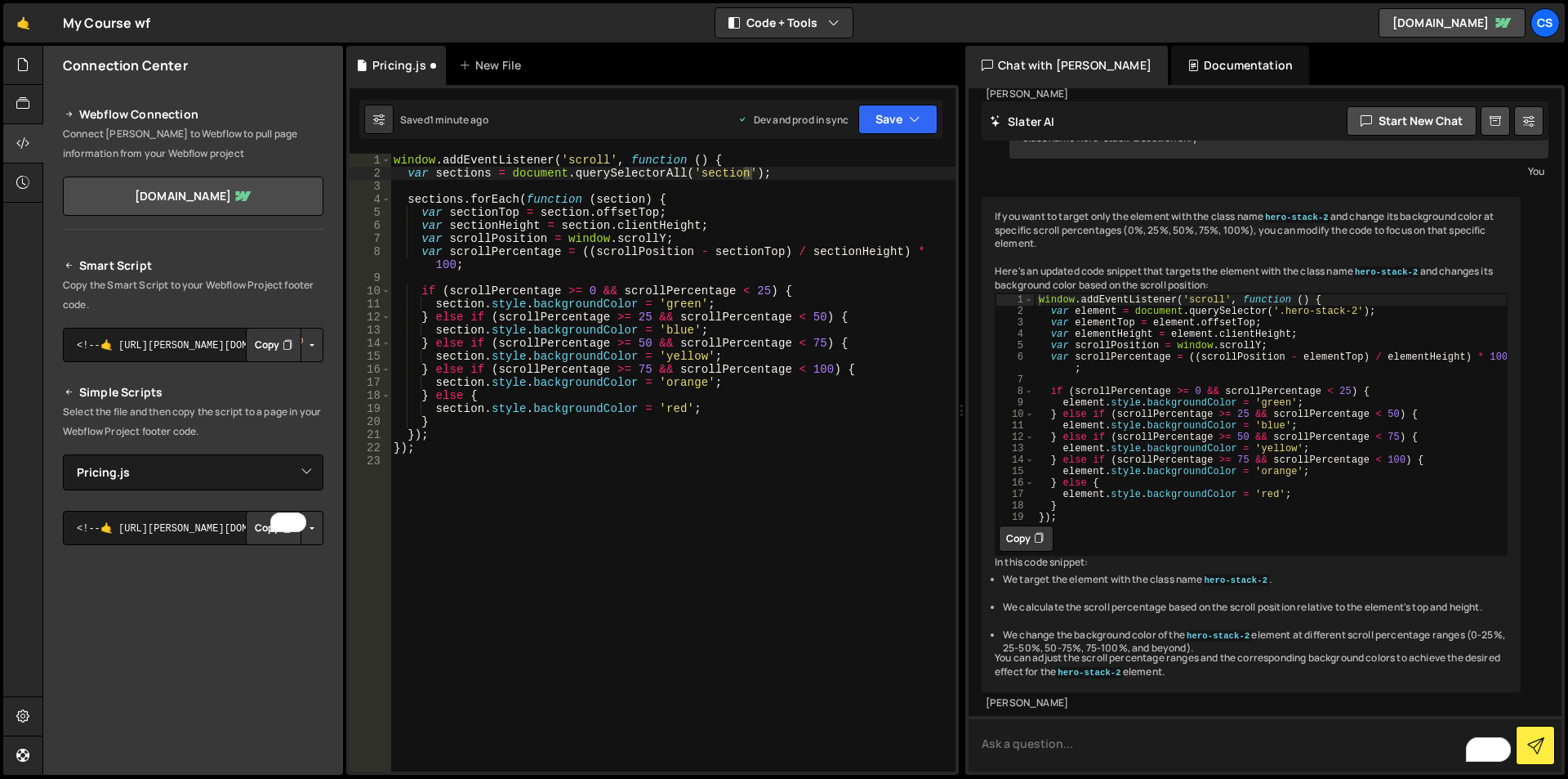
scroll to position [5893, 0]
click at [1015, 552] on button "Copy" at bounding box center [1026, 538] width 55 height 26
click at [528, 450] on div "window . addEventListener ( 'scroll' , function ( ) { var sections = document .…" at bounding box center [672, 476] width 565 height 644
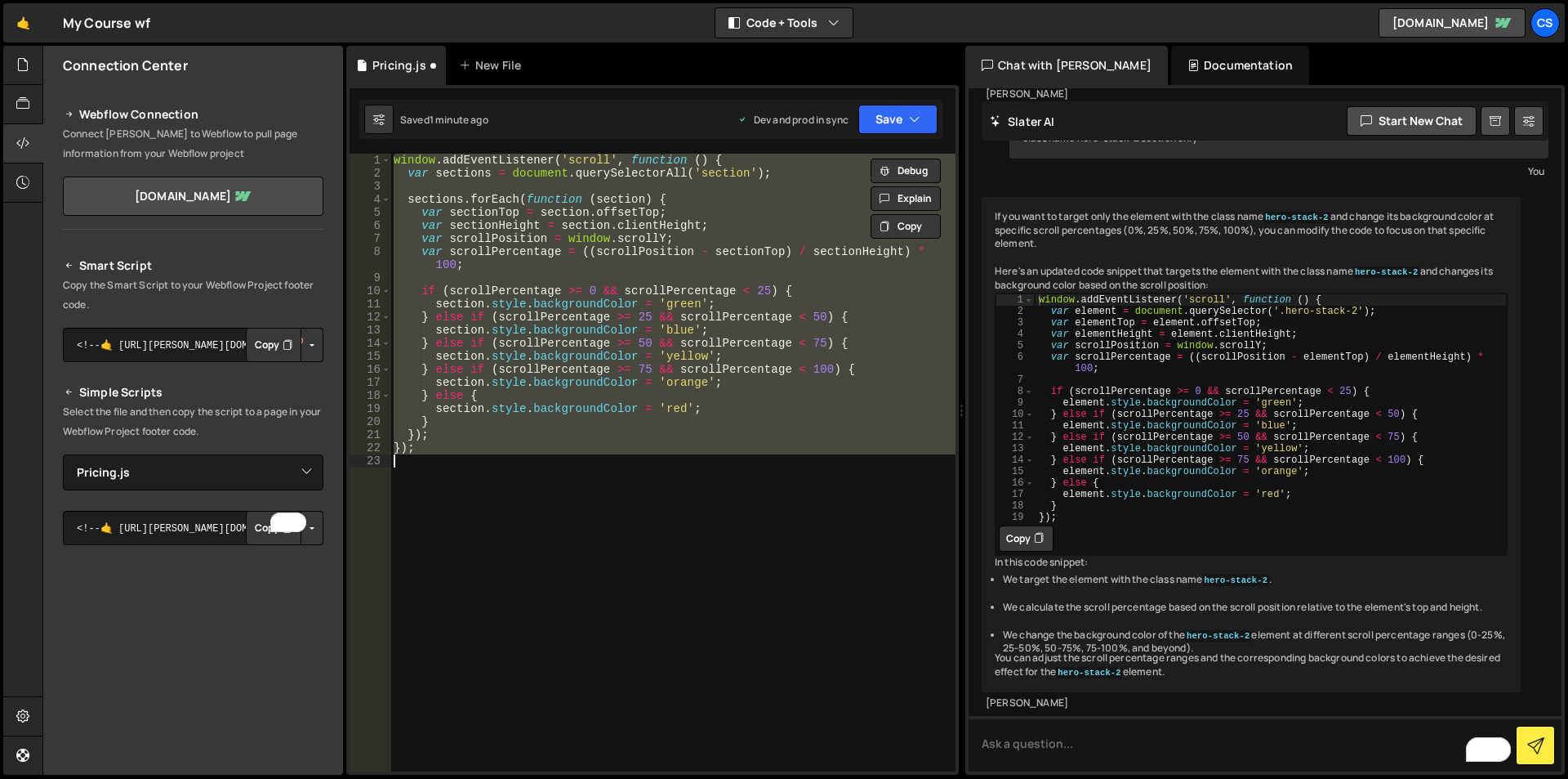
paste textarea
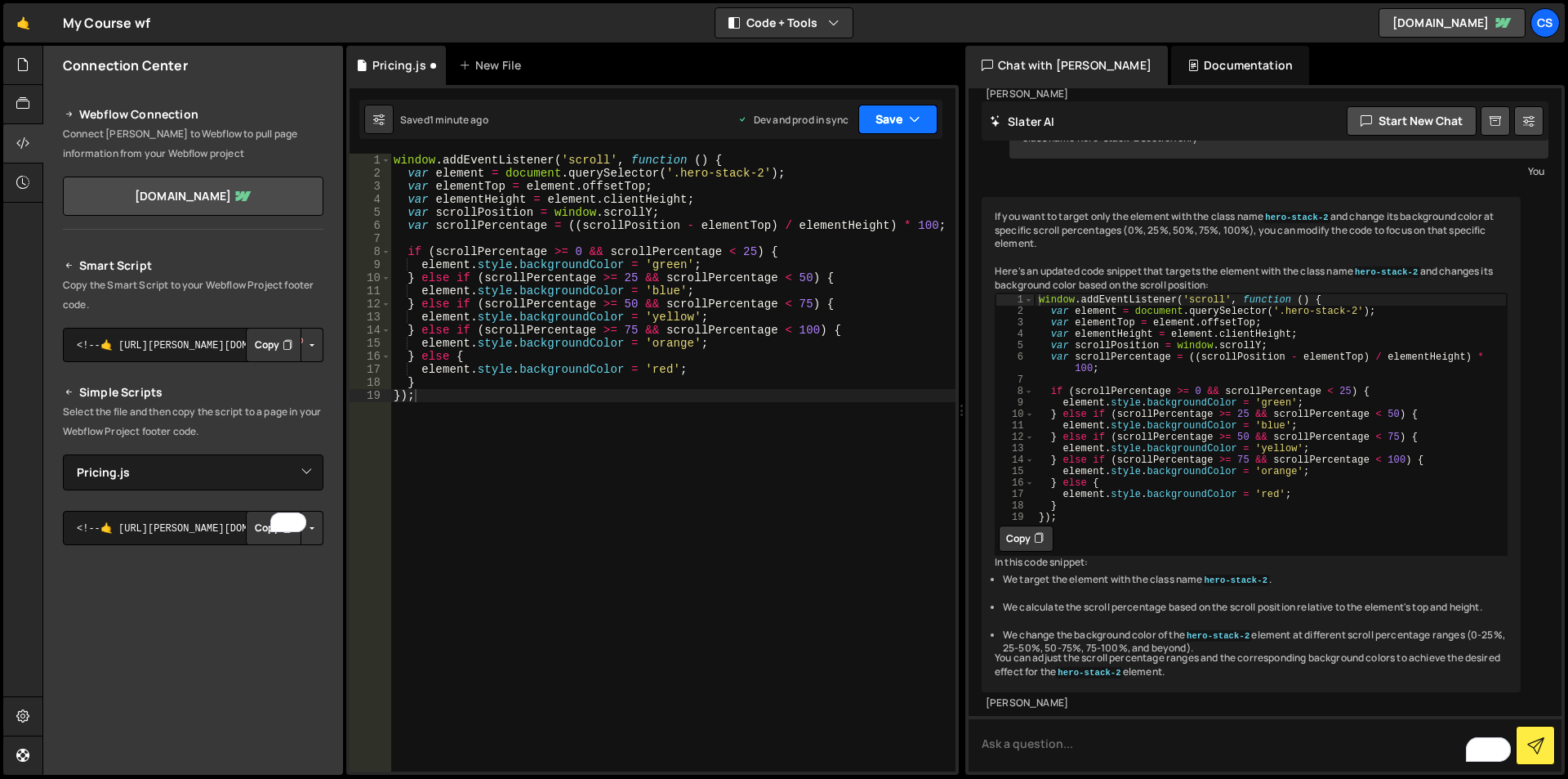
click at [905, 110] on button "Save" at bounding box center [898, 119] width 79 height 29
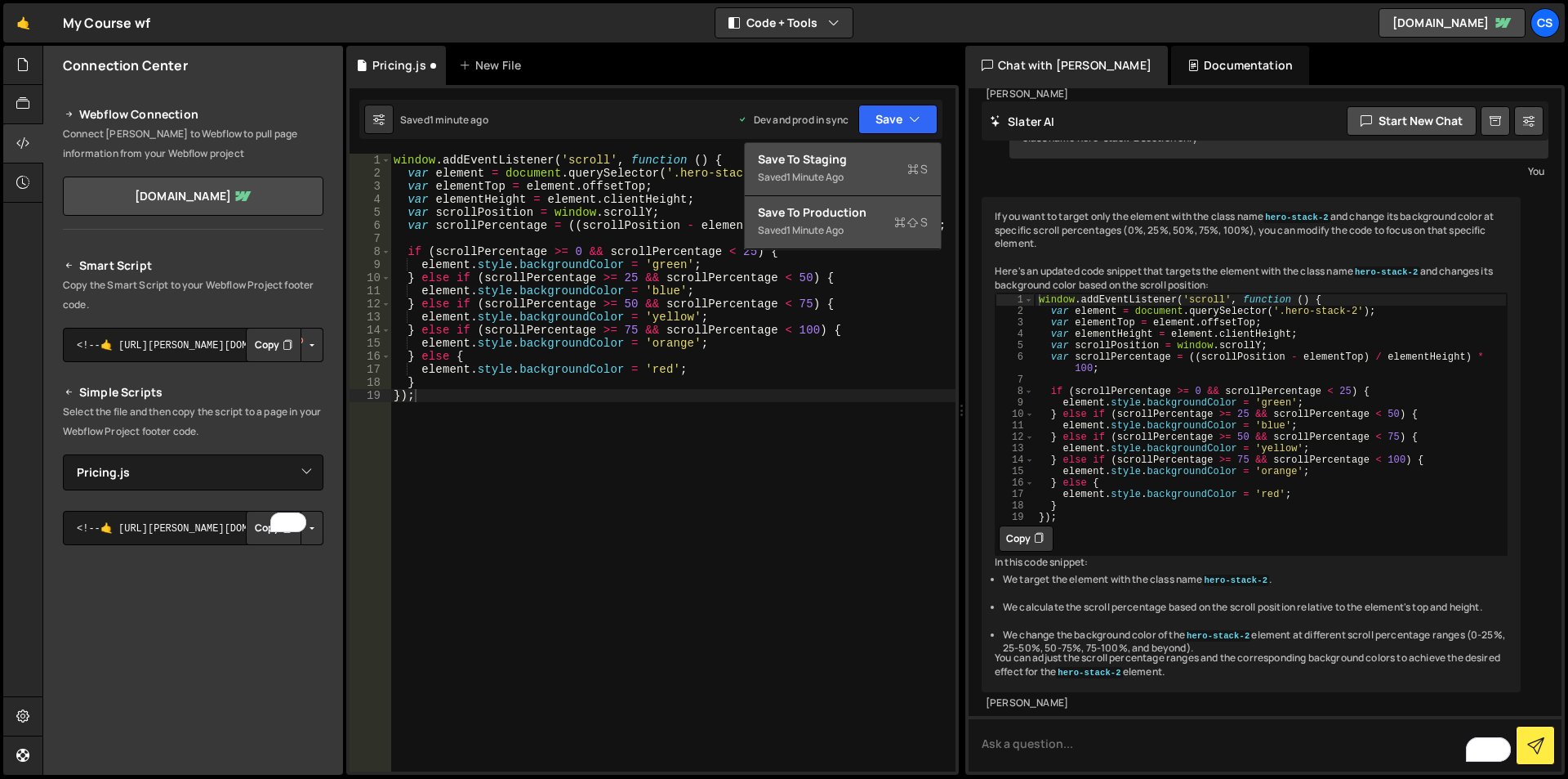
click at [811, 212] on div "Save to Production S" at bounding box center [843, 212] width 170 height 16
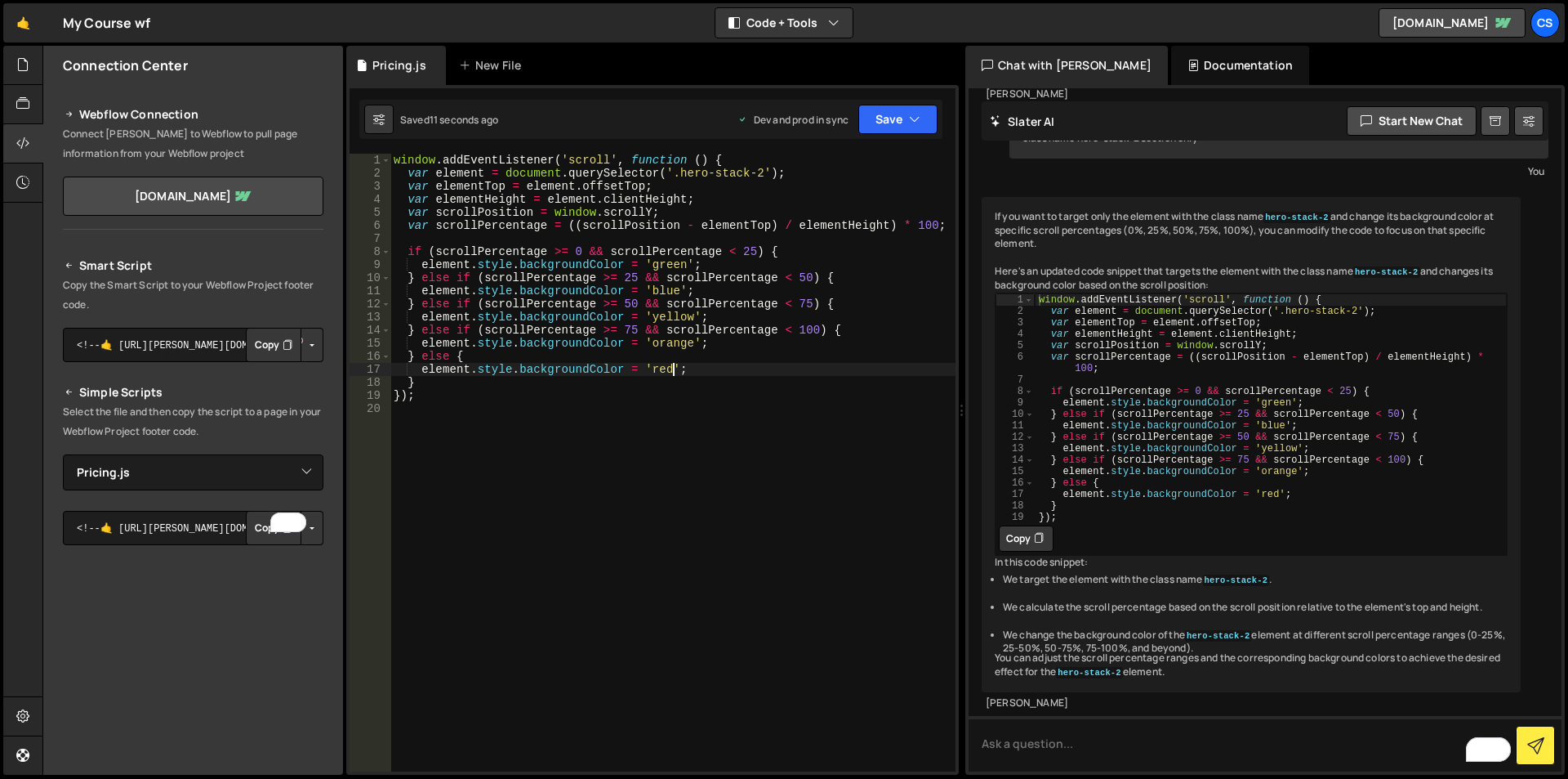
click at [676, 366] on div "window . addEventListener ( 'scroll' , function ( ) { var element = document . …" at bounding box center [672, 476] width 565 height 644
click at [895, 124] on button "Save" at bounding box center [898, 119] width 79 height 29
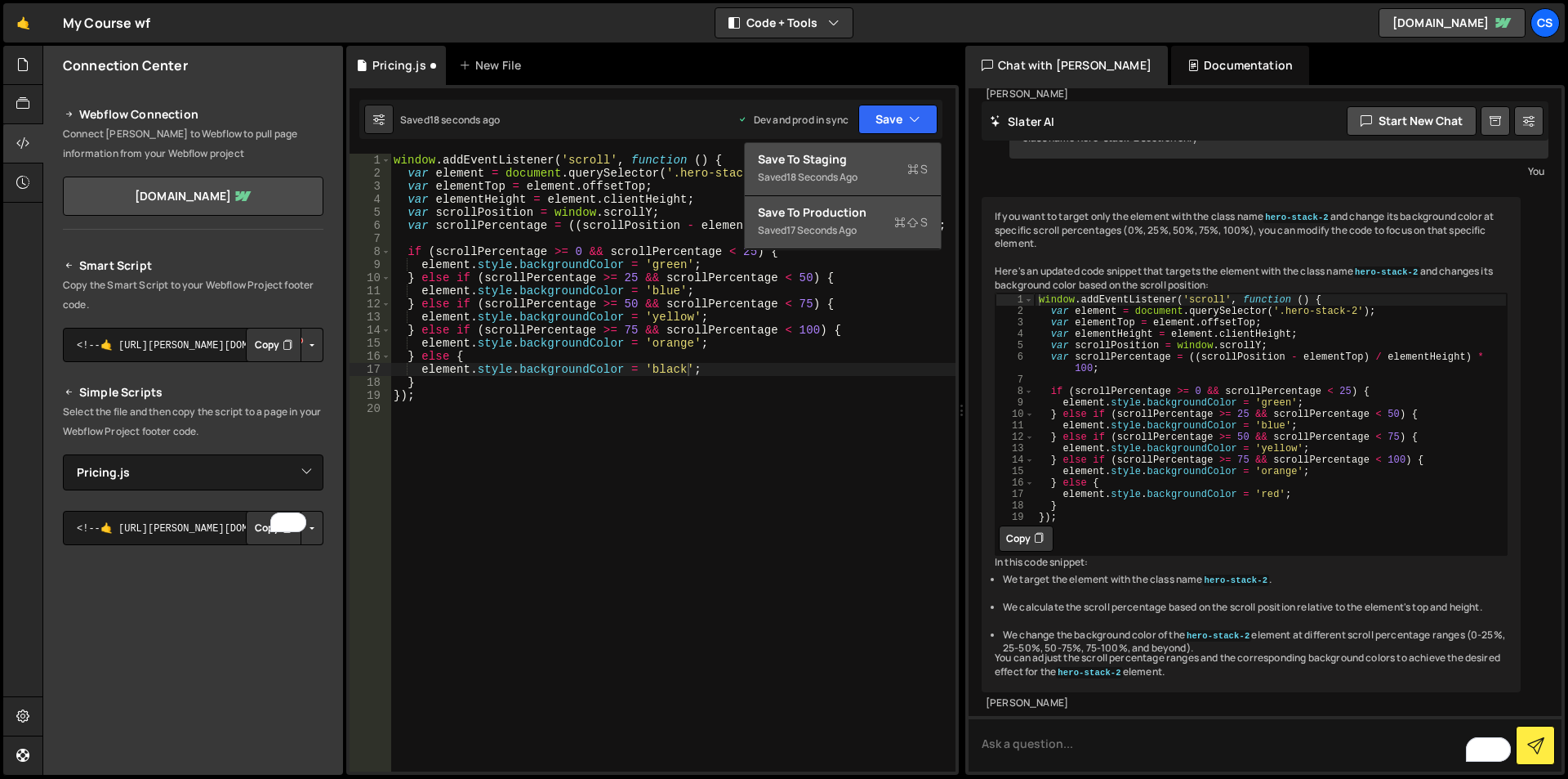
drag, startPoint x: 818, startPoint y: 226, endPoint x: 824, endPoint y: 1, distance: 225.1
click at [818, 224] on div "17 seconds ago" at bounding box center [821, 230] width 70 height 14
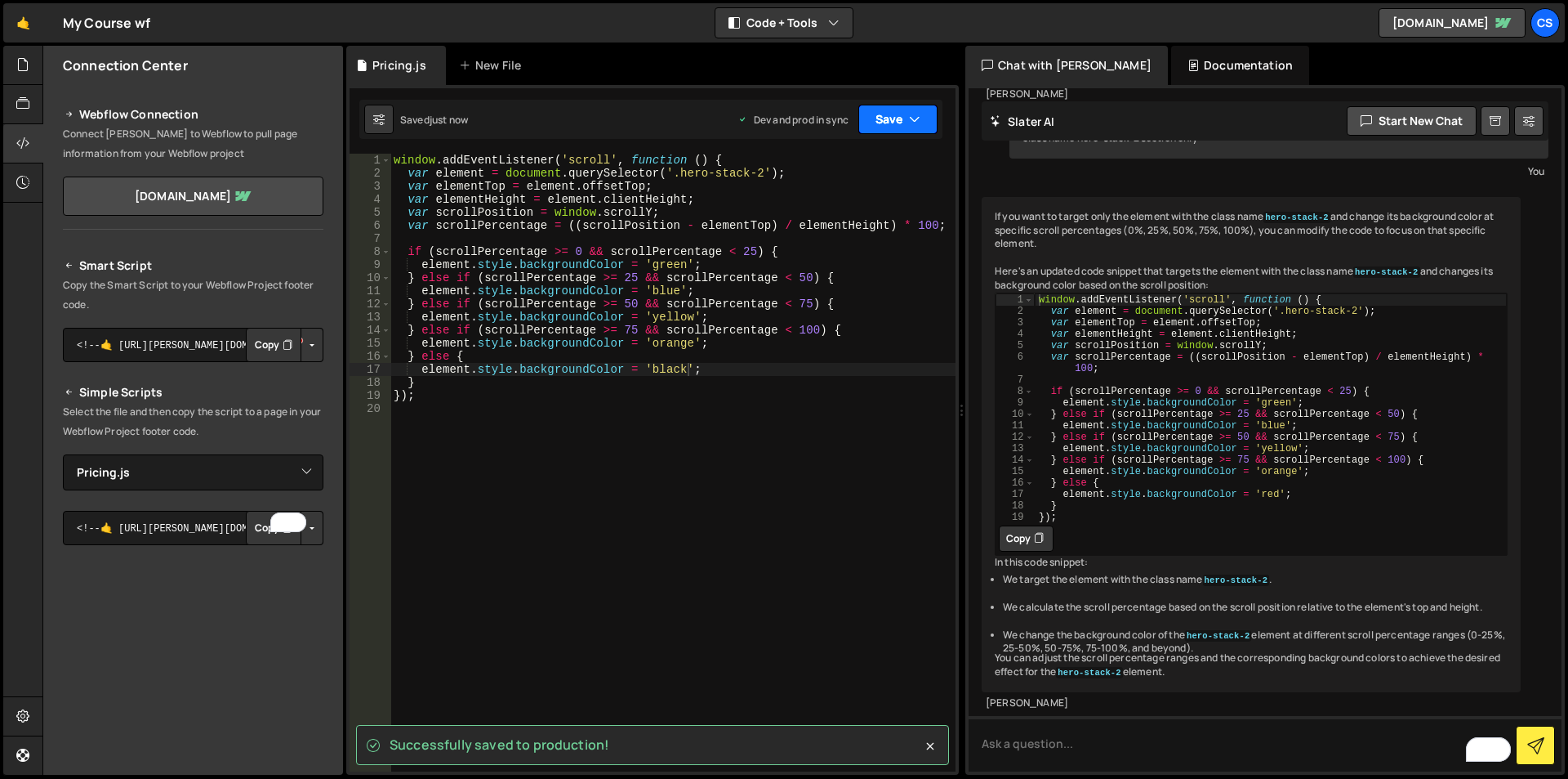
click at [885, 128] on button "Save" at bounding box center [898, 119] width 79 height 29
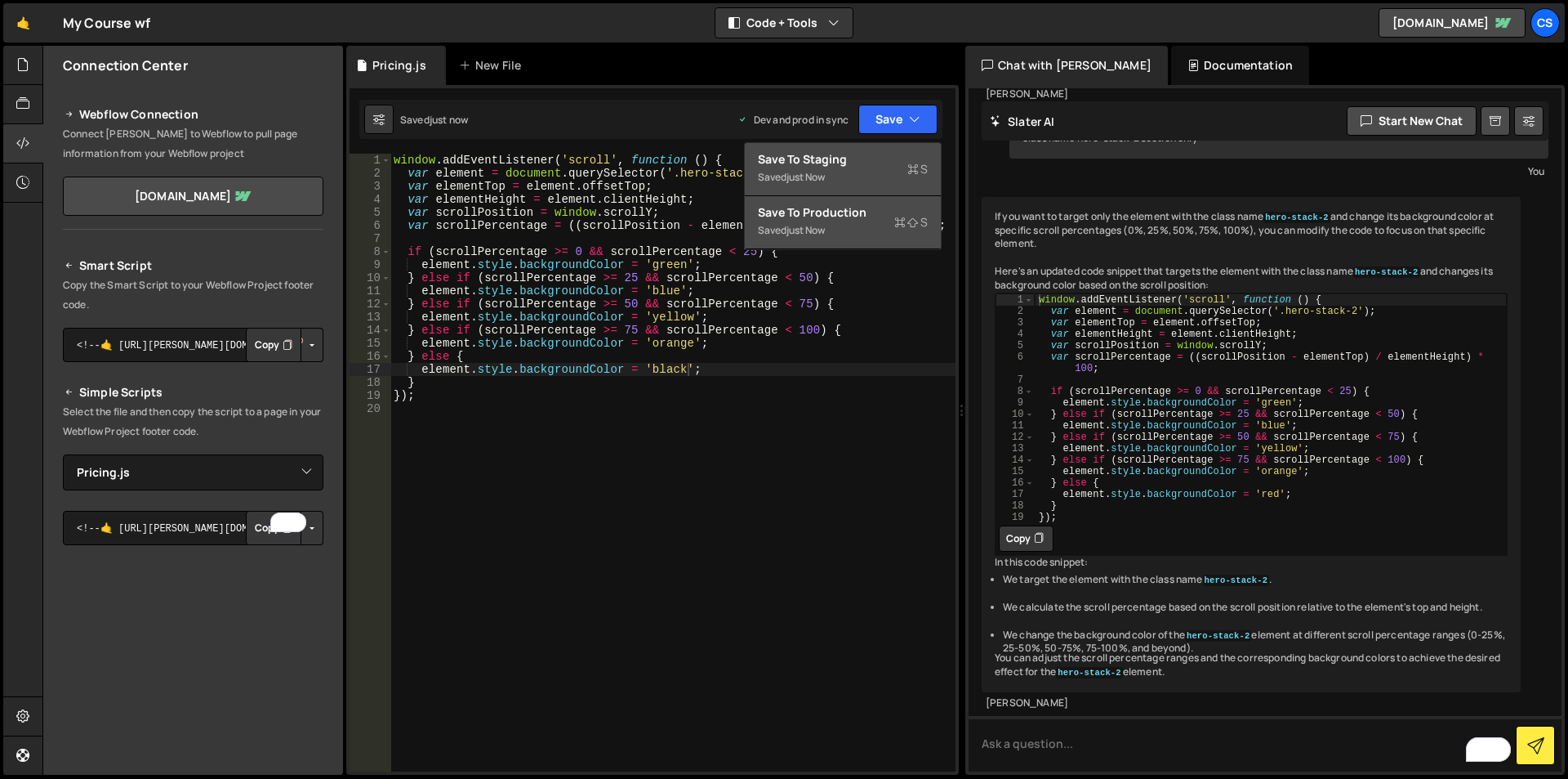
click at [825, 225] on div "just now" at bounding box center [805, 230] width 38 height 14
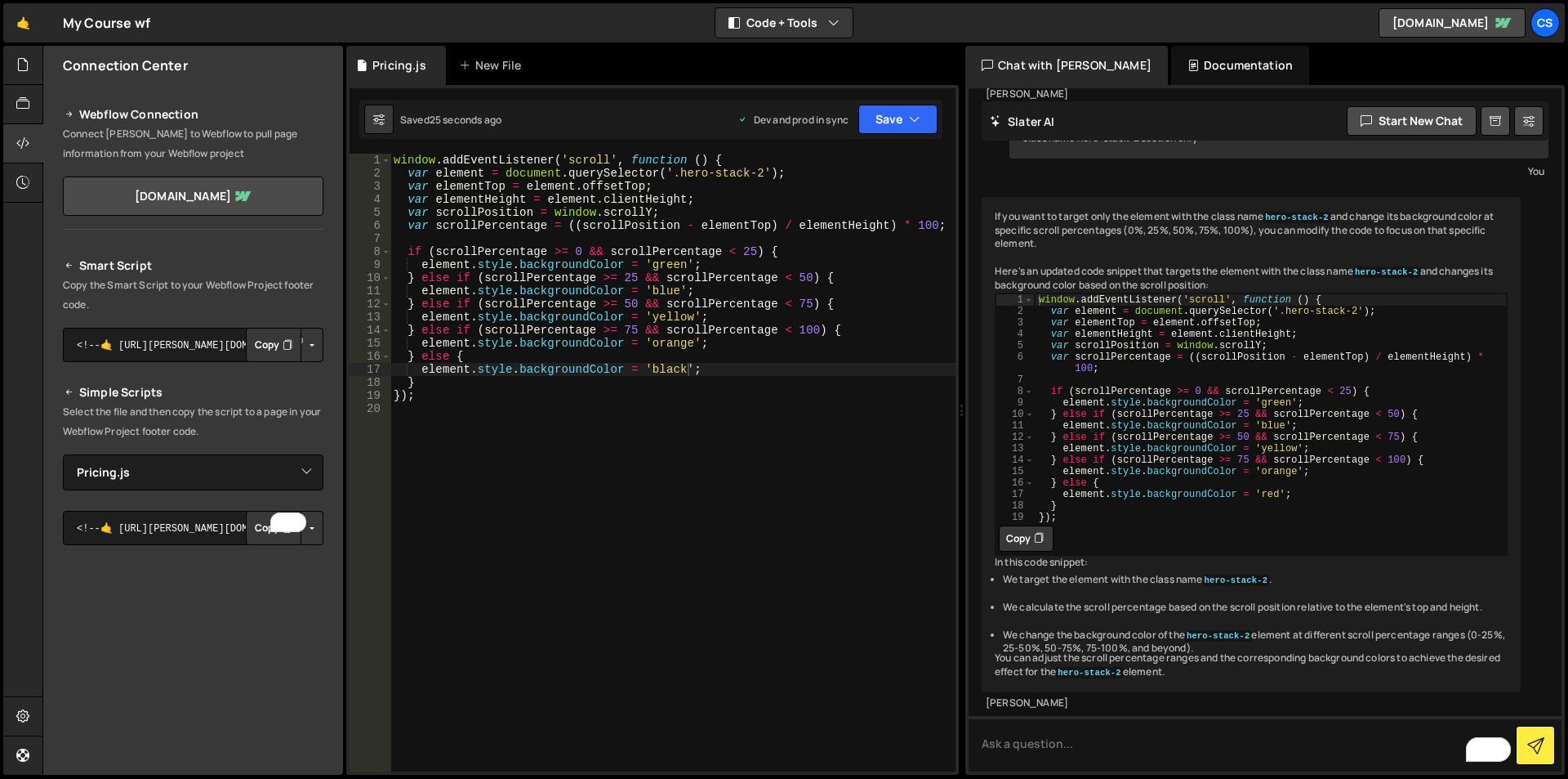
click at [652, 369] on div "window . addEventListener ( 'scroll' , function ( ) { var element = document . …" at bounding box center [672, 476] width 565 height 644
click at [686, 370] on div "window . addEventListener ( 'scroll' , function ( ) { var element = document . …" at bounding box center [672, 476] width 565 height 644
click at [704, 370] on div "window . addEventListener ( 'scroll' , function ( ) { var element = document . …" at bounding box center [672, 476] width 565 height 644
paste textarea "ange"
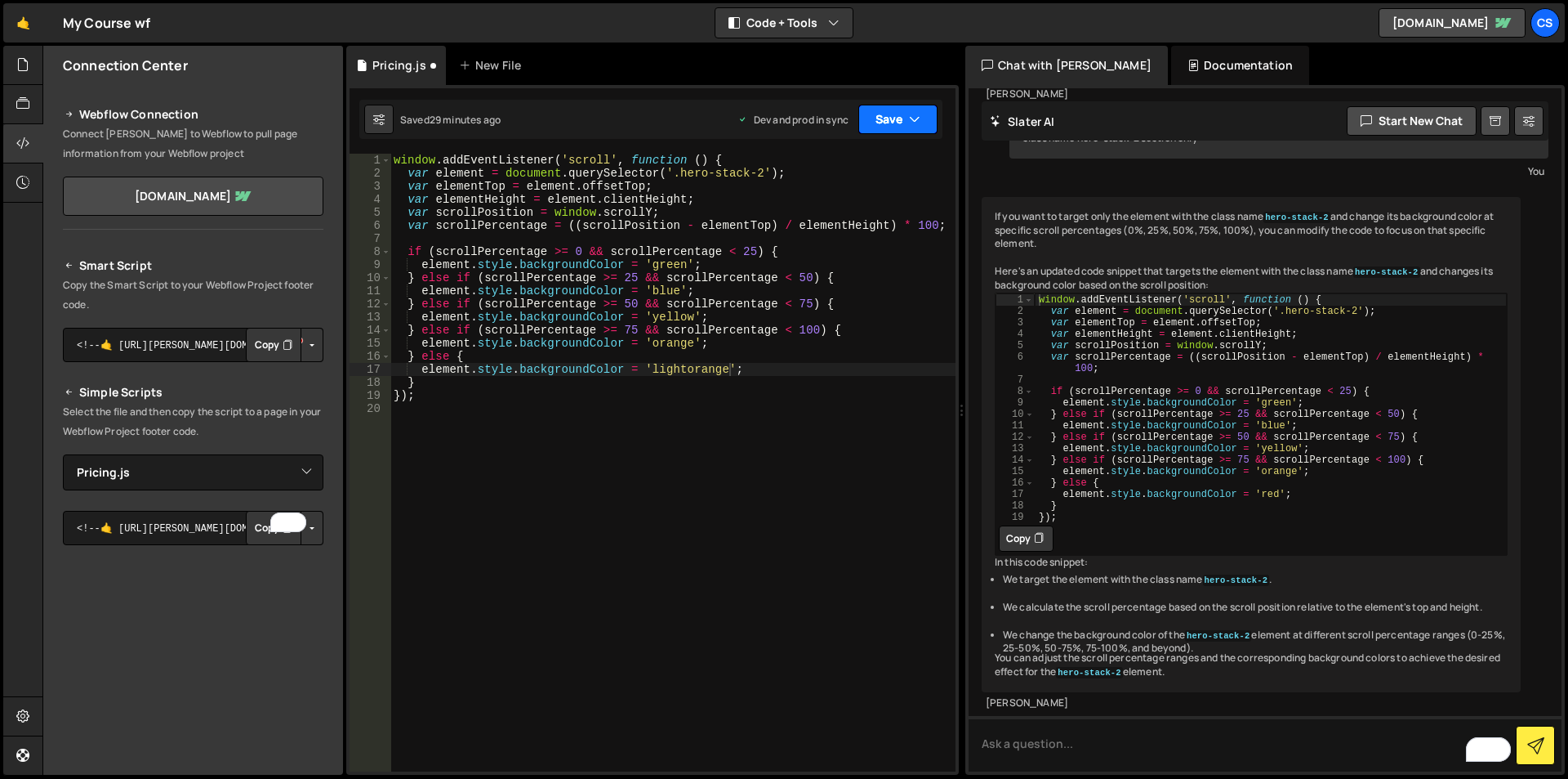
click at [883, 122] on button "Save" at bounding box center [898, 119] width 79 height 29
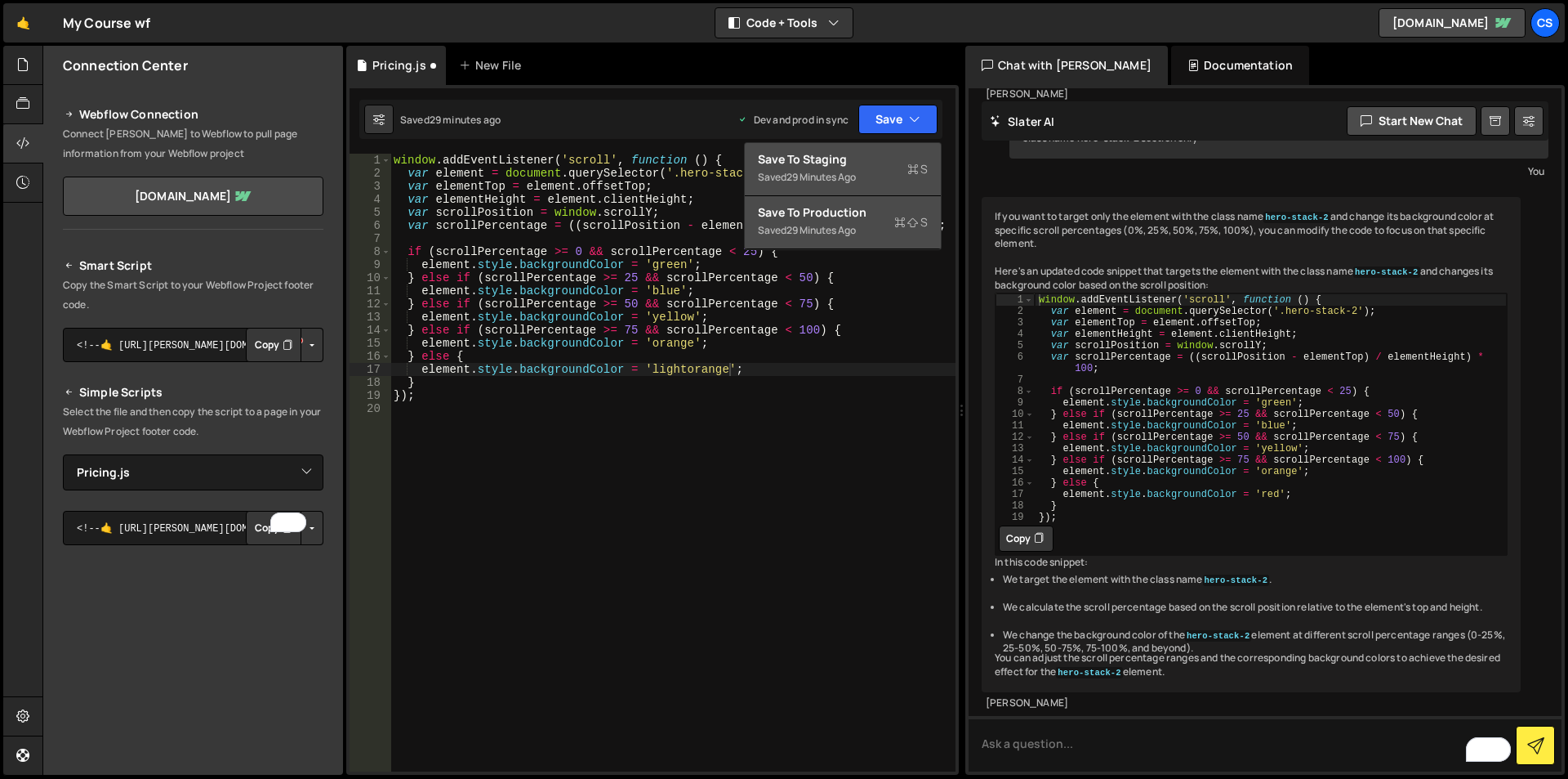
click at [820, 215] on div "Save to Production S" at bounding box center [843, 212] width 170 height 16
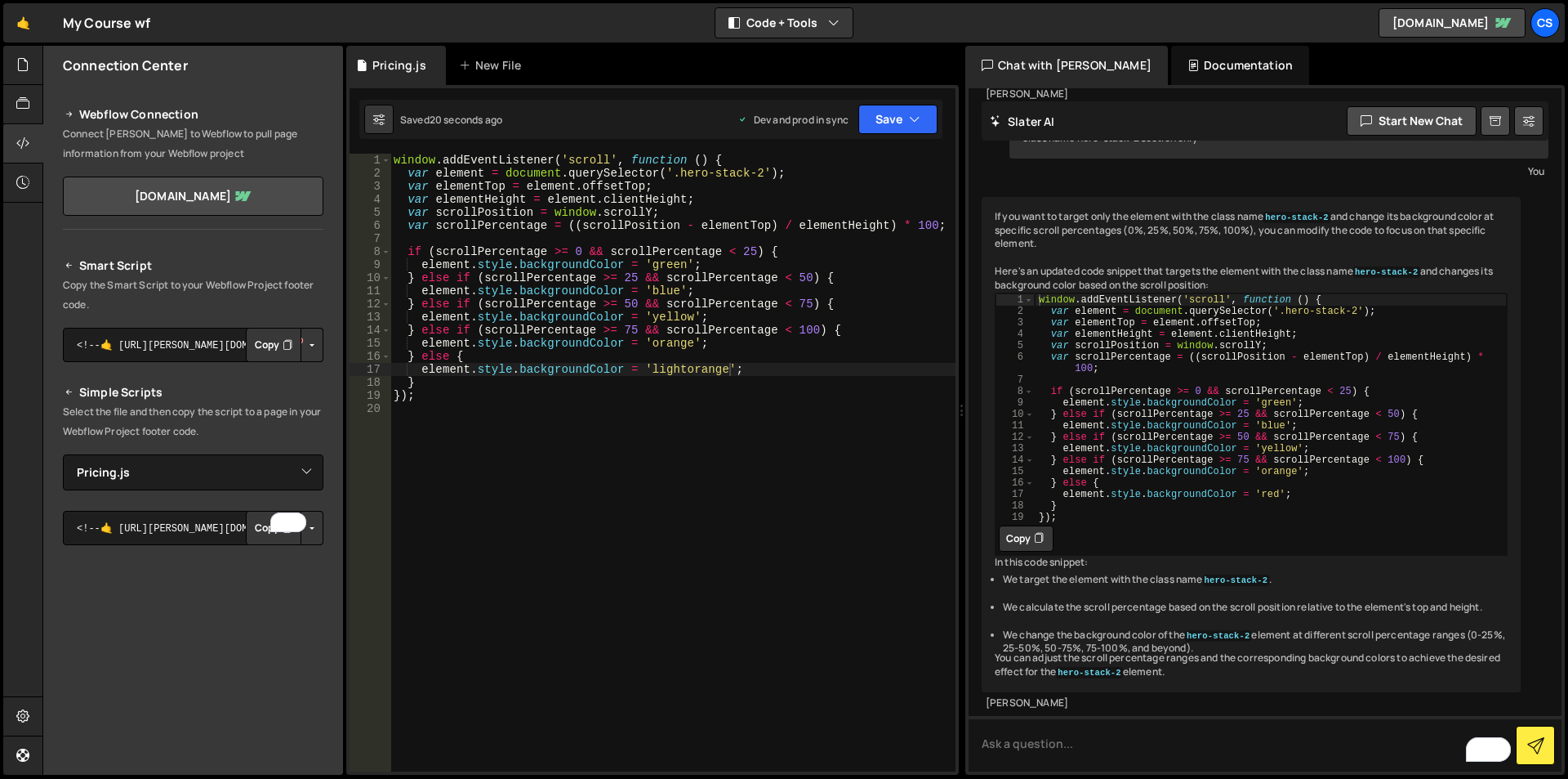
click at [654, 367] on div "window . addEventListener ( 'scroll' , function ( ) { var element = document . …" at bounding box center [672, 476] width 565 height 644
click at [729, 369] on div "window . addEventListener ( 'scroll' , function ( ) { var element = document . …" at bounding box center [672, 476] width 565 height 644
paste textarea "peachpuff"
click at [897, 116] on button "Save" at bounding box center [898, 119] width 79 height 29
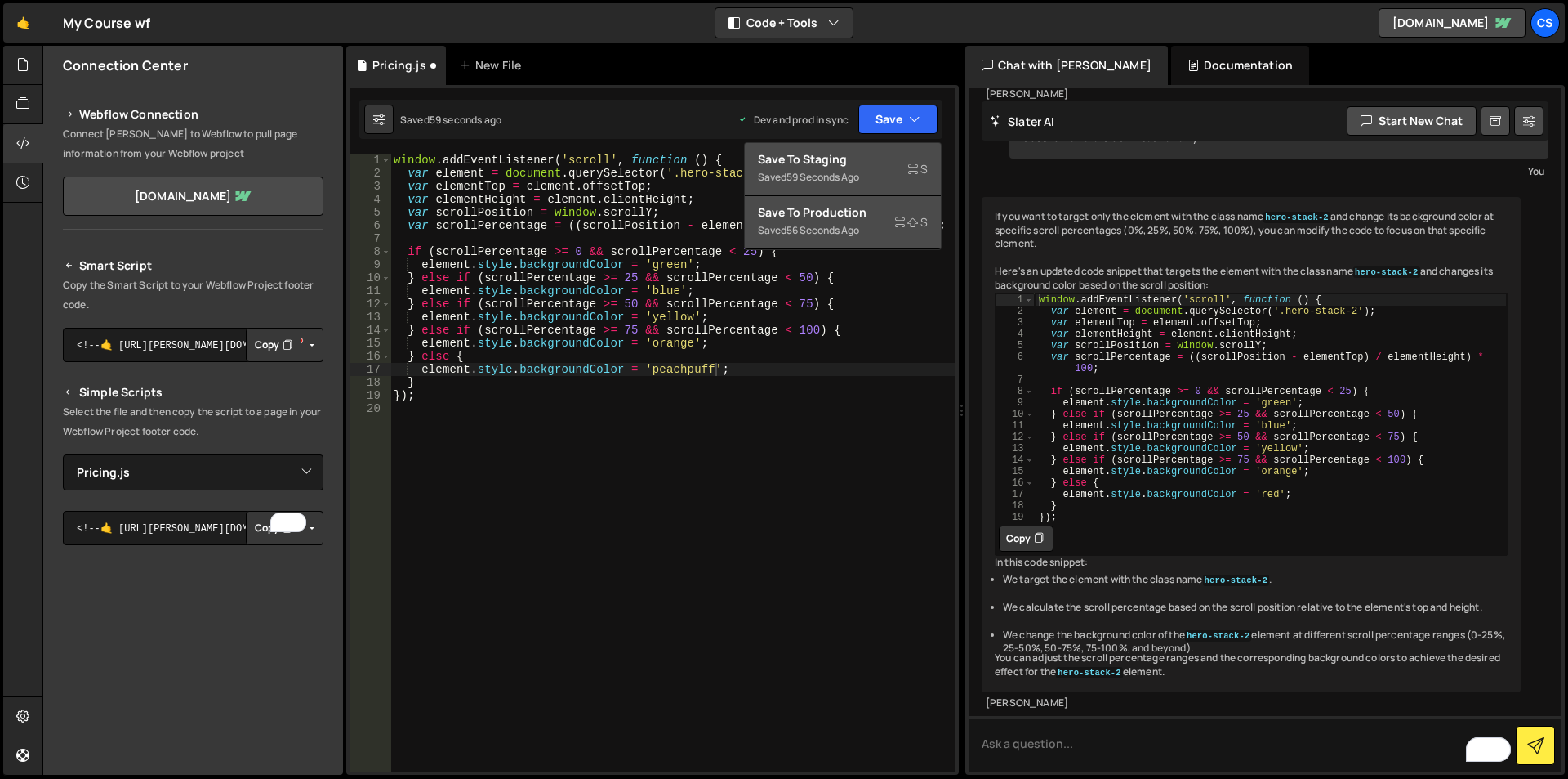
click at [799, 220] on div "Save to Production S" at bounding box center [843, 212] width 170 height 16
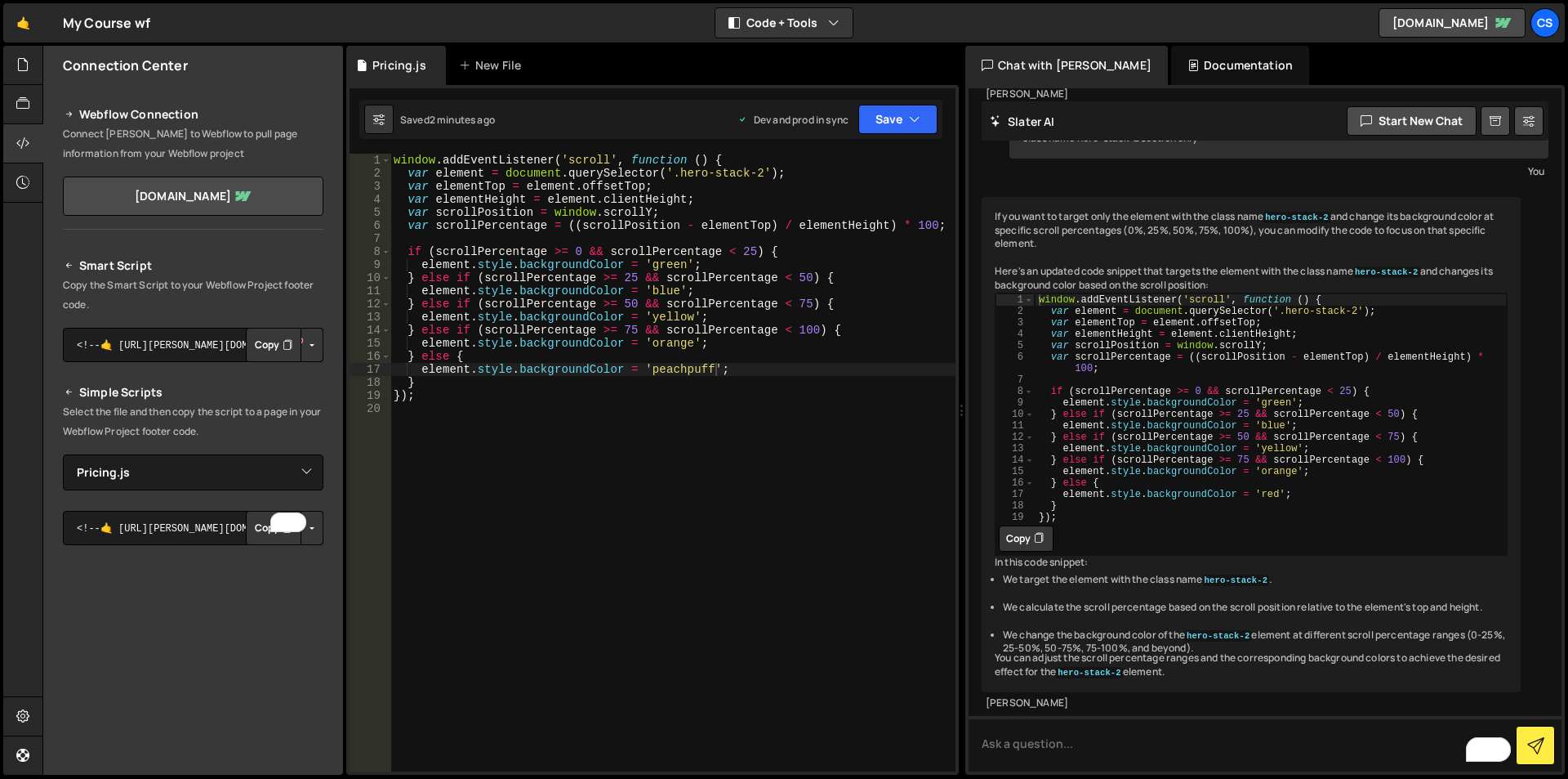
type textarea "});"
click at [533, 390] on div "window . addEventListener ( 'scroll' , function ( ) { var element = document . …" at bounding box center [672, 476] width 565 height 644
